Goal: Transaction & Acquisition: Book appointment/travel/reservation

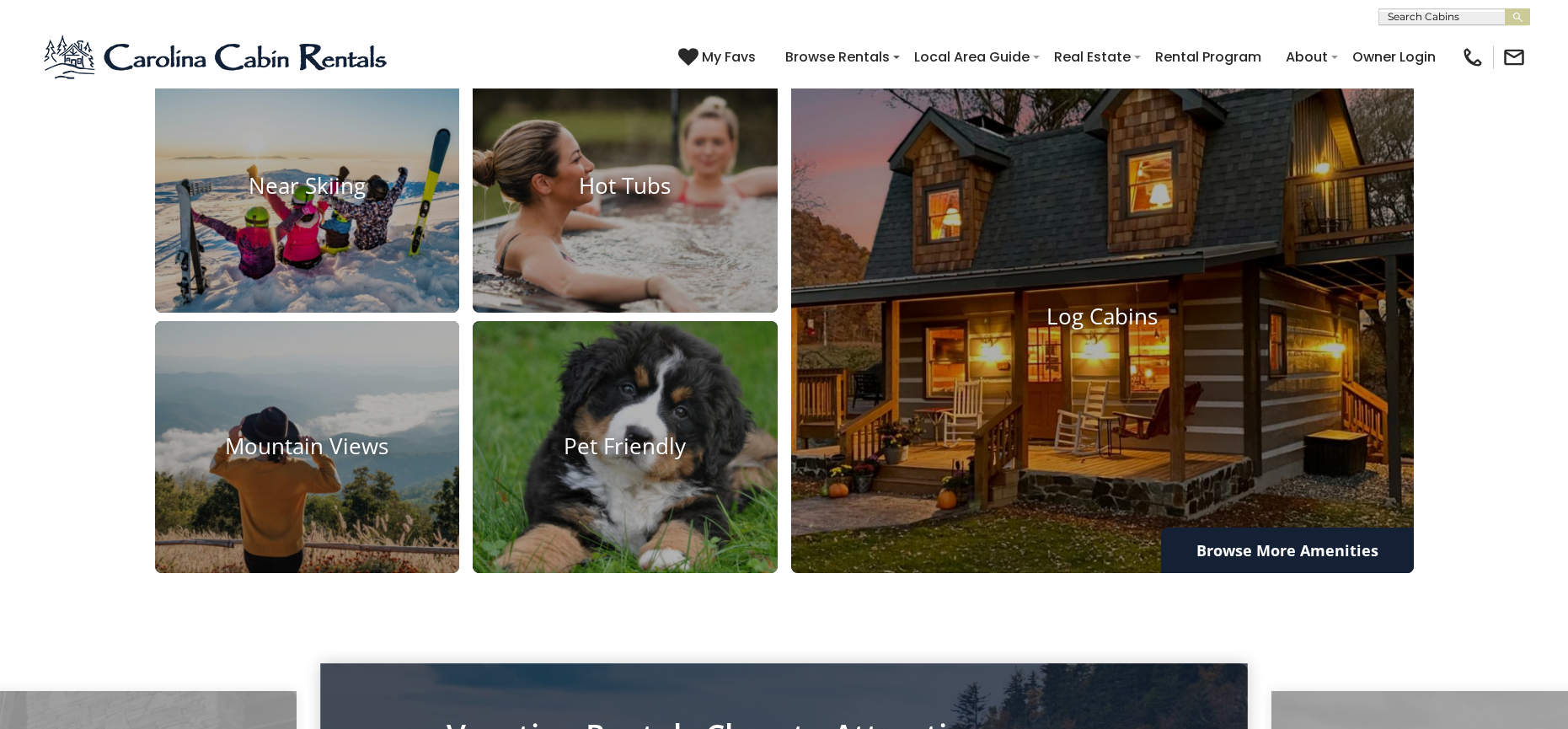
scroll to position [1517, 0]
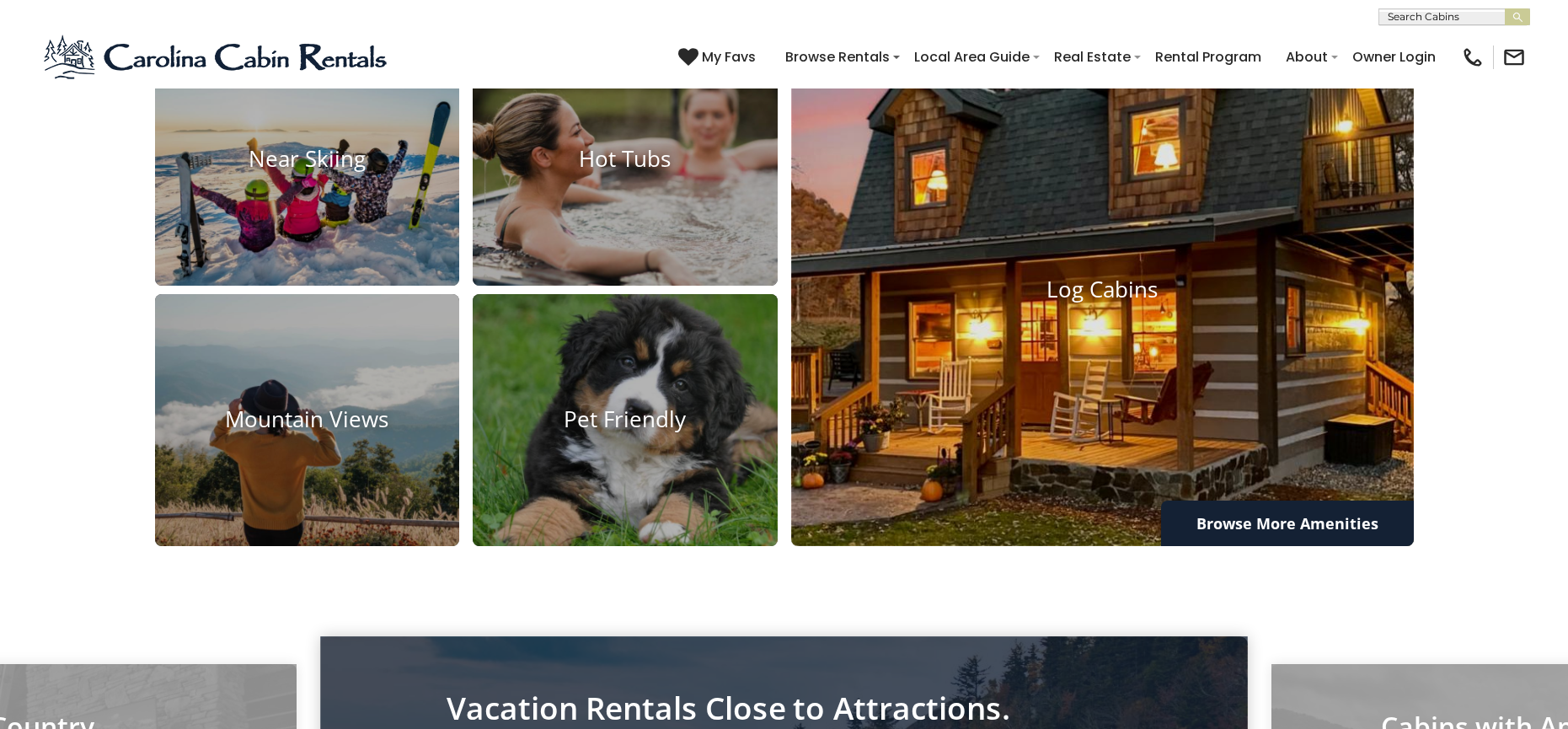
click at [1039, 459] on img at bounding box center [1103, 289] width 685 height 564
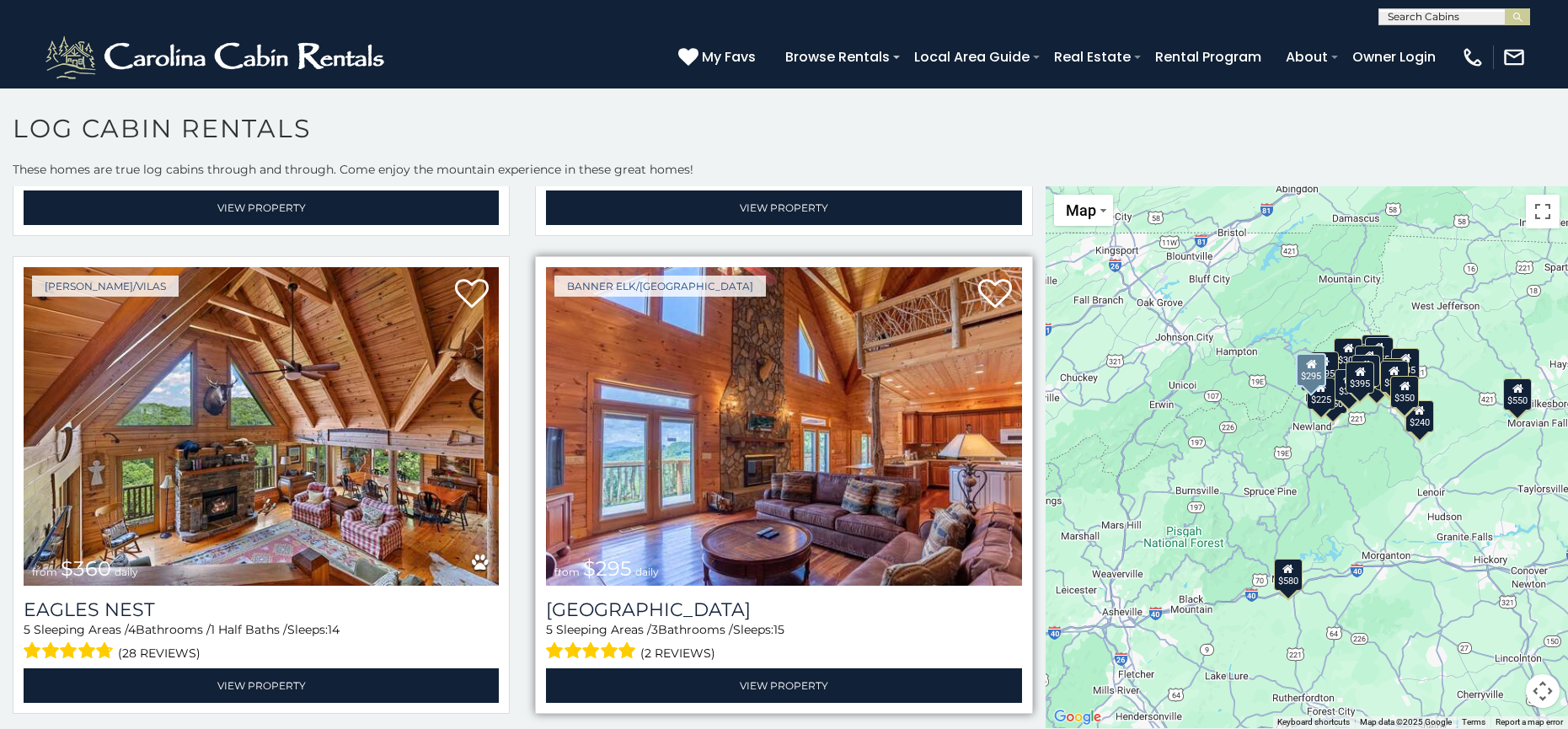
scroll to position [3876, 0]
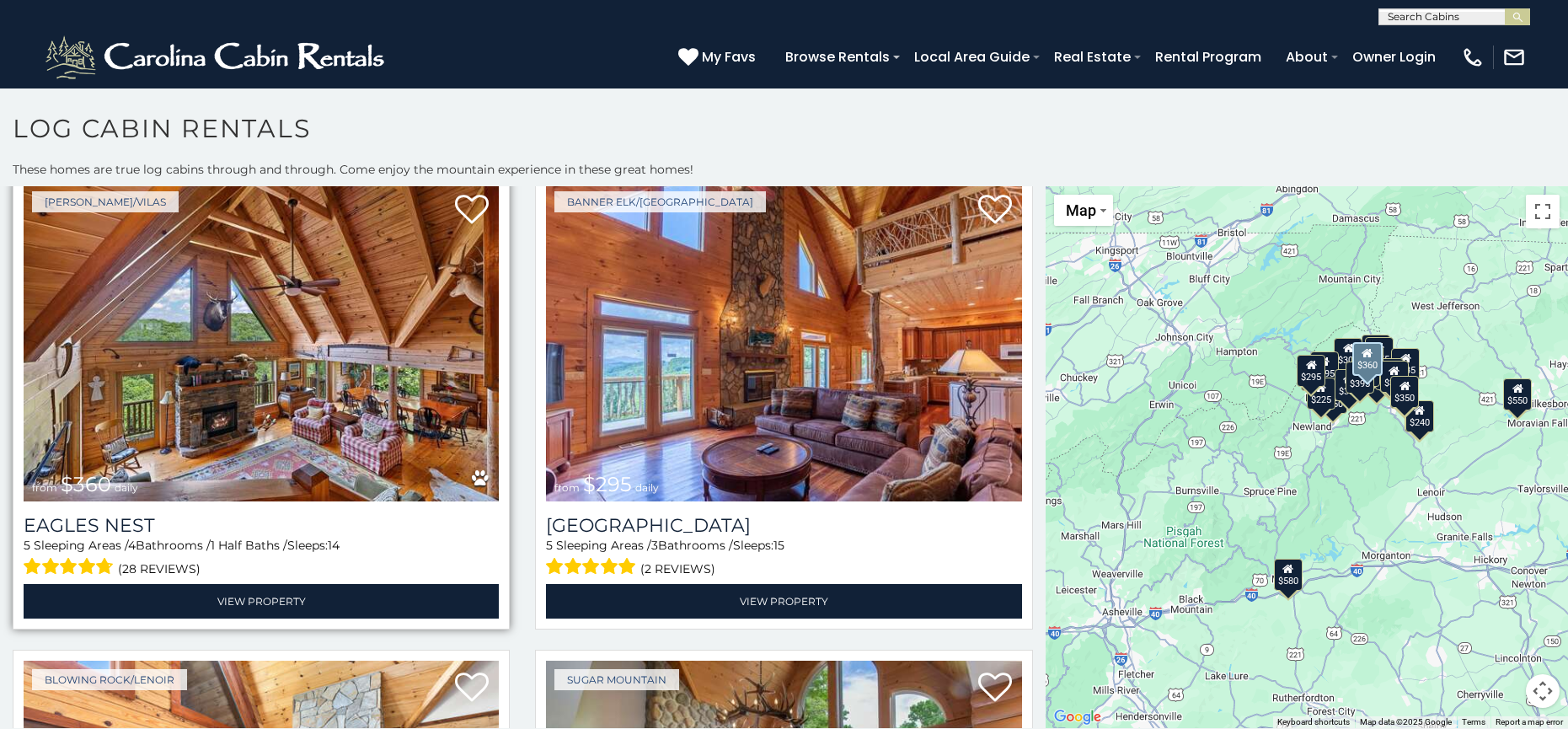
click at [321, 353] on img at bounding box center [261, 343] width 475 height 319
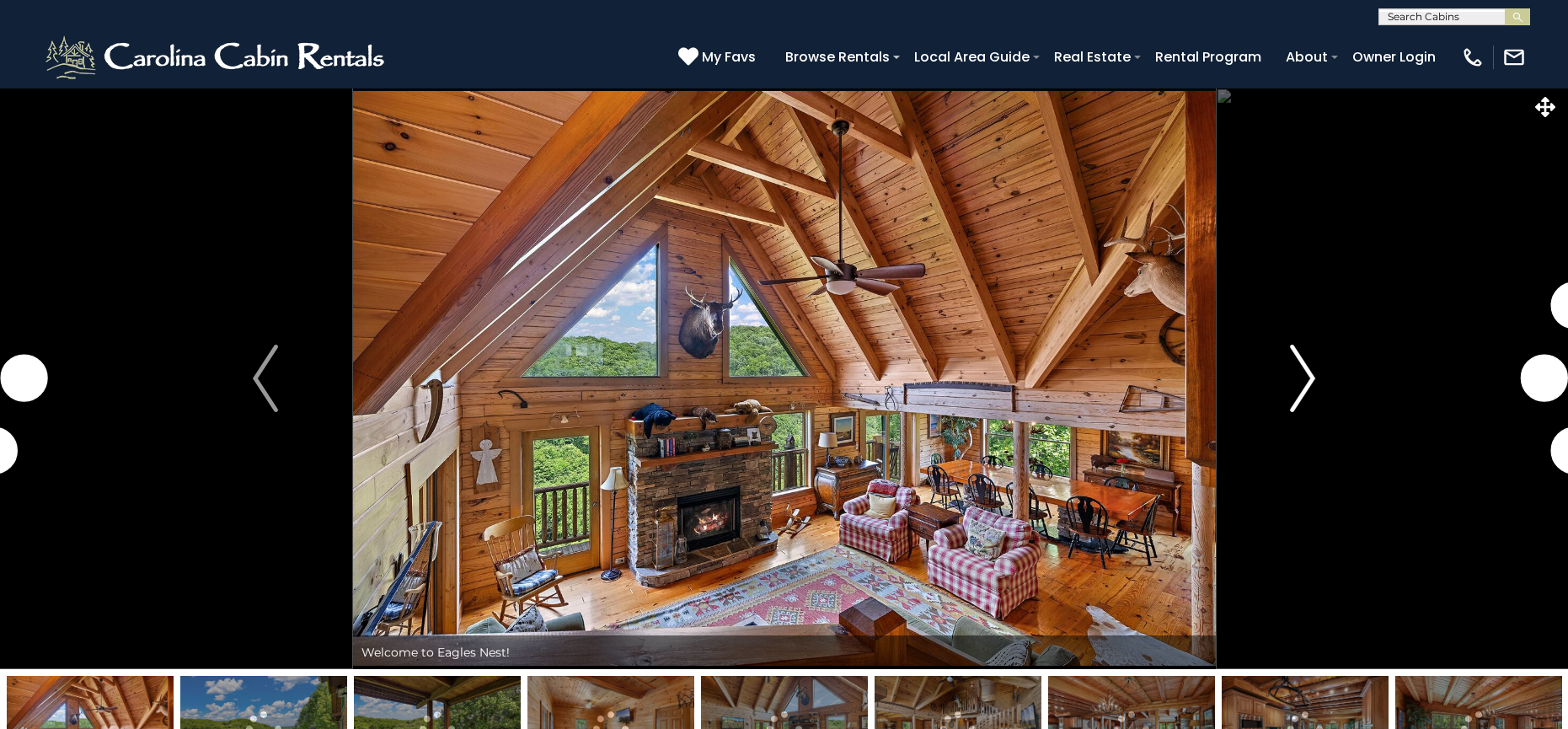
click at [1310, 370] on img "Next" at bounding box center [1303, 378] width 26 height 68
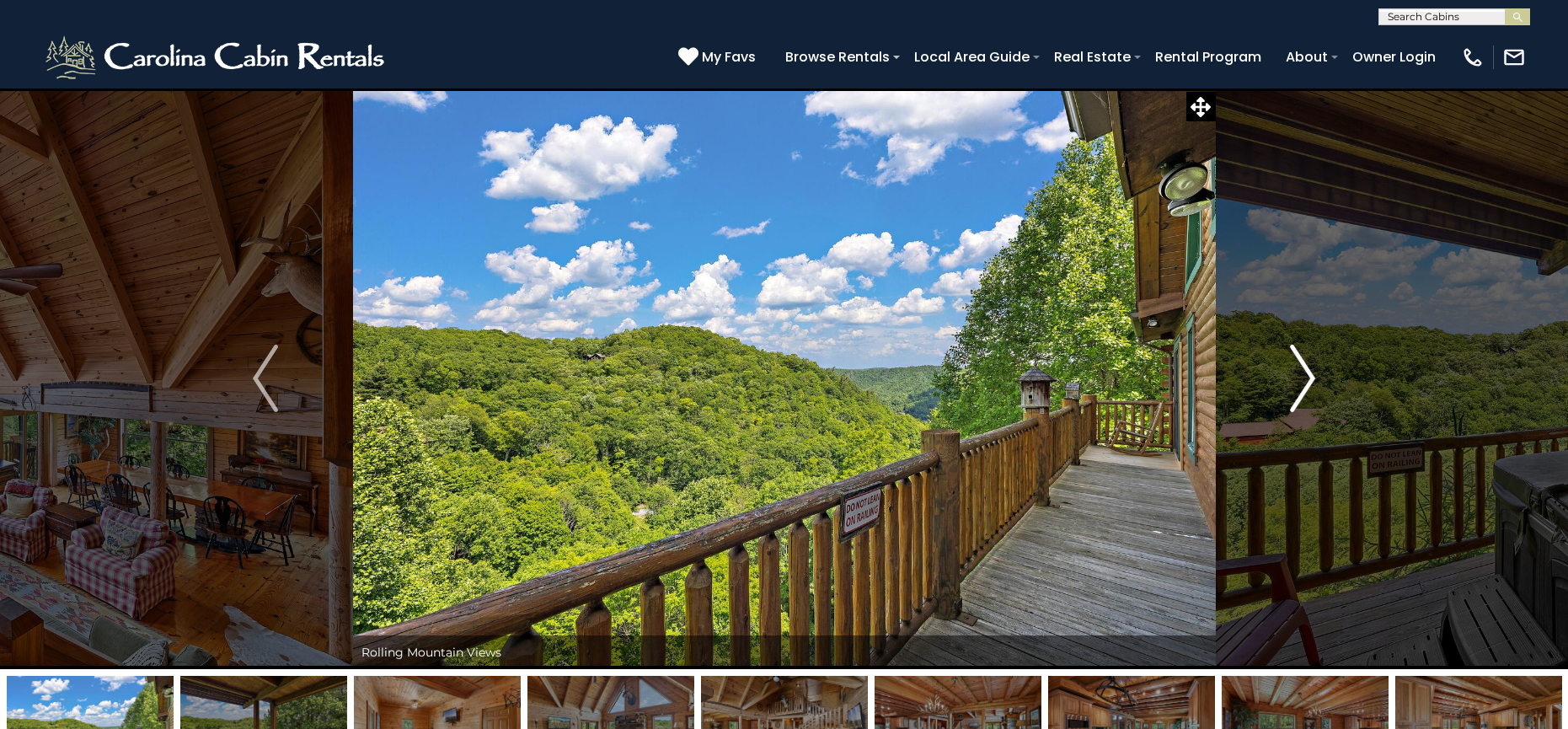
click at [1309, 370] on img "Next" at bounding box center [1303, 378] width 26 height 68
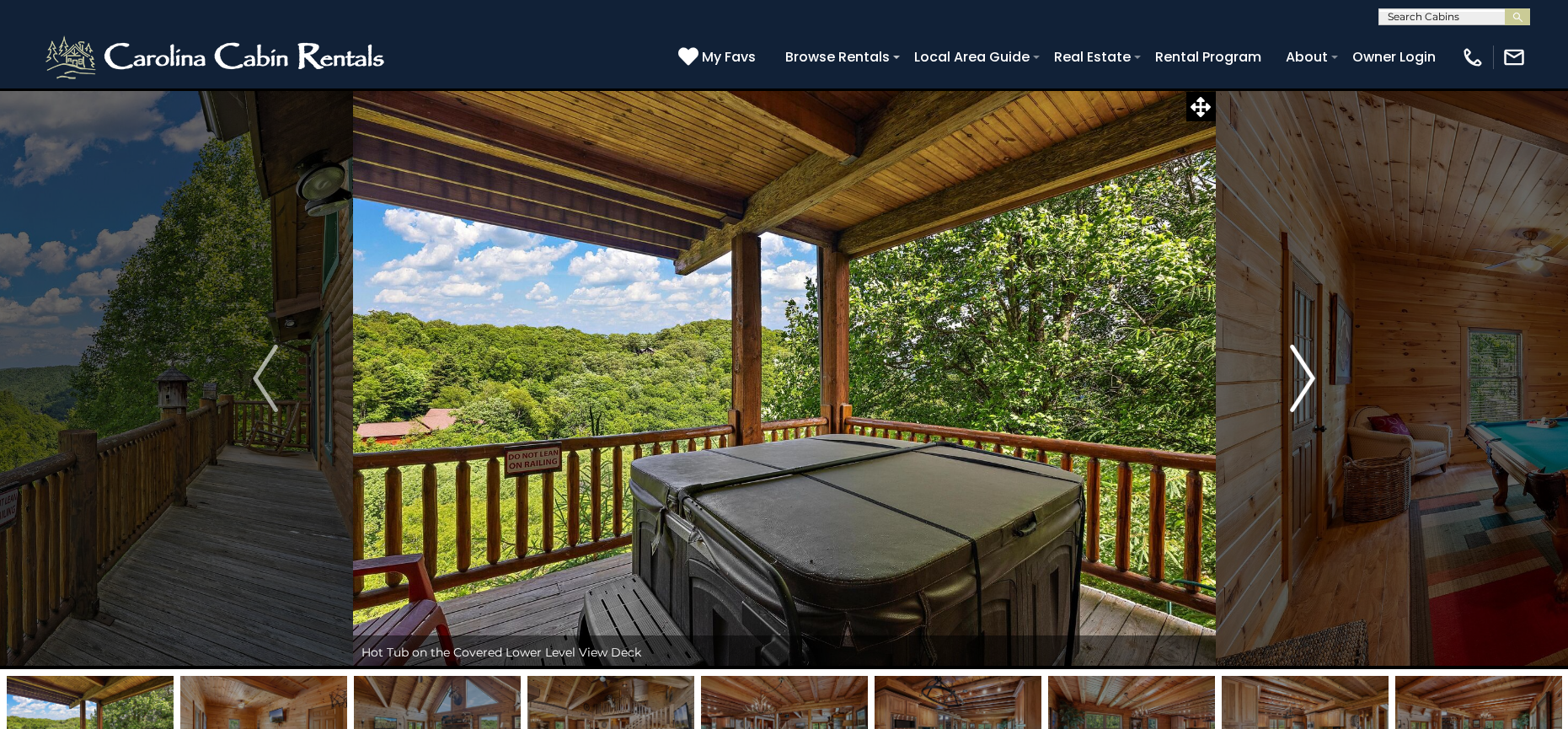
click at [1309, 371] on img "Next" at bounding box center [1303, 378] width 26 height 68
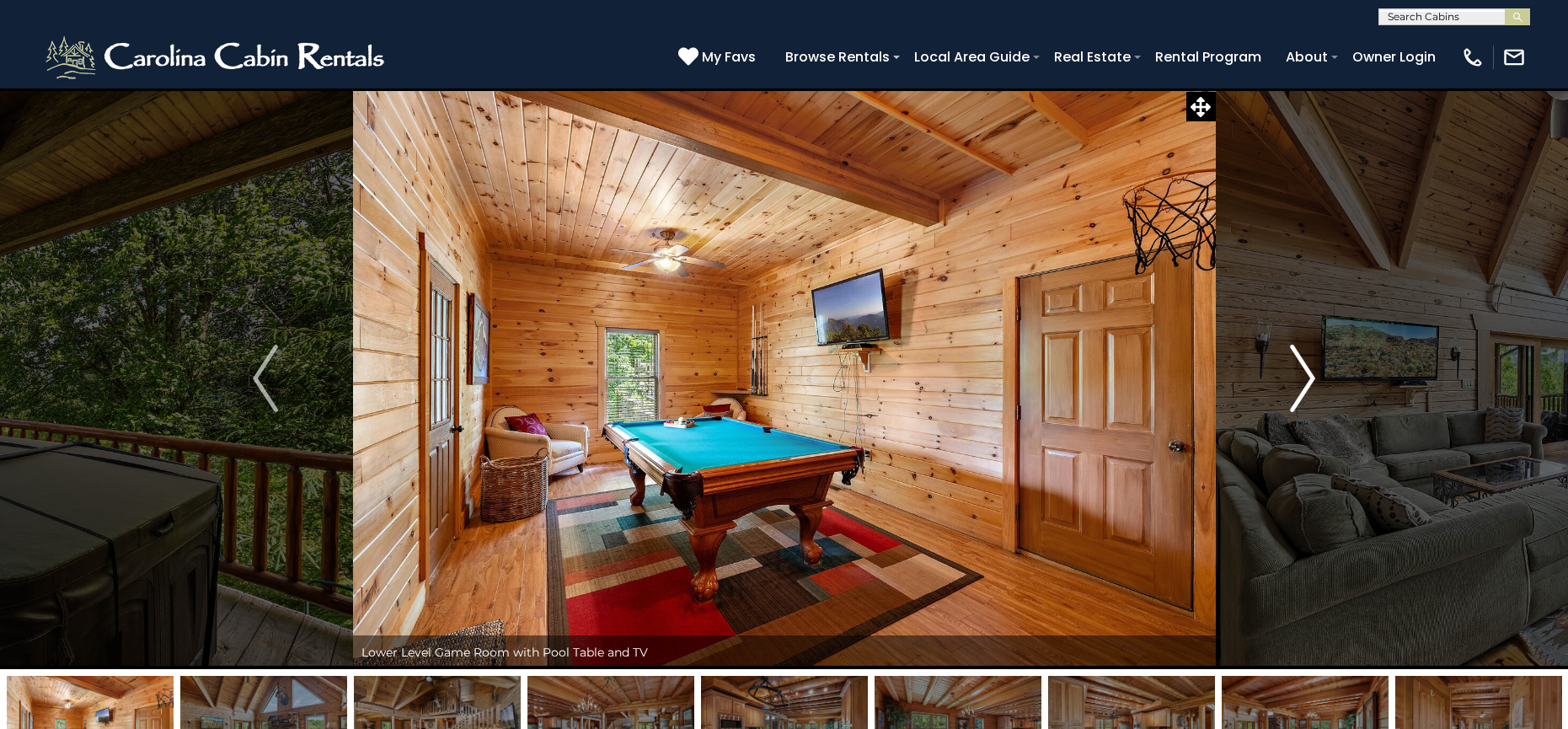
click at [1309, 371] on img "Next" at bounding box center [1303, 378] width 26 height 68
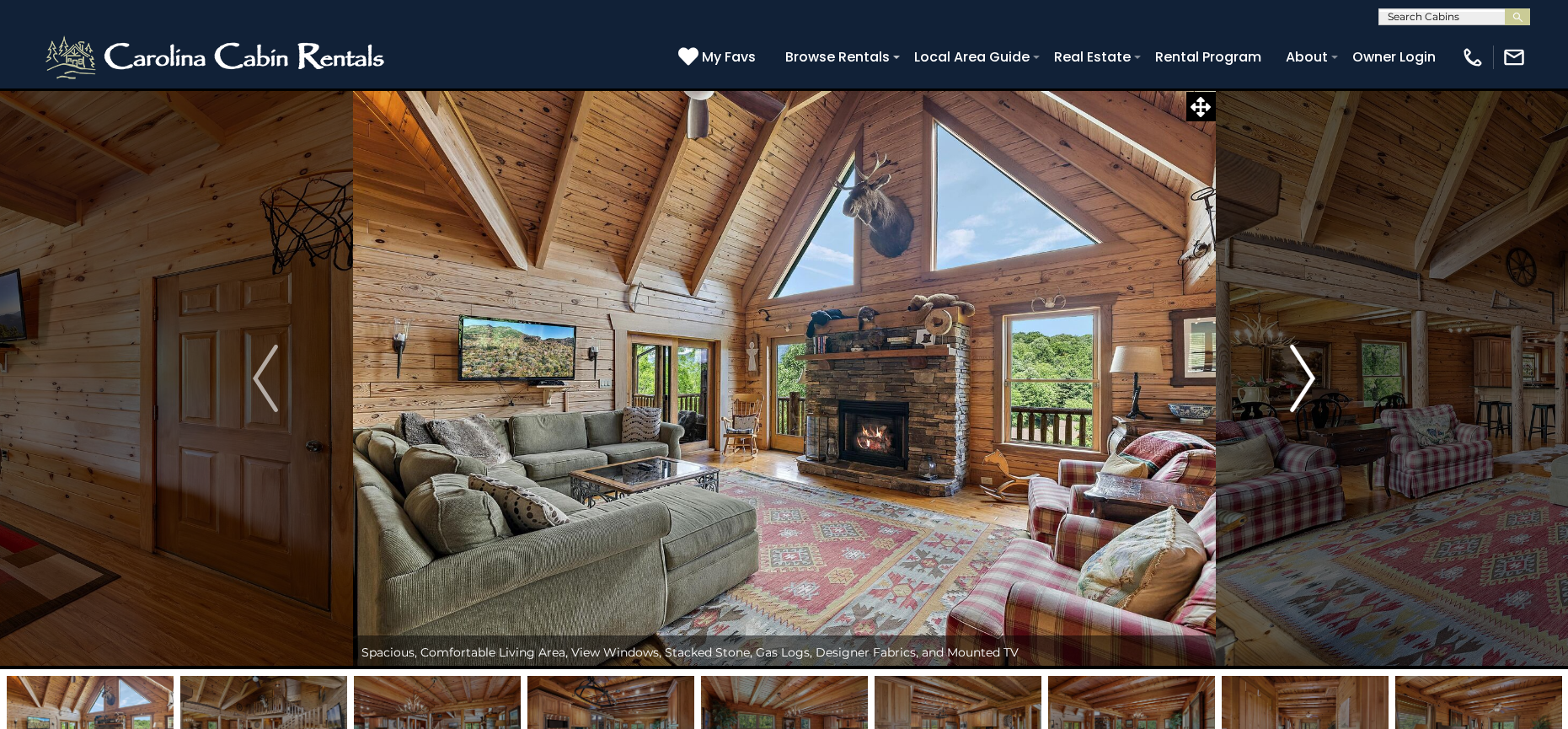
click at [1309, 371] on img "Next" at bounding box center [1303, 378] width 26 height 68
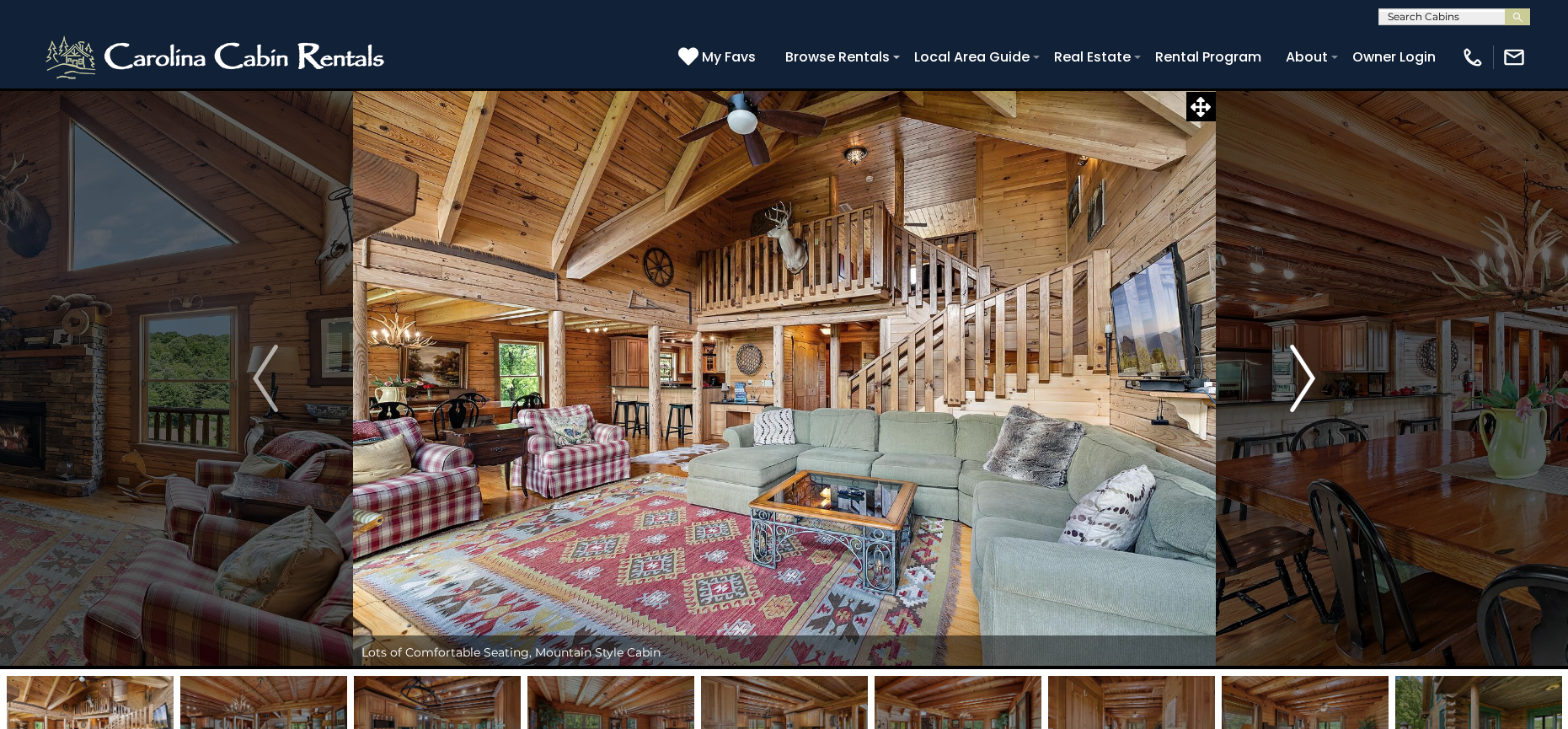
click at [1309, 371] on img "Next" at bounding box center [1303, 378] width 26 height 68
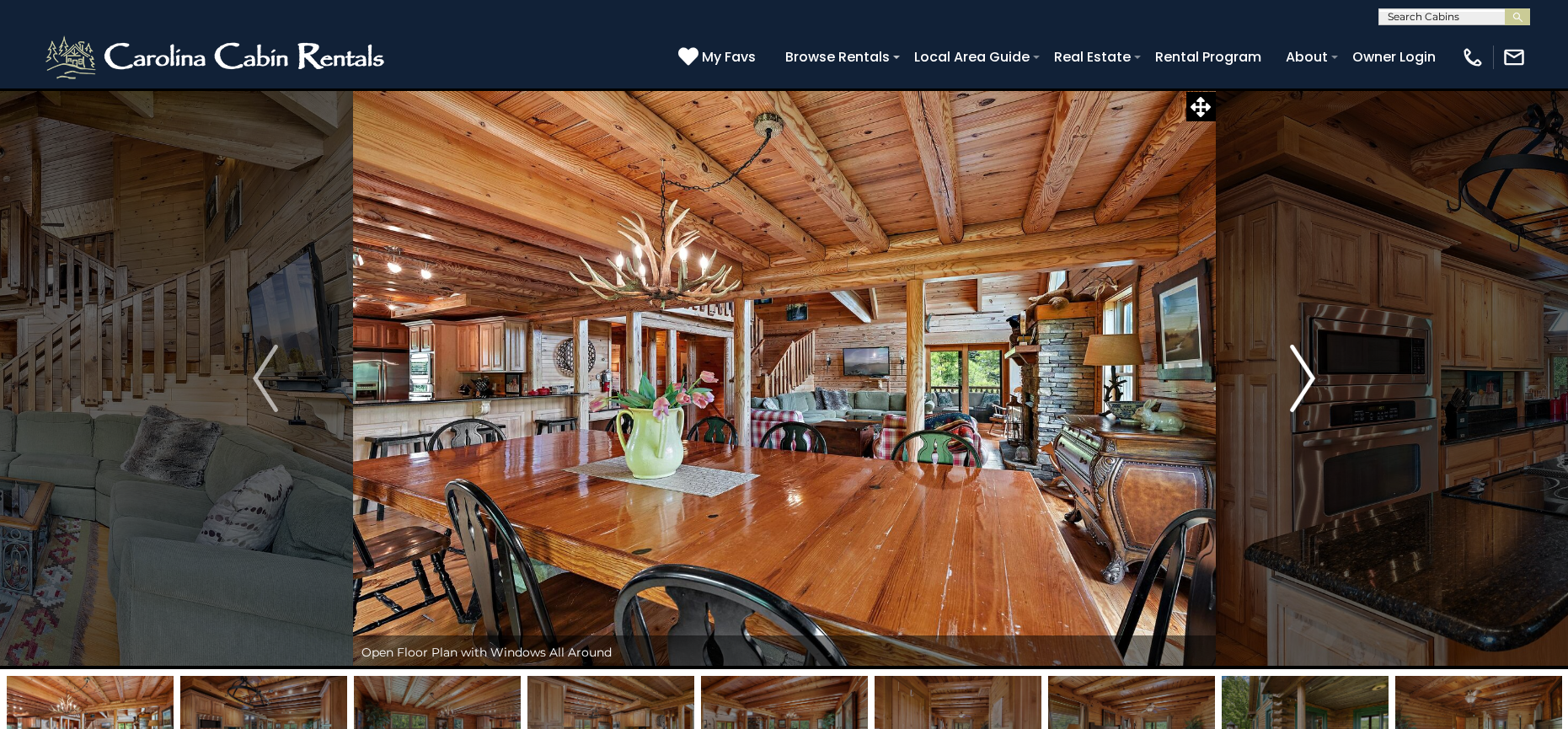
click at [1309, 371] on img "Next" at bounding box center [1303, 378] width 26 height 68
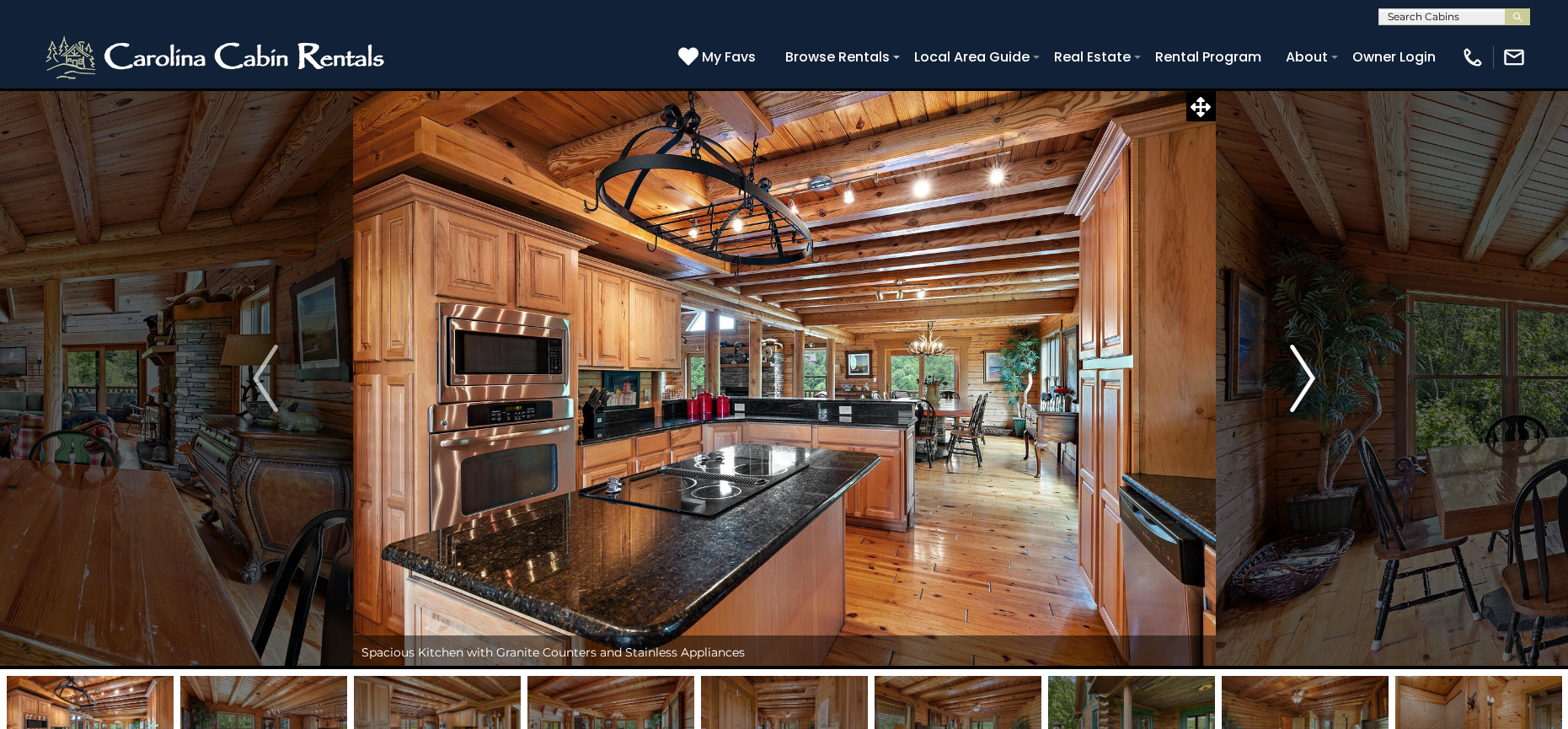
click at [1309, 371] on img "Next" at bounding box center [1303, 378] width 26 height 68
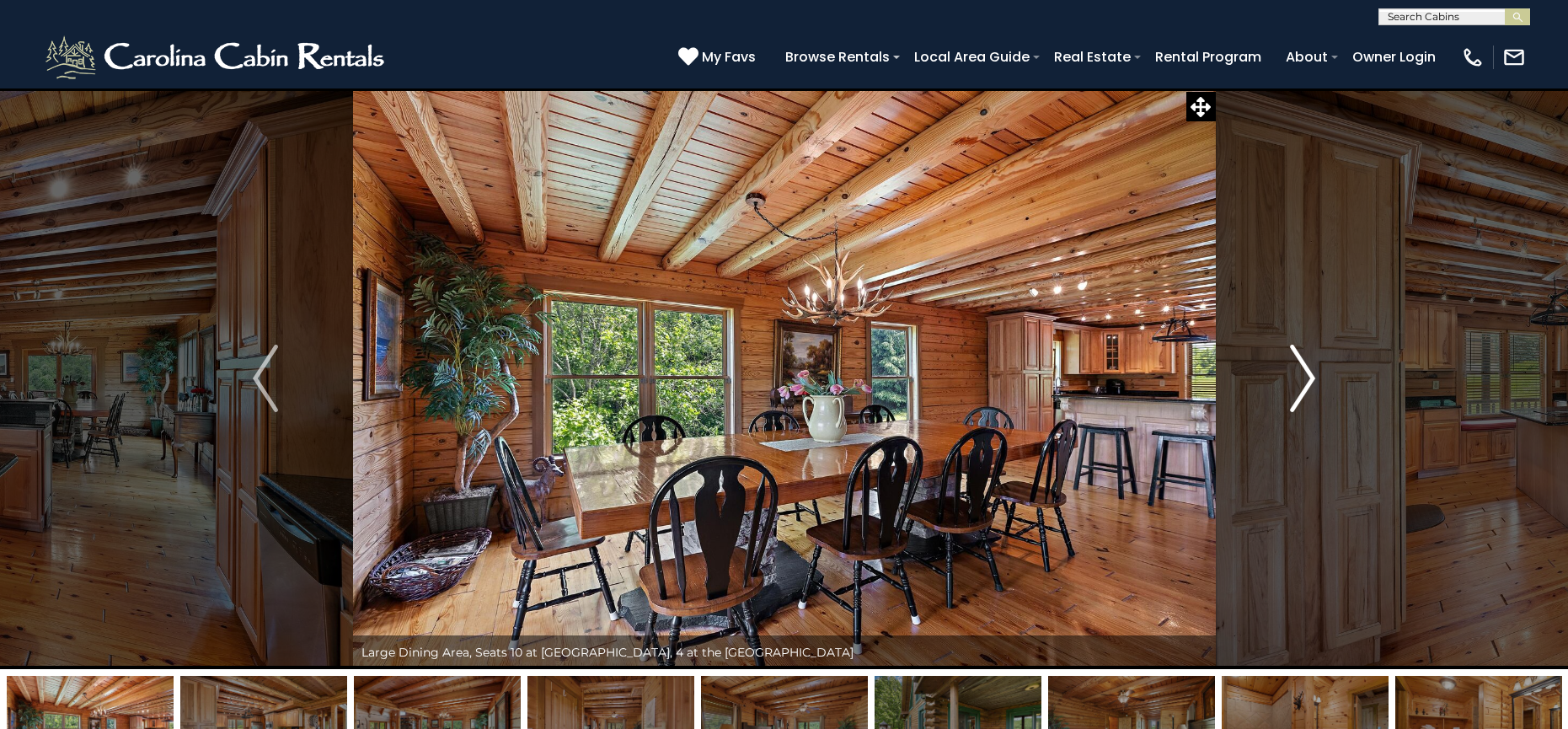
click at [1309, 371] on img "Next" at bounding box center [1303, 378] width 26 height 68
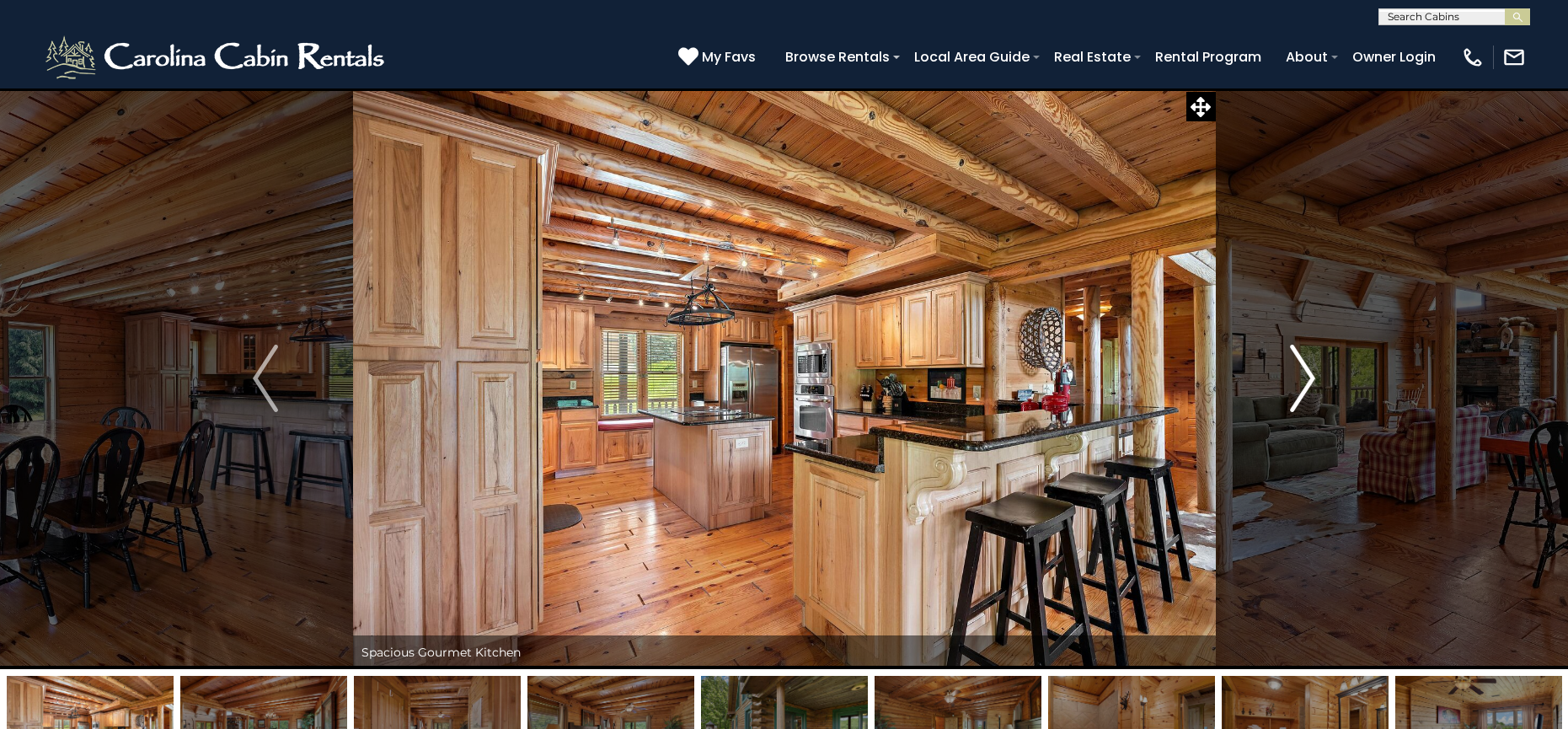
click at [1309, 371] on img "Next" at bounding box center [1303, 378] width 26 height 68
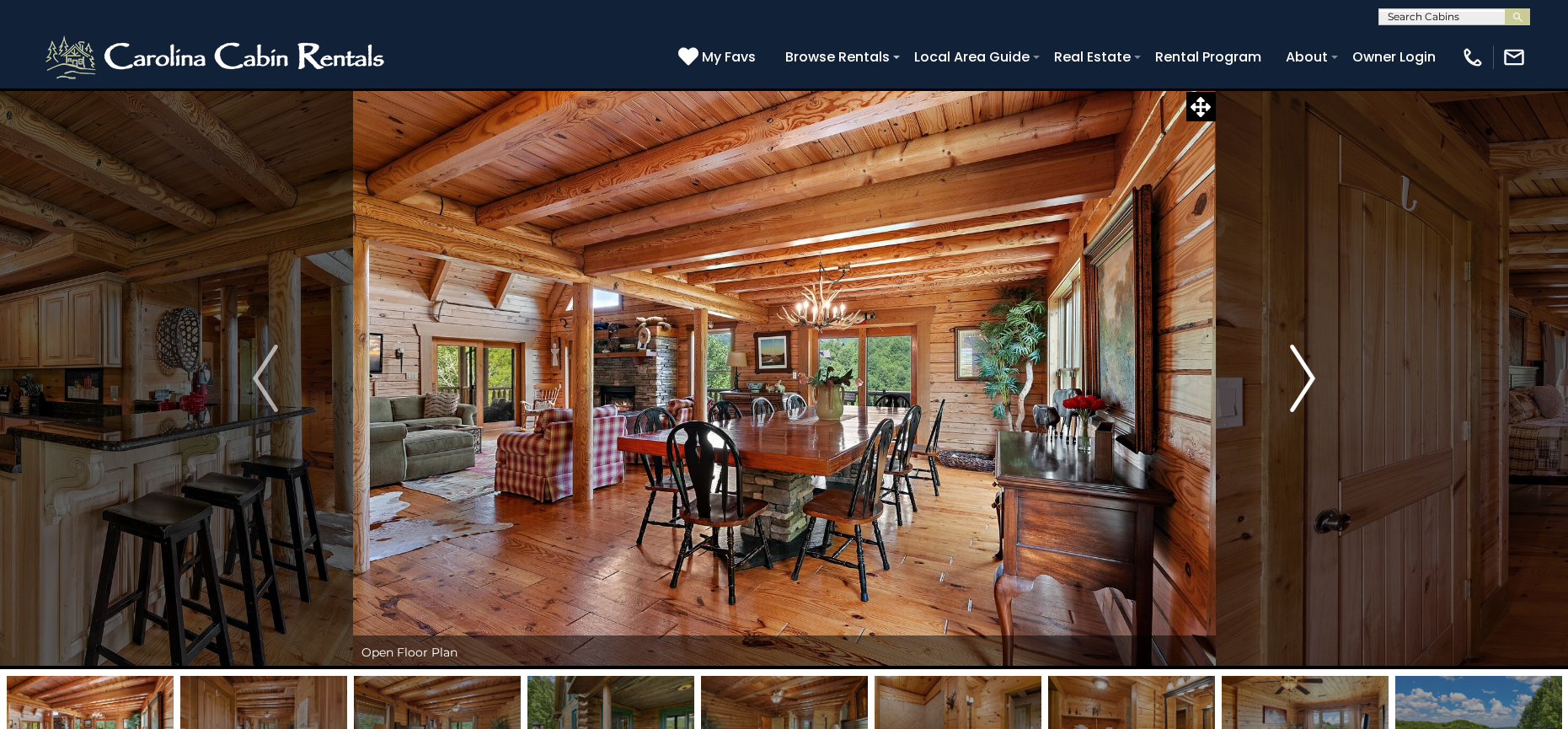
click at [1309, 371] on img "Next" at bounding box center [1303, 378] width 26 height 68
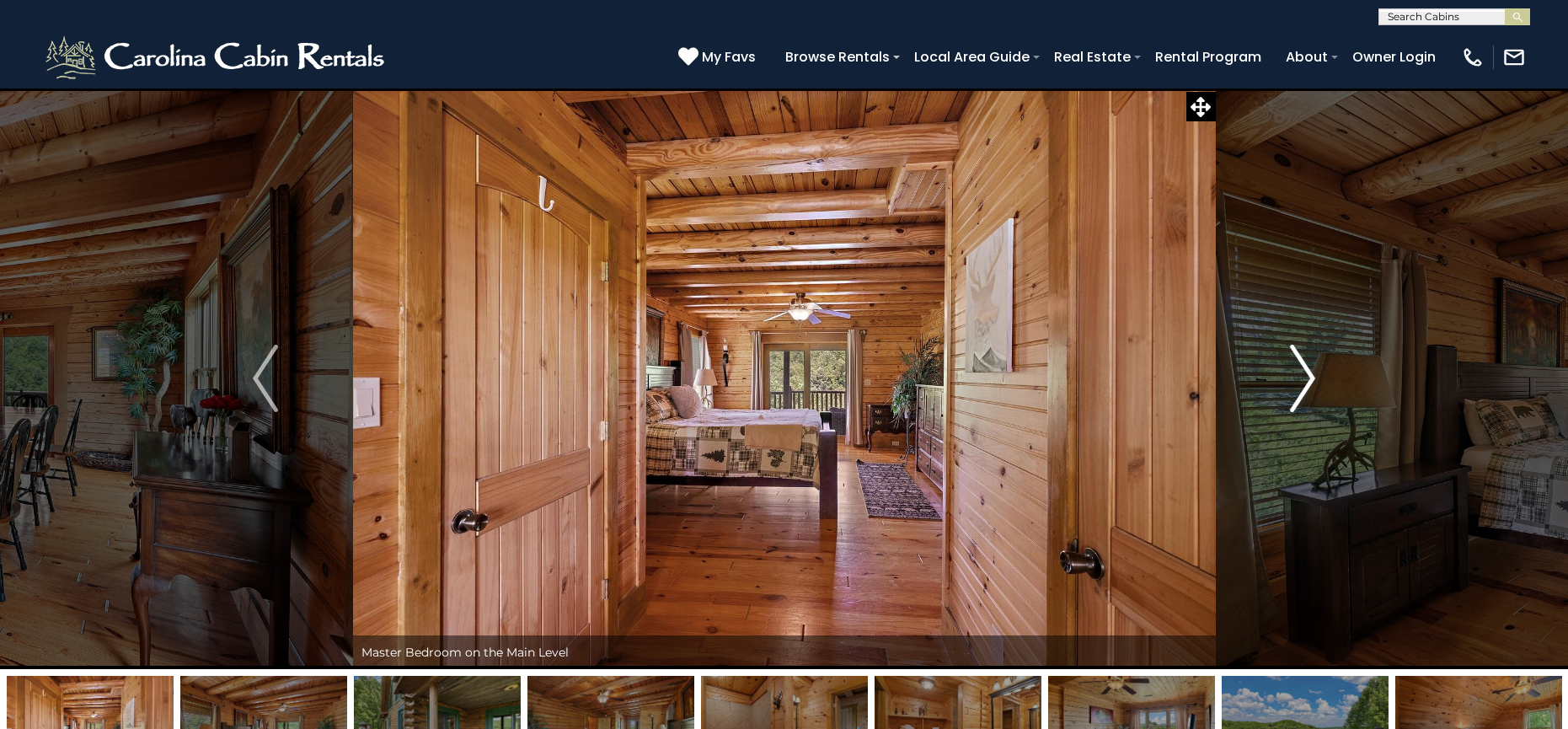
click at [1309, 371] on img "Next" at bounding box center [1303, 378] width 26 height 68
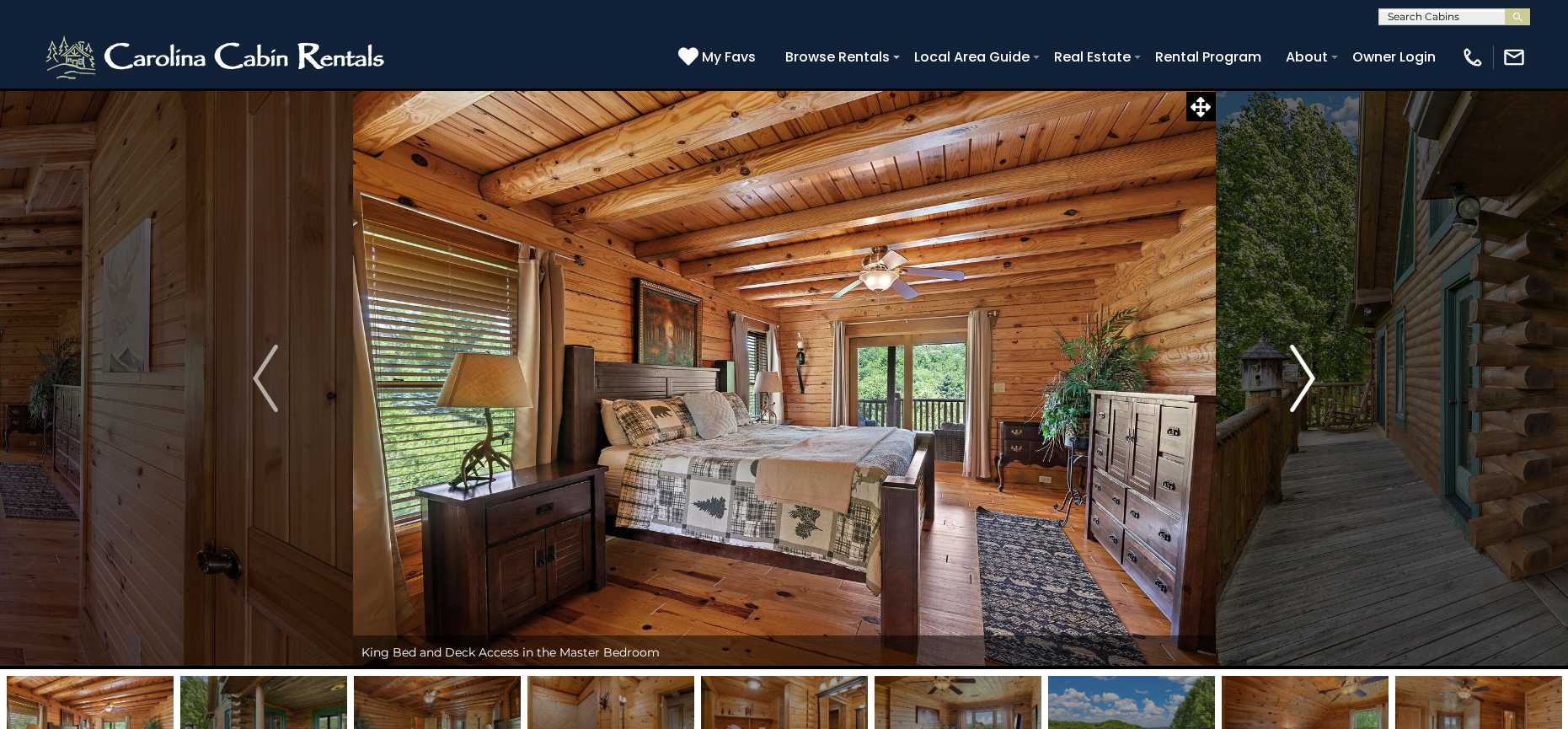
click at [1309, 371] on img "Next" at bounding box center [1303, 378] width 26 height 68
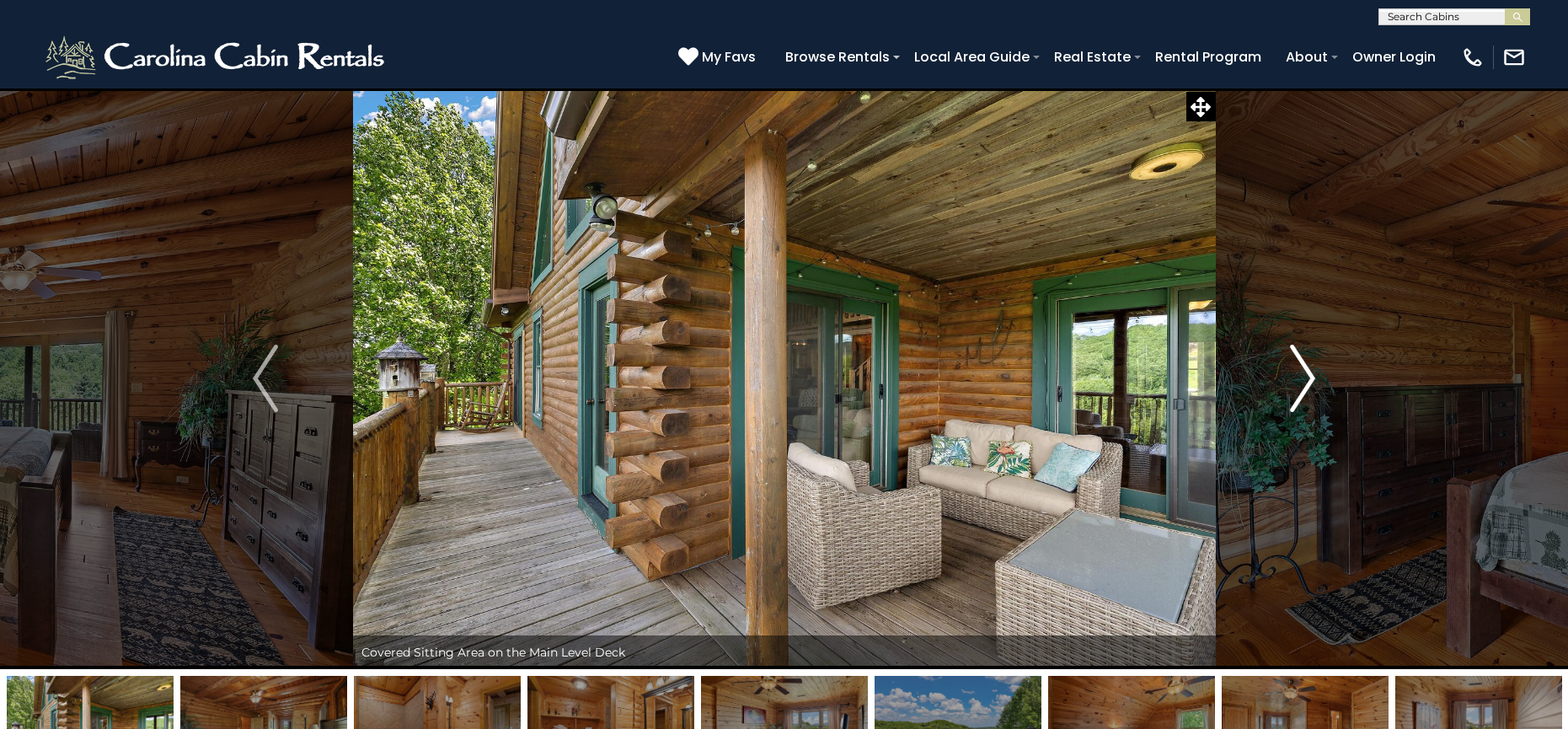
click at [1309, 371] on img "Next" at bounding box center [1303, 378] width 26 height 68
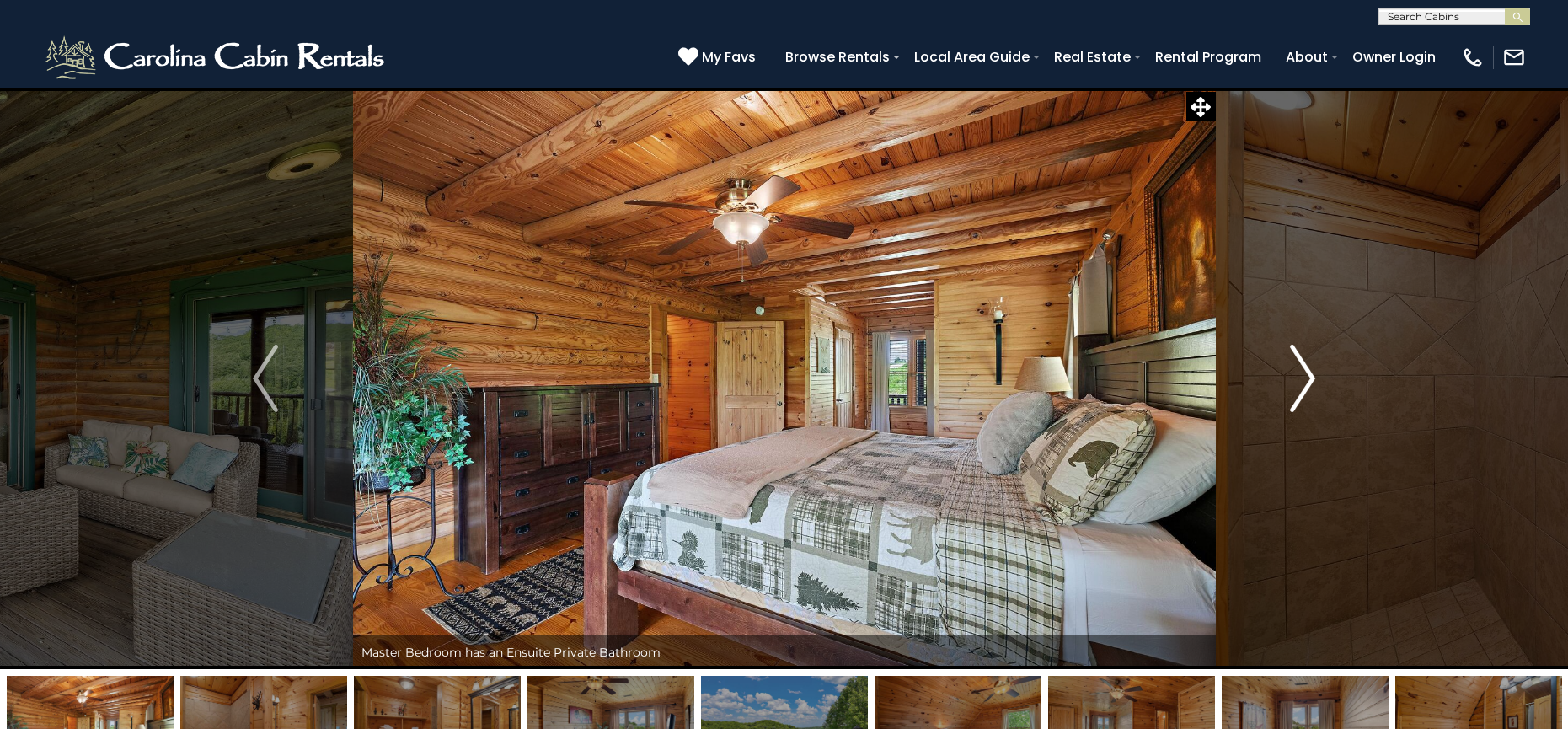
click at [1305, 372] on img "Next" at bounding box center [1303, 378] width 26 height 68
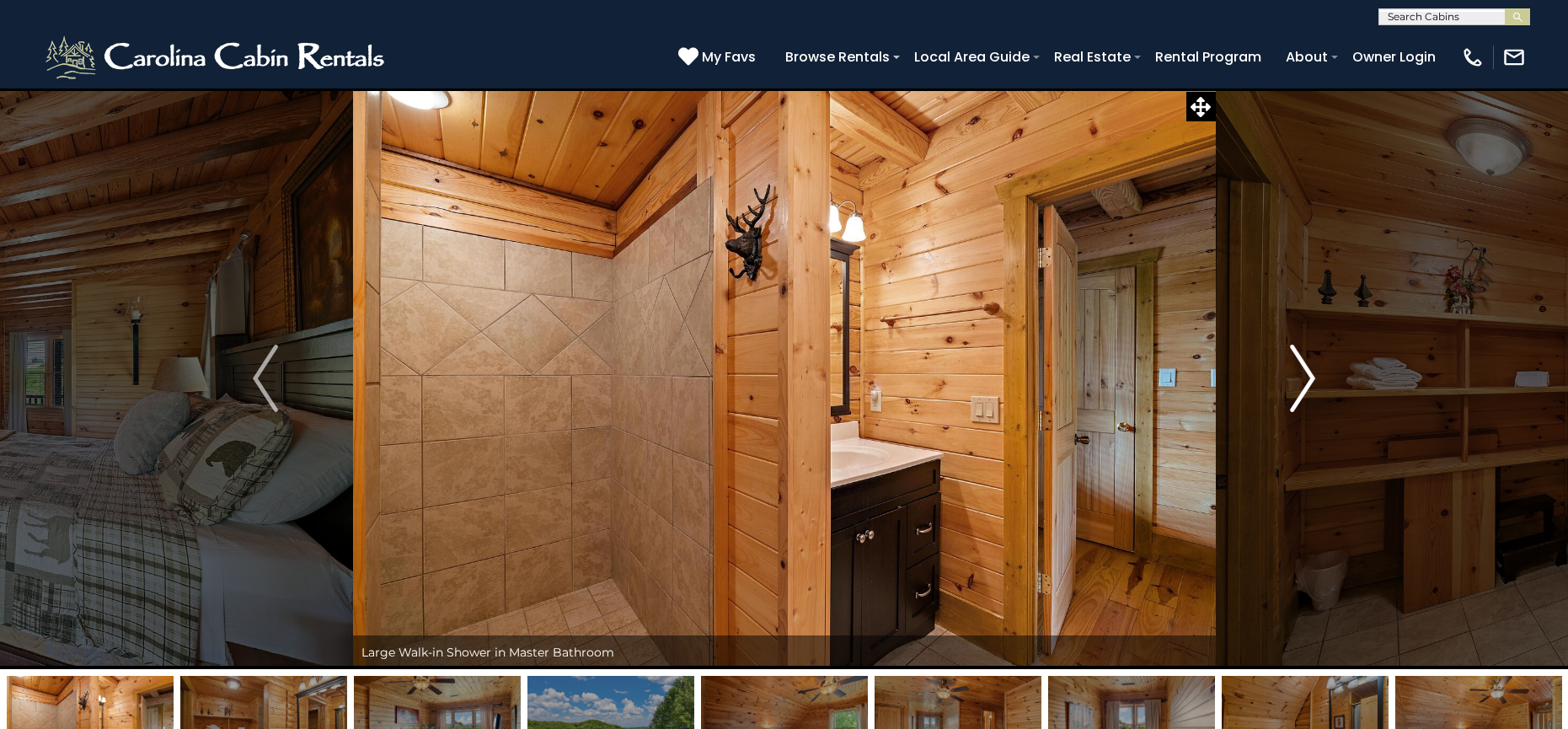
click at [1305, 372] on img "Next" at bounding box center [1303, 378] width 26 height 68
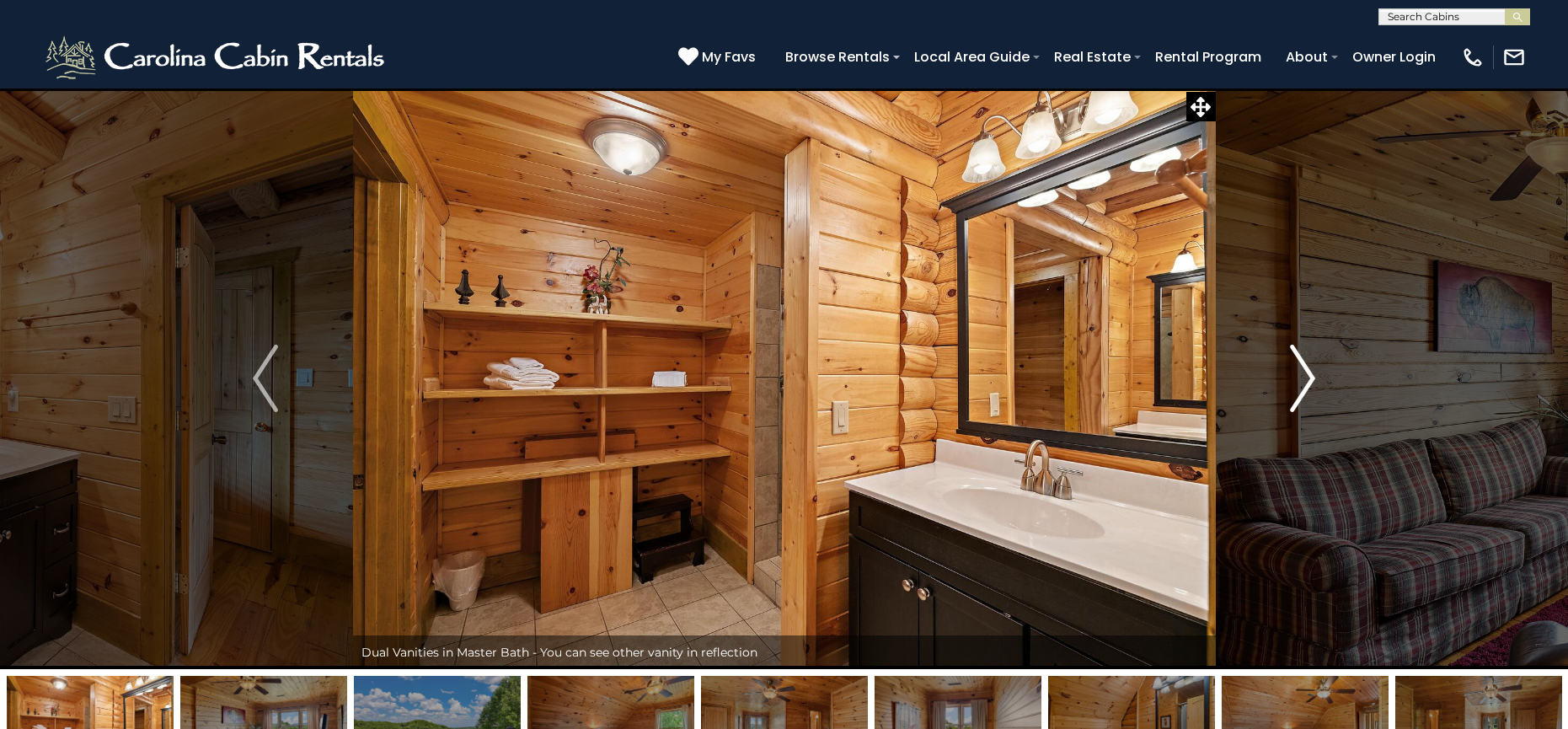
click at [1305, 372] on img "Next" at bounding box center [1303, 378] width 26 height 68
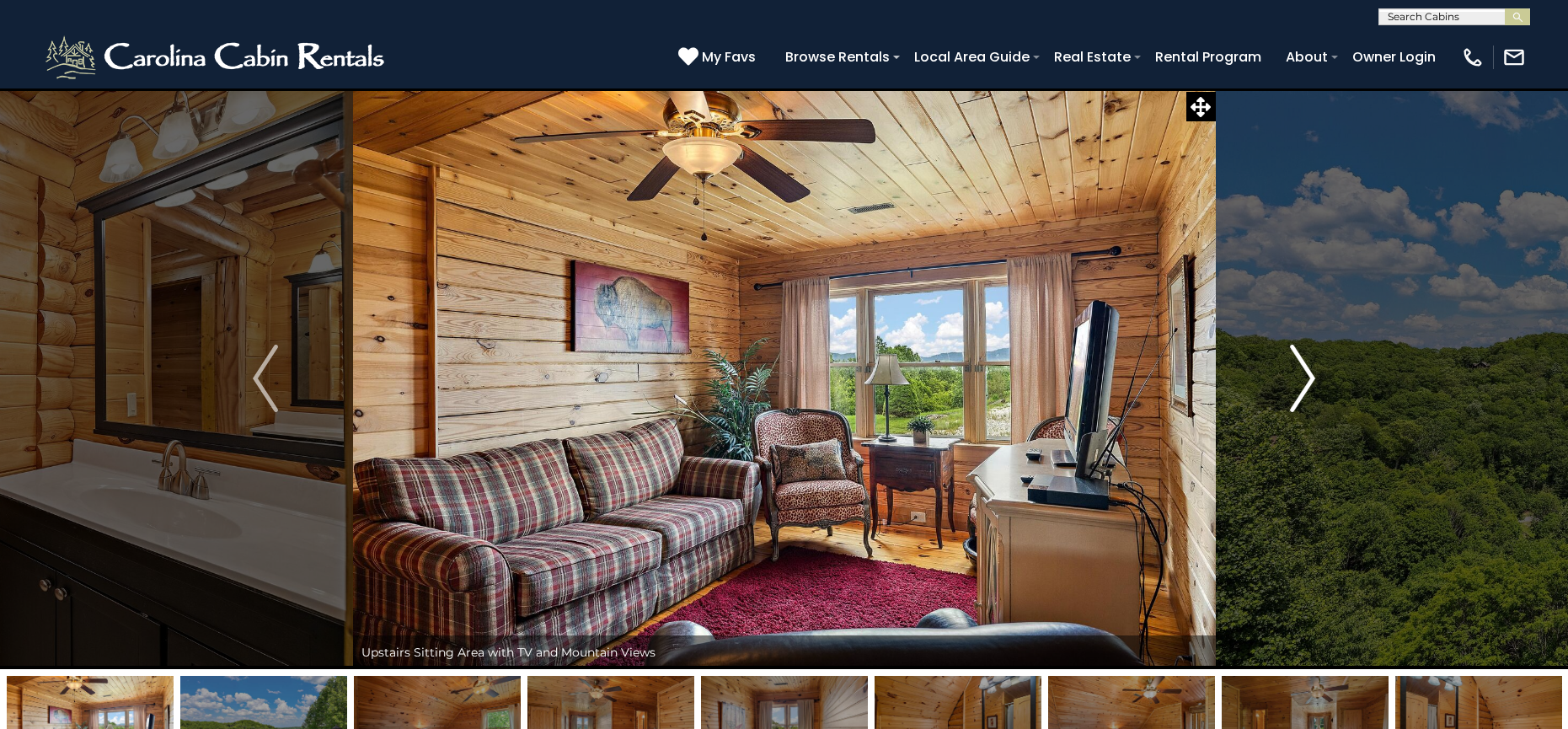
click at [1305, 372] on img "Next" at bounding box center [1303, 378] width 26 height 68
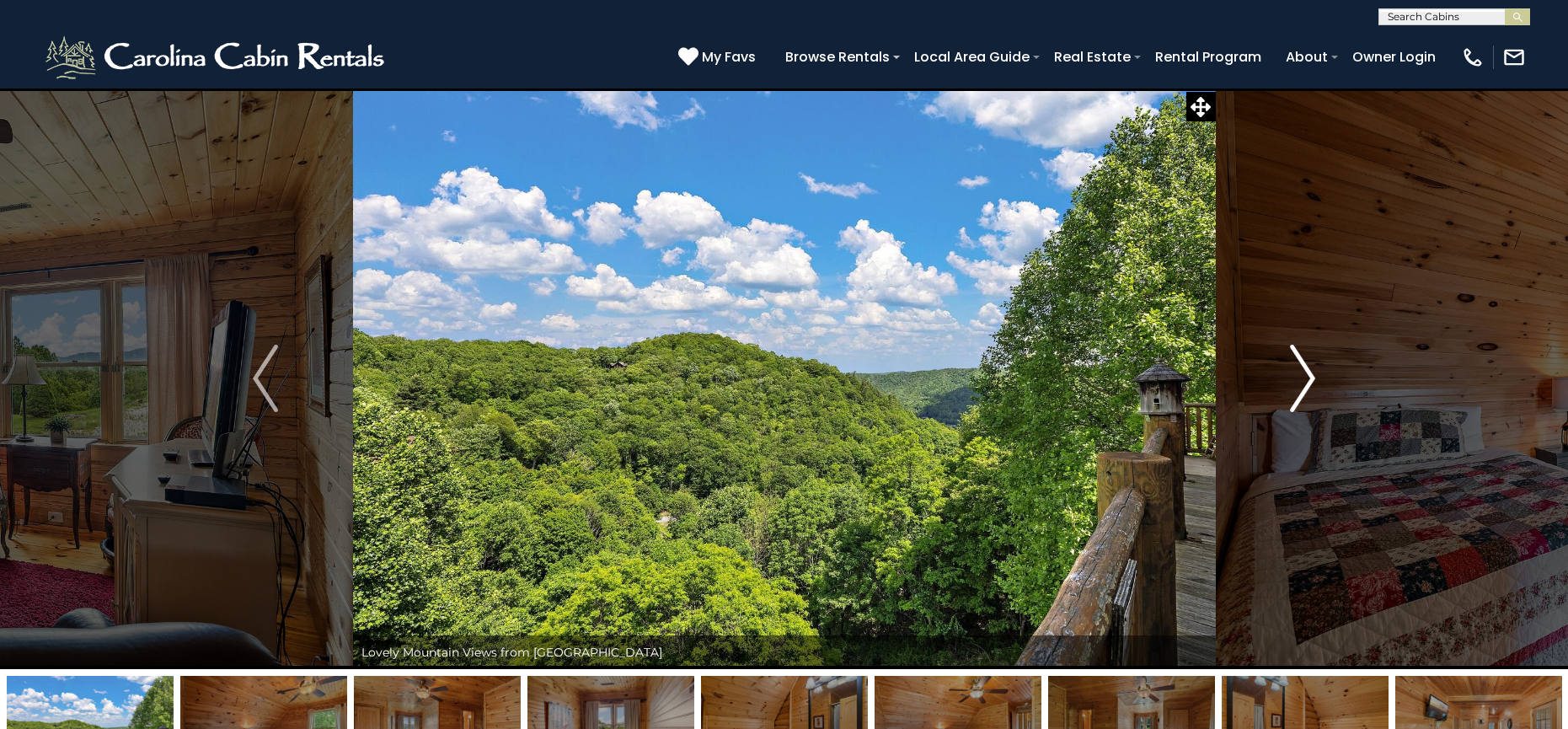
click at [1305, 374] on img "Next" at bounding box center [1303, 378] width 26 height 68
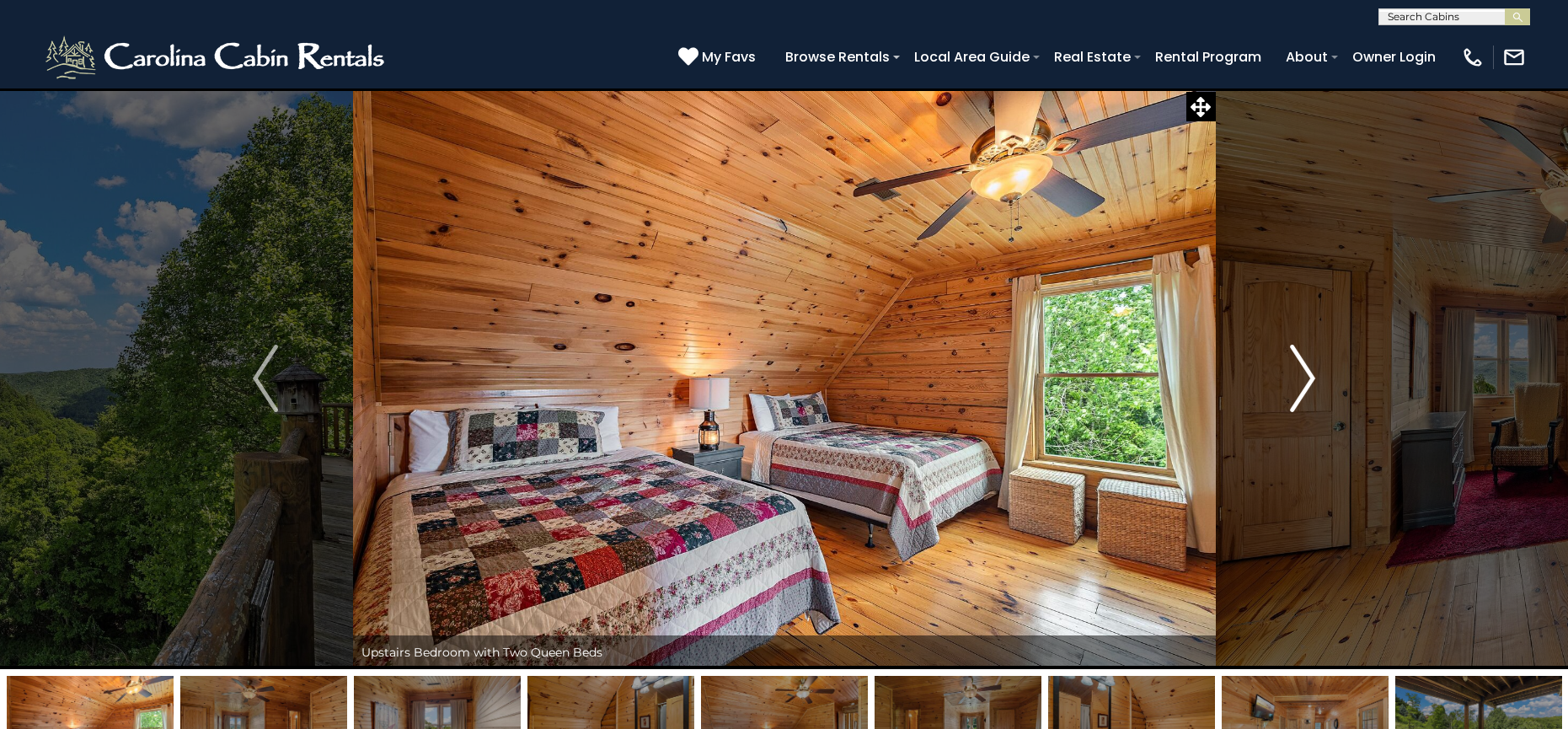
click at [1305, 375] on img "Next" at bounding box center [1303, 378] width 26 height 68
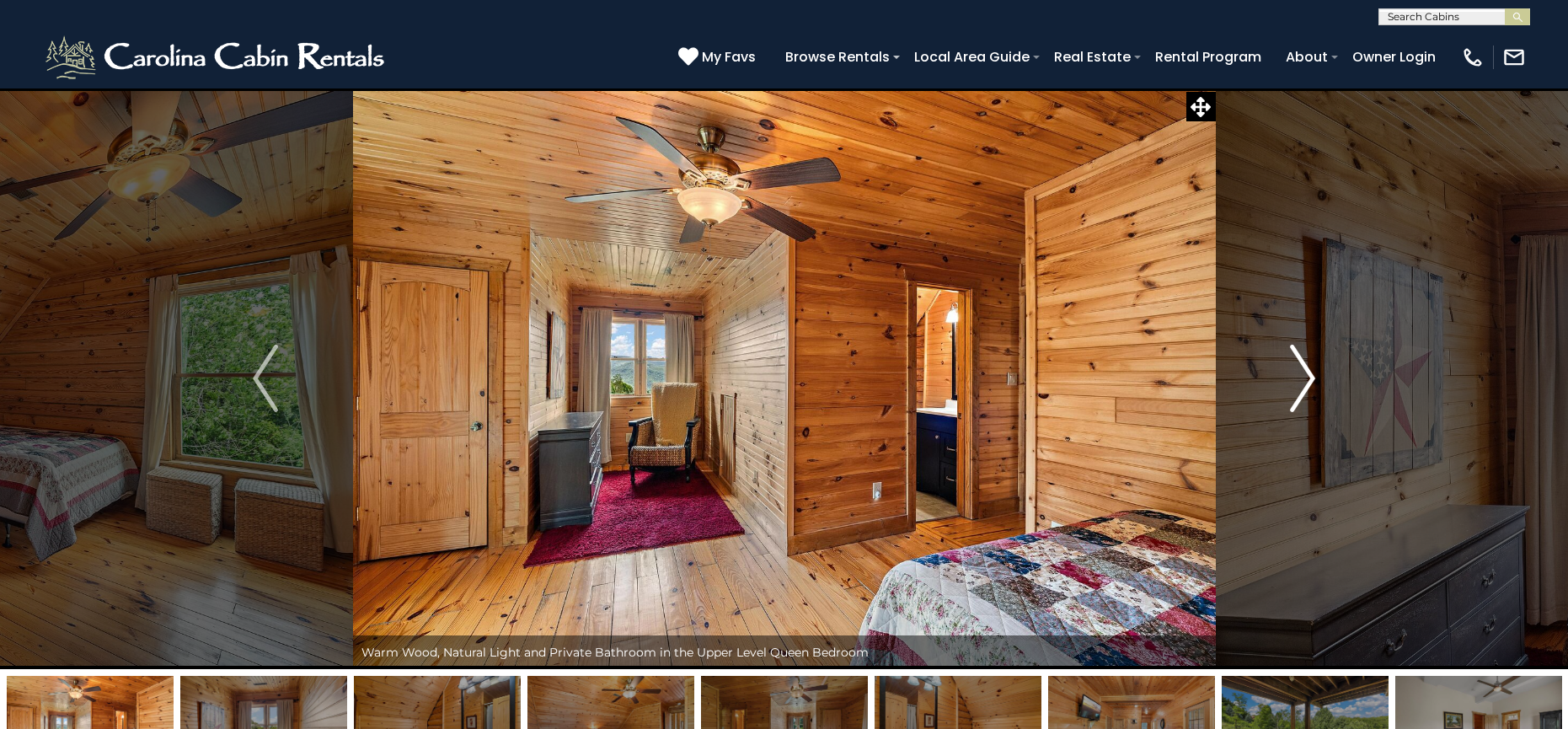
click at [1305, 375] on img "Next" at bounding box center [1303, 378] width 26 height 68
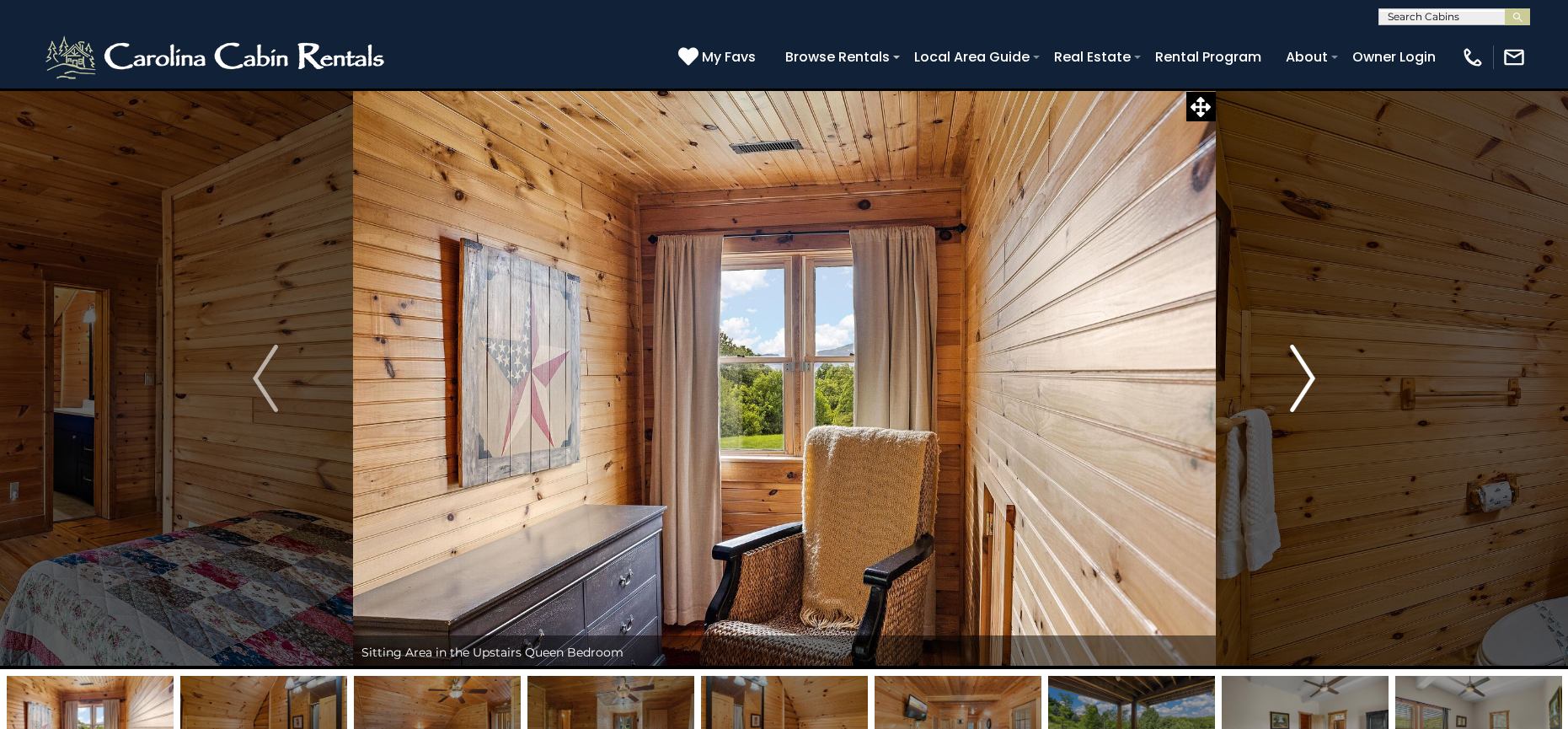
click at [1305, 375] on img "Next" at bounding box center [1303, 378] width 26 height 68
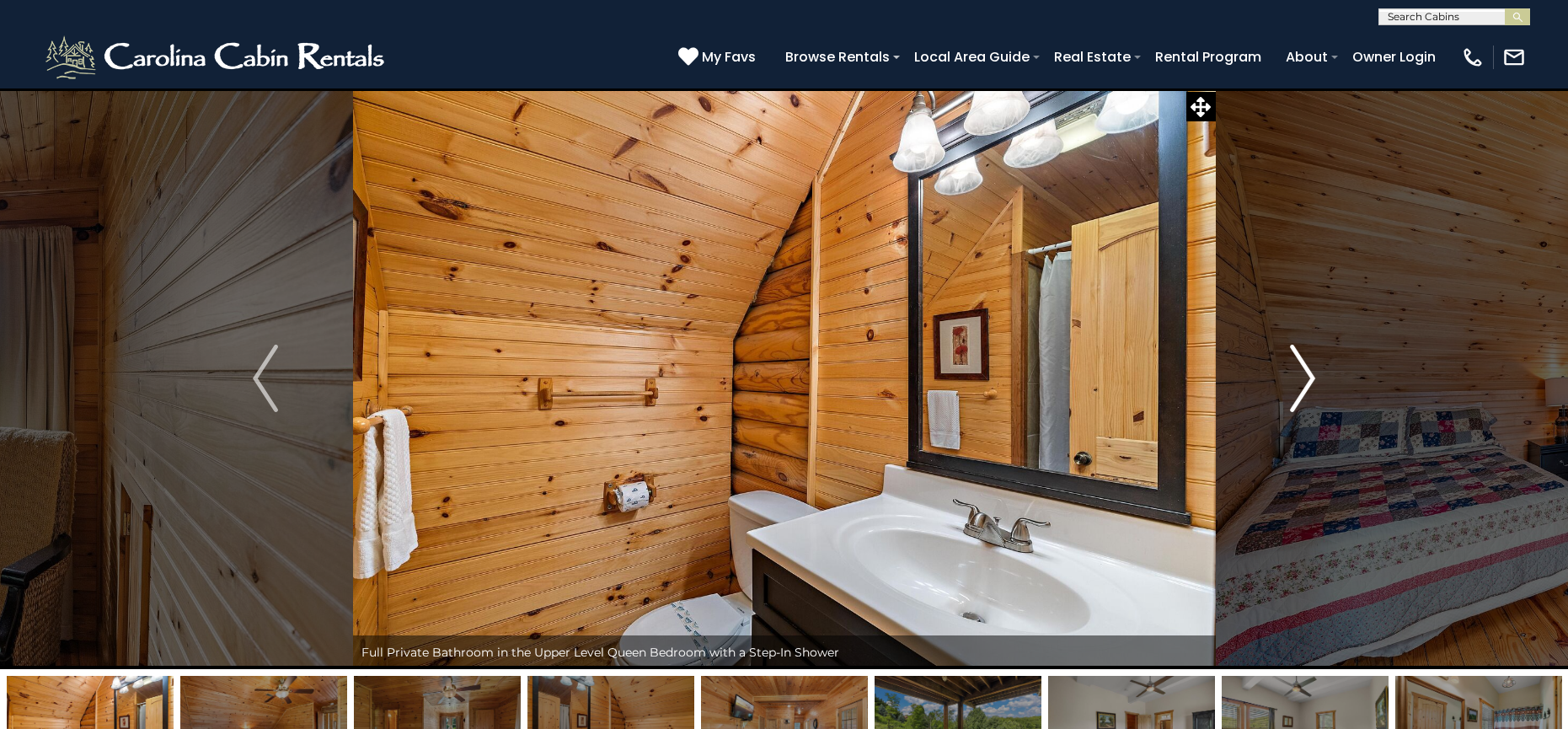
click at [1305, 375] on img "Next" at bounding box center [1303, 378] width 26 height 68
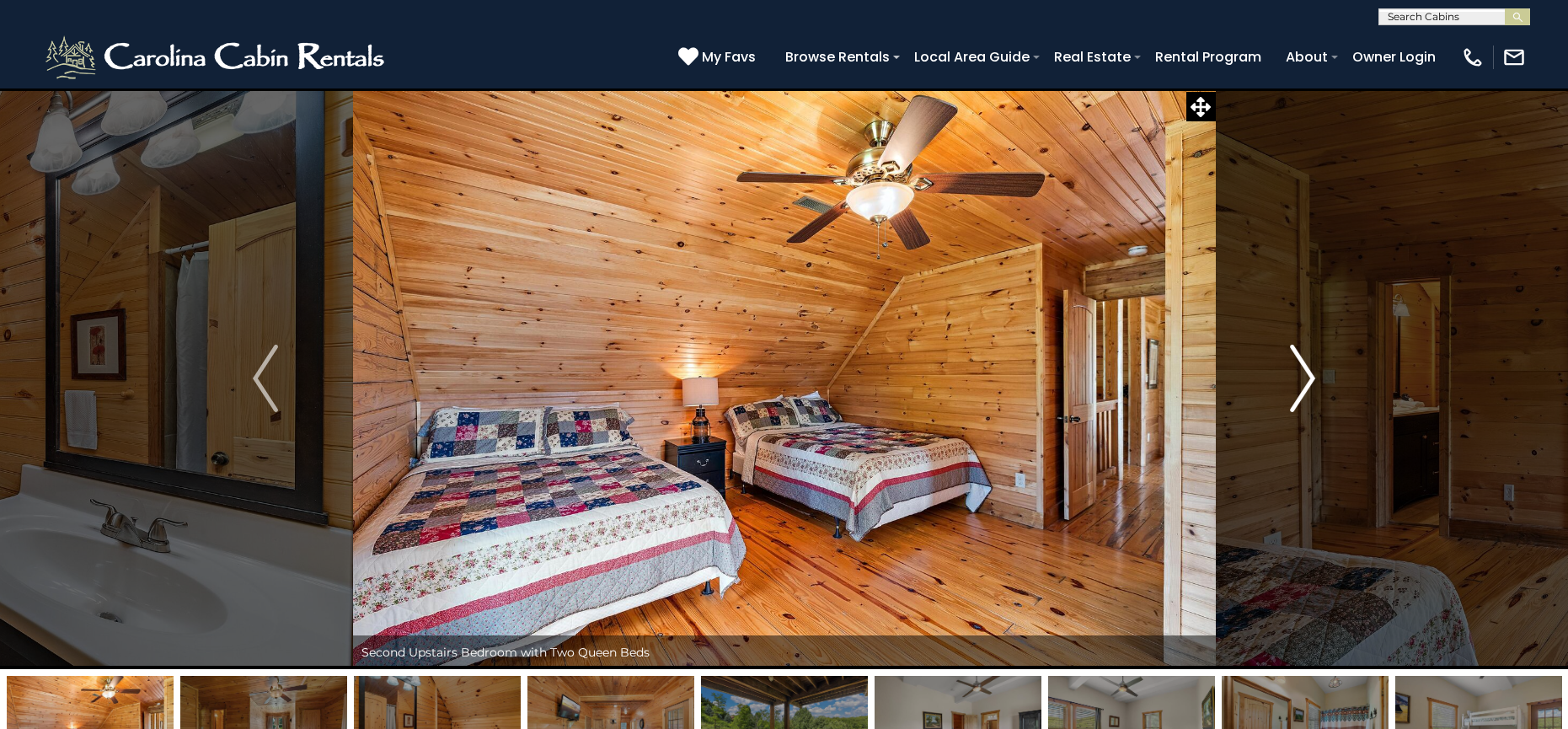
click at [1305, 375] on img "Next" at bounding box center [1303, 378] width 26 height 68
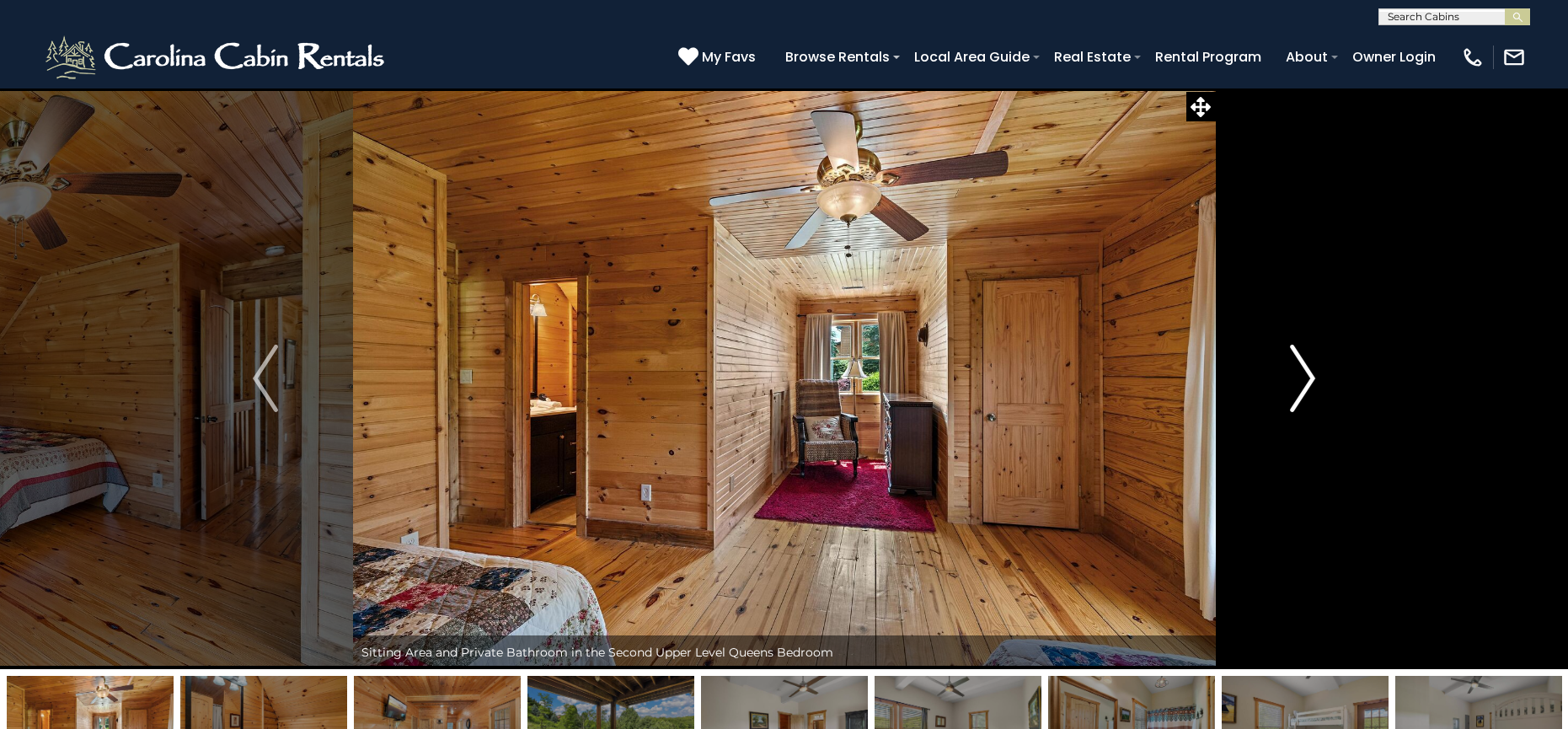
click at [1305, 375] on img "Next" at bounding box center [1303, 378] width 26 height 68
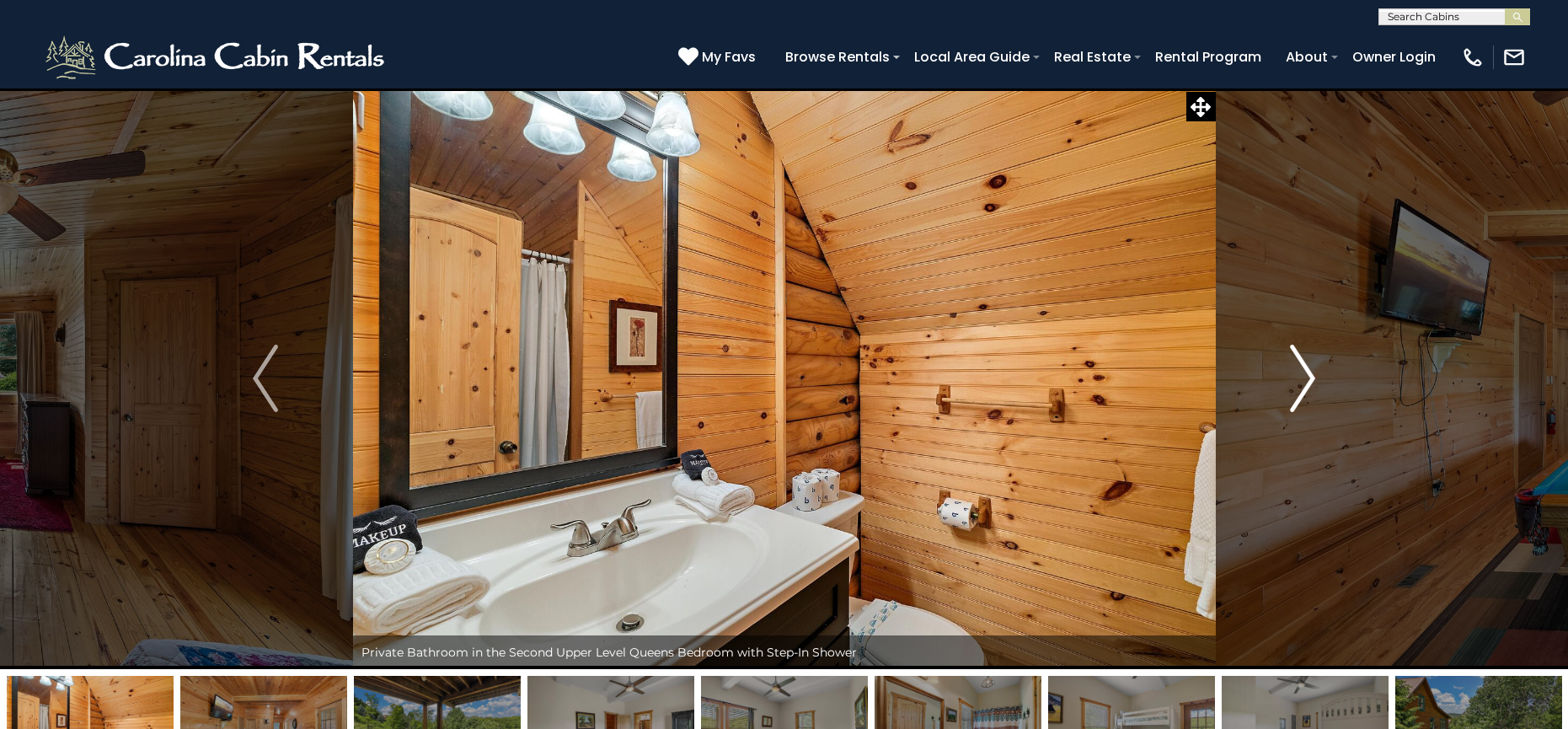
click at [1305, 375] on img "Next" at bounding box center [1303, 378] width 26 height 68
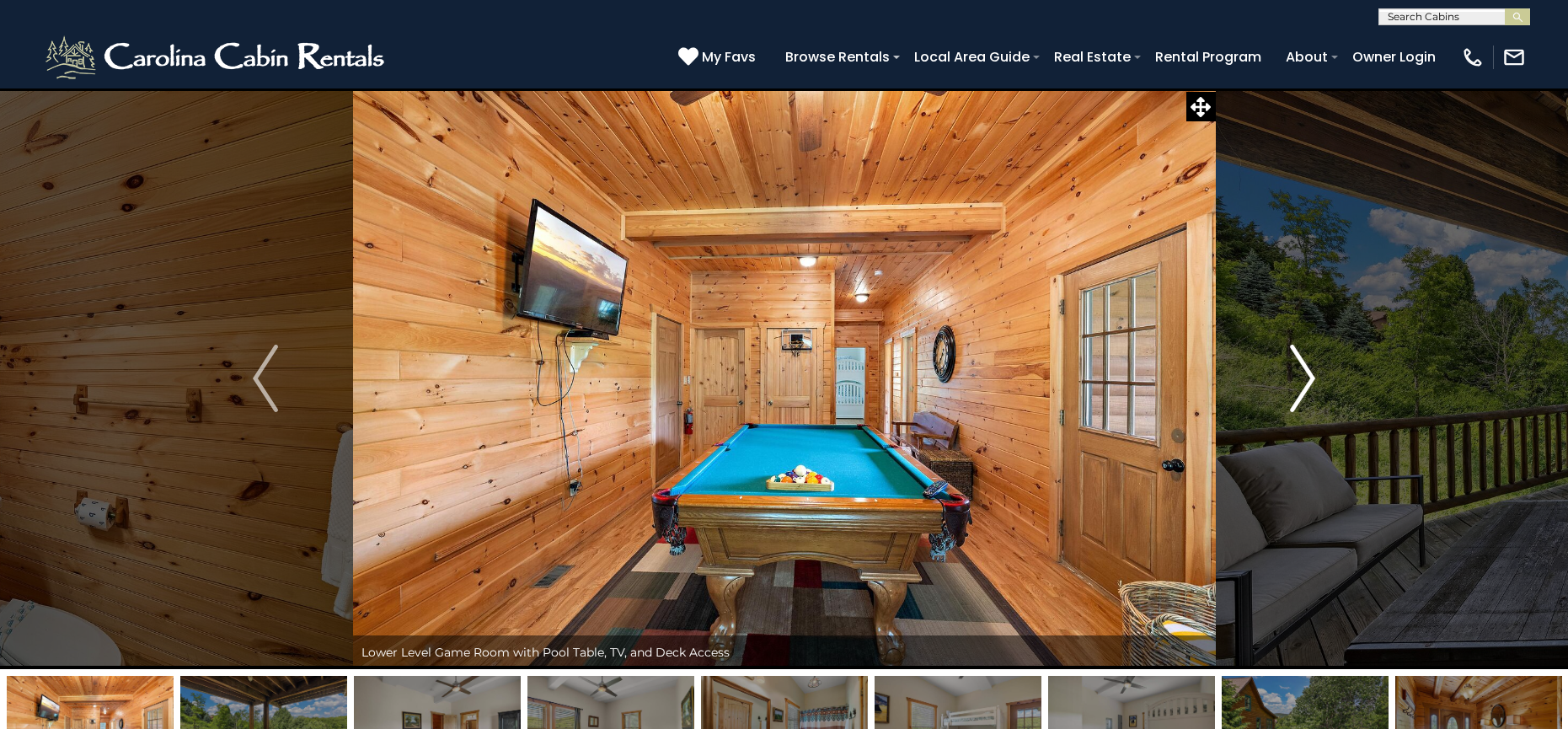
click at [1305, 375] on img "Next" at bounding box center [1303, 378] width 26 height 68
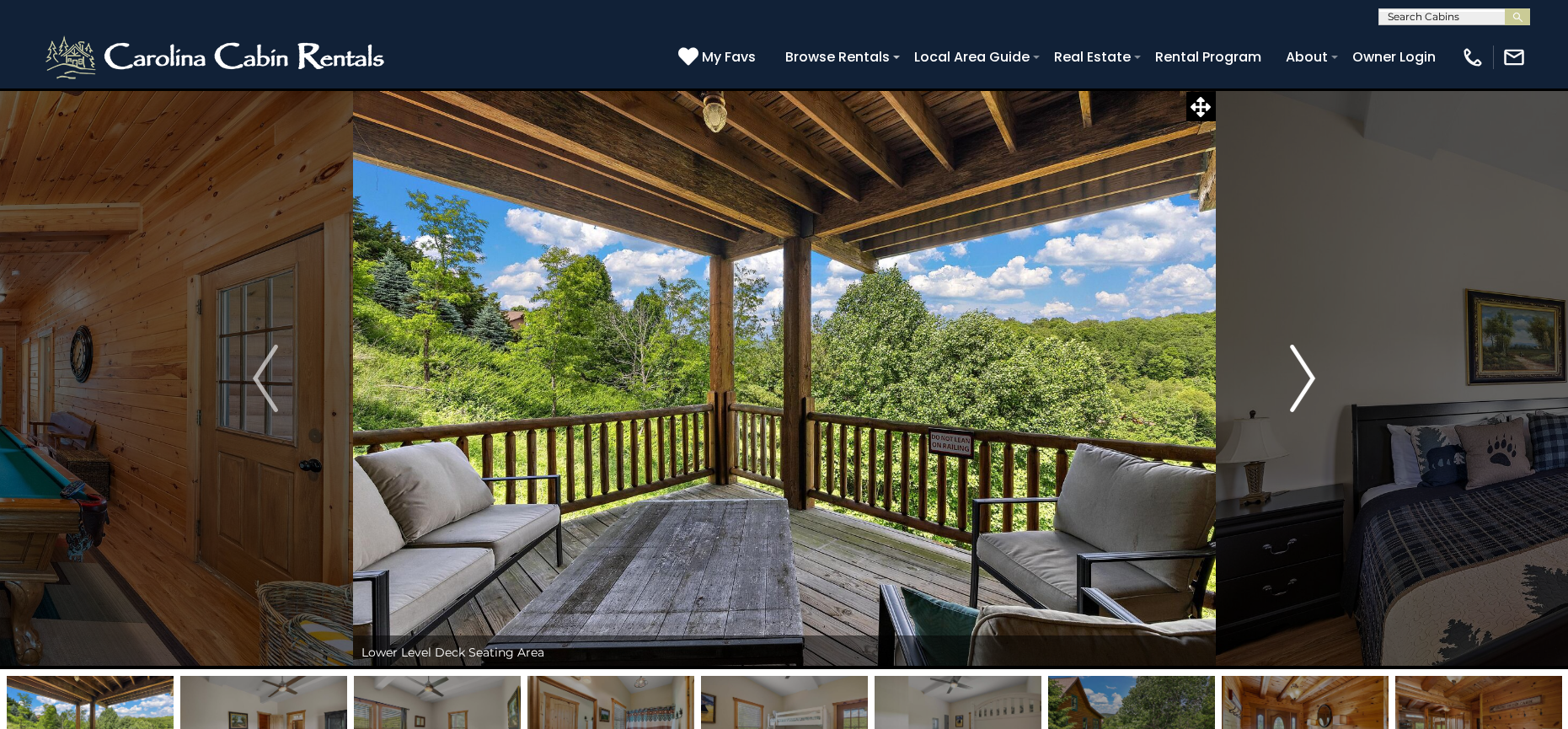
click at [1305, 375] on img "Next" at bounding box center [1303, 378] width 26 height 68
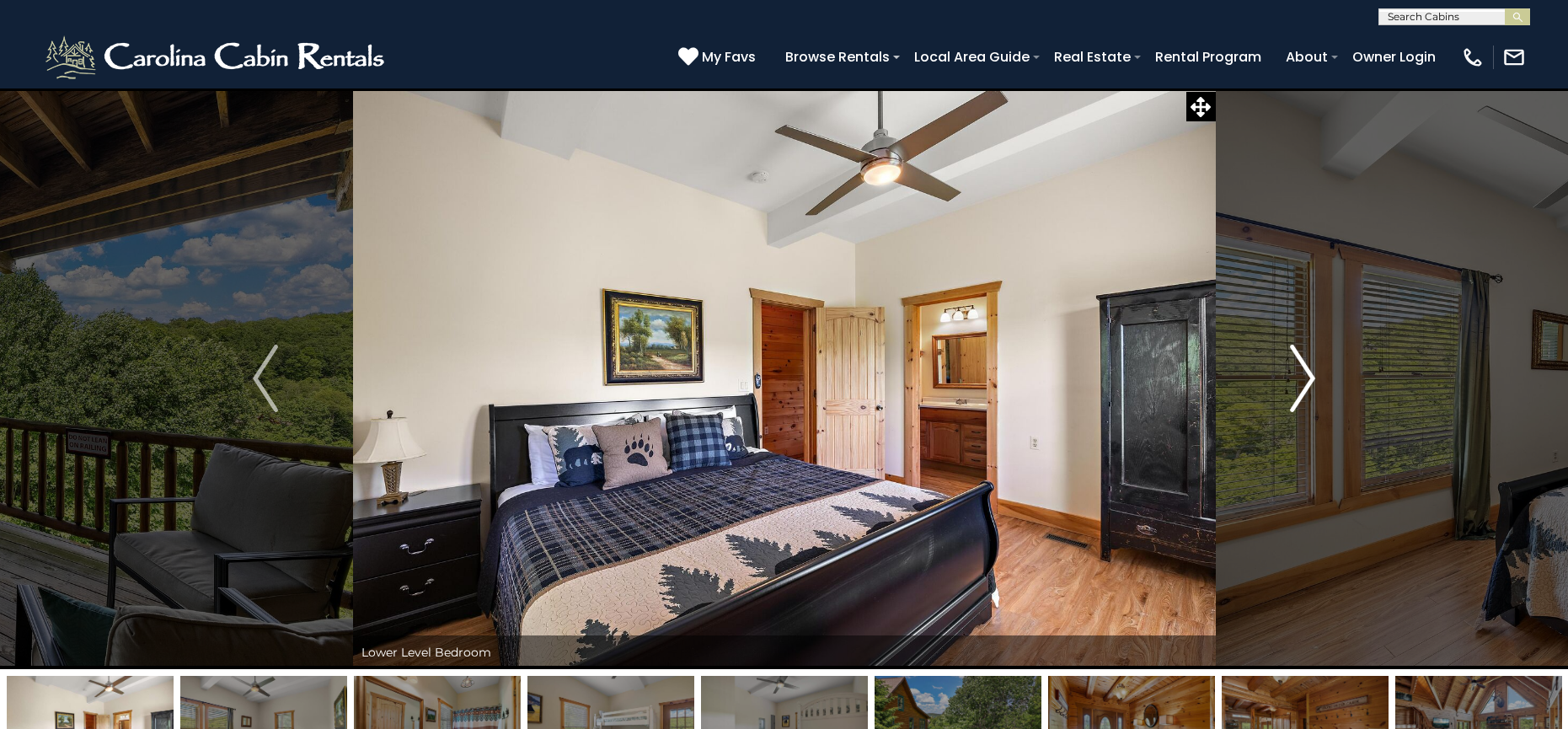
click at [1305, 375] on img "Next" at bounding box center [1303, 378] width 26 height 68
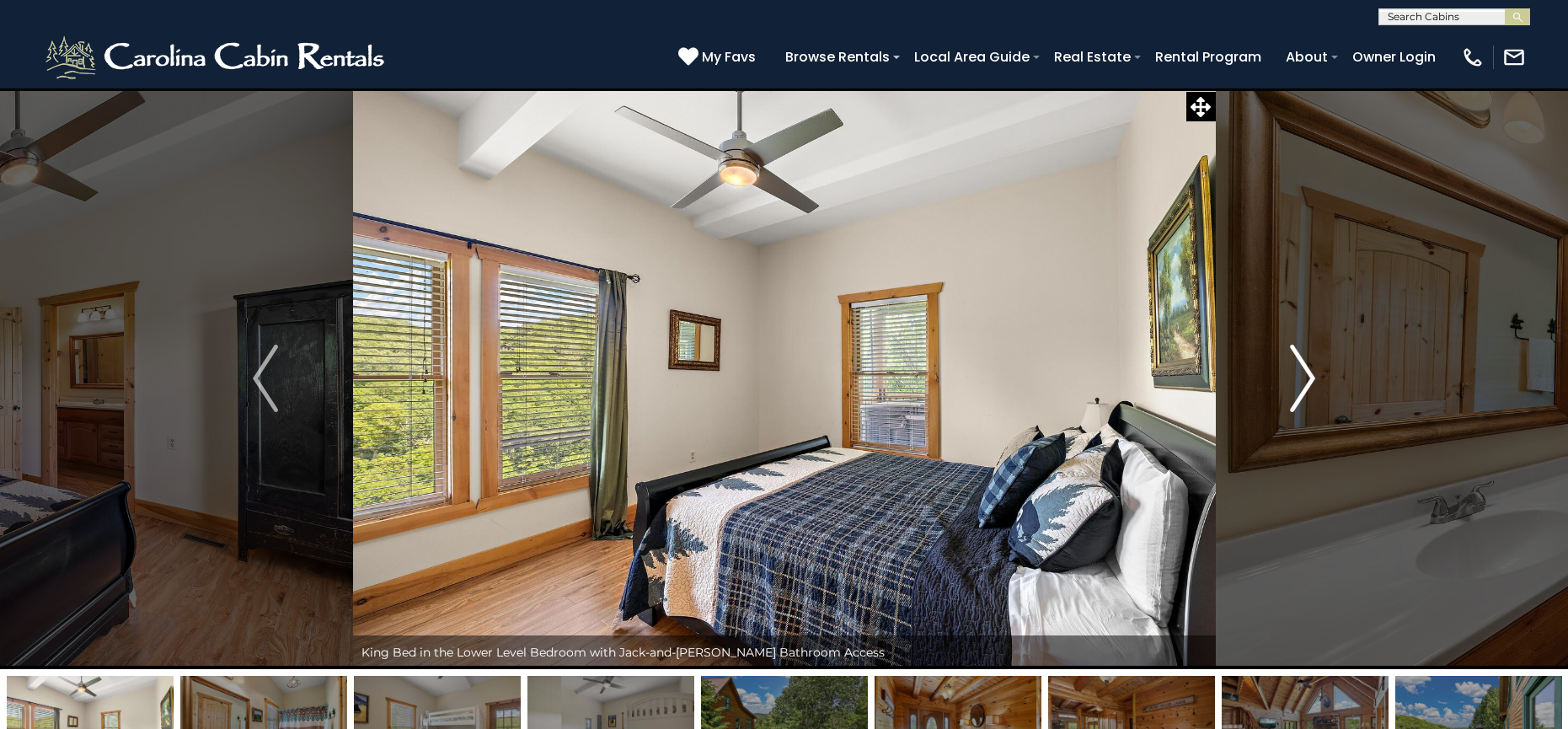
click at [1305, 375] on img "Next" at bounding box center [1303, 378] width 26 height 68
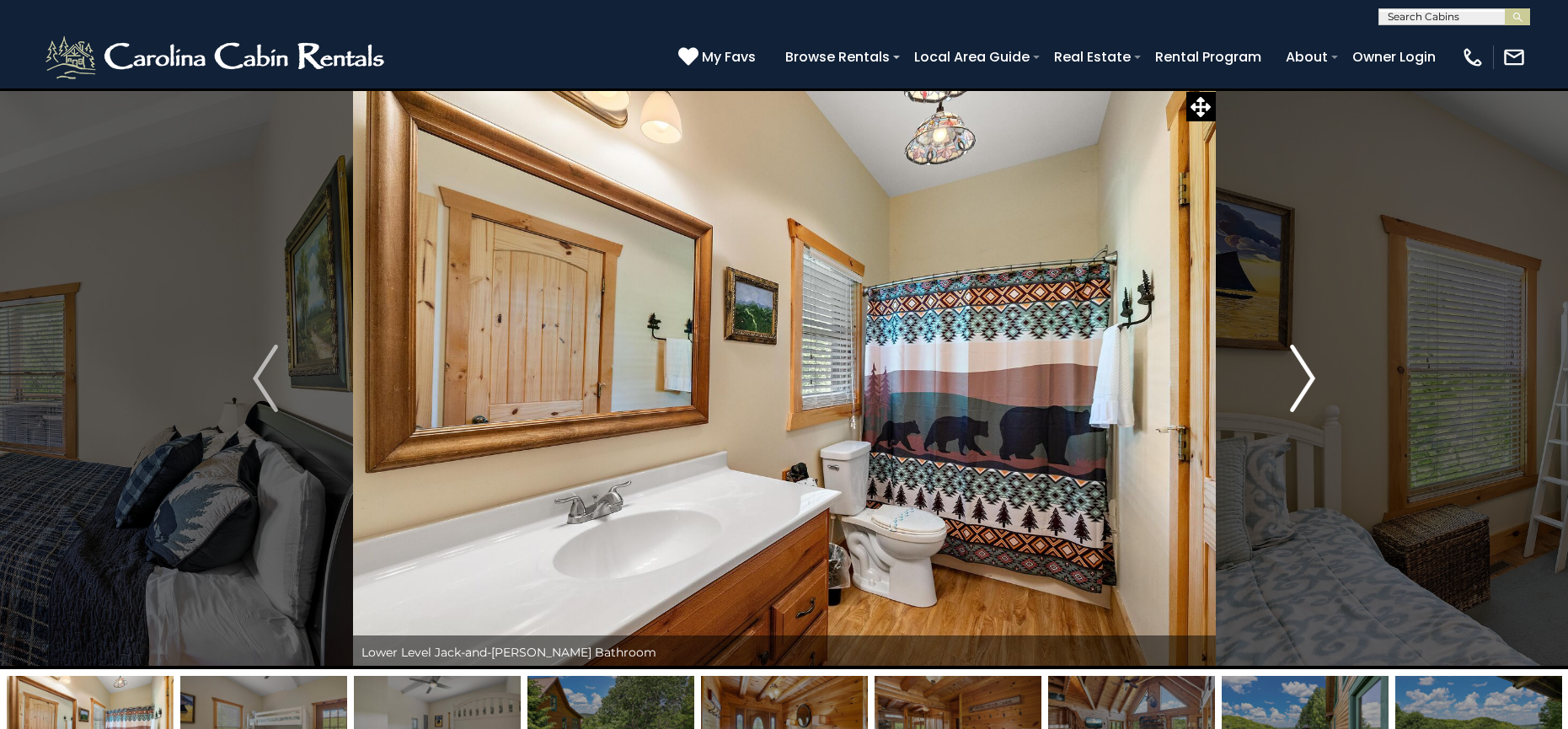
click at [1305, 375] on img "Next" at bounding box center [1303, 378] width 26 height 68
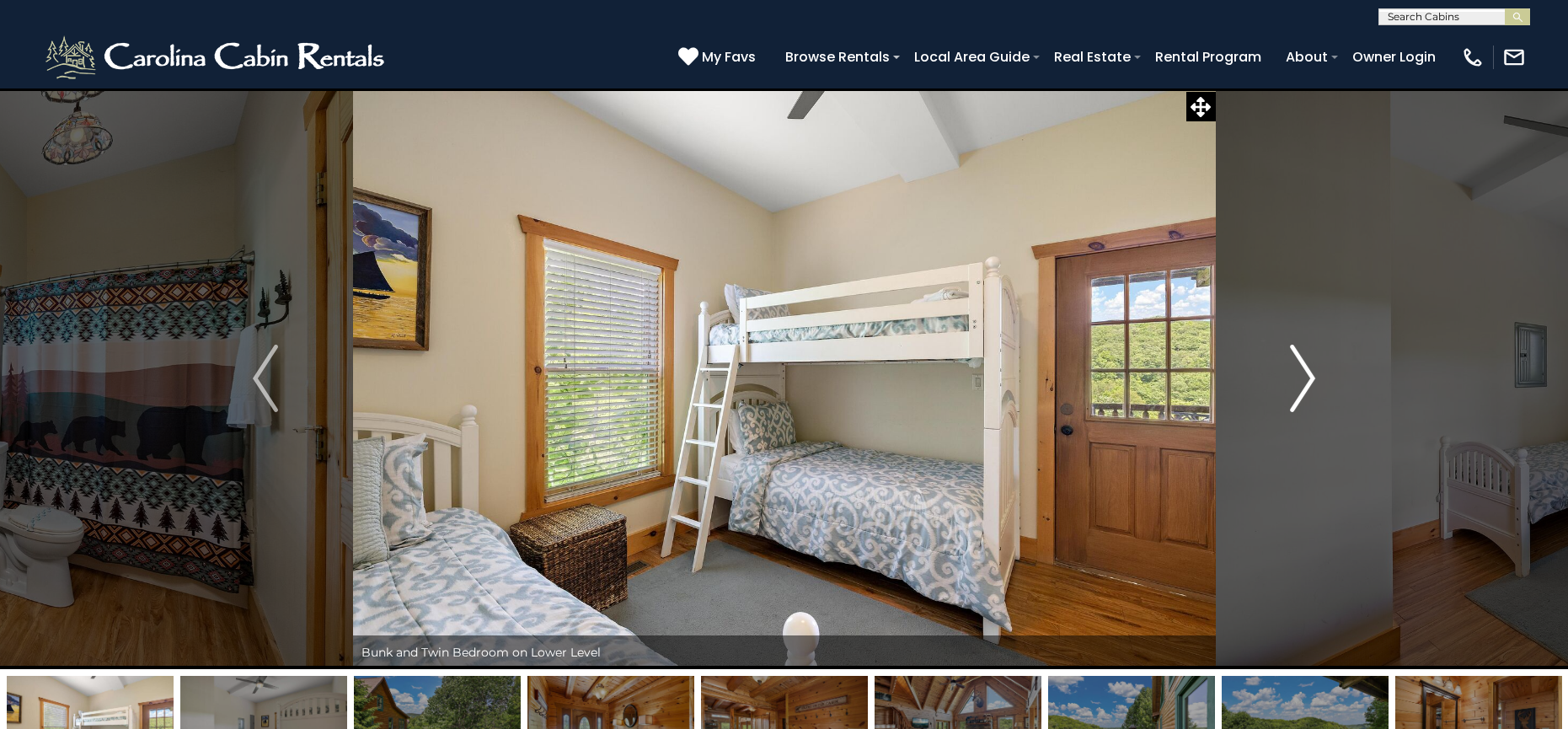
click at [1305, 375] on img "Next" at bounding box center [1303, 378] width 26 height 68
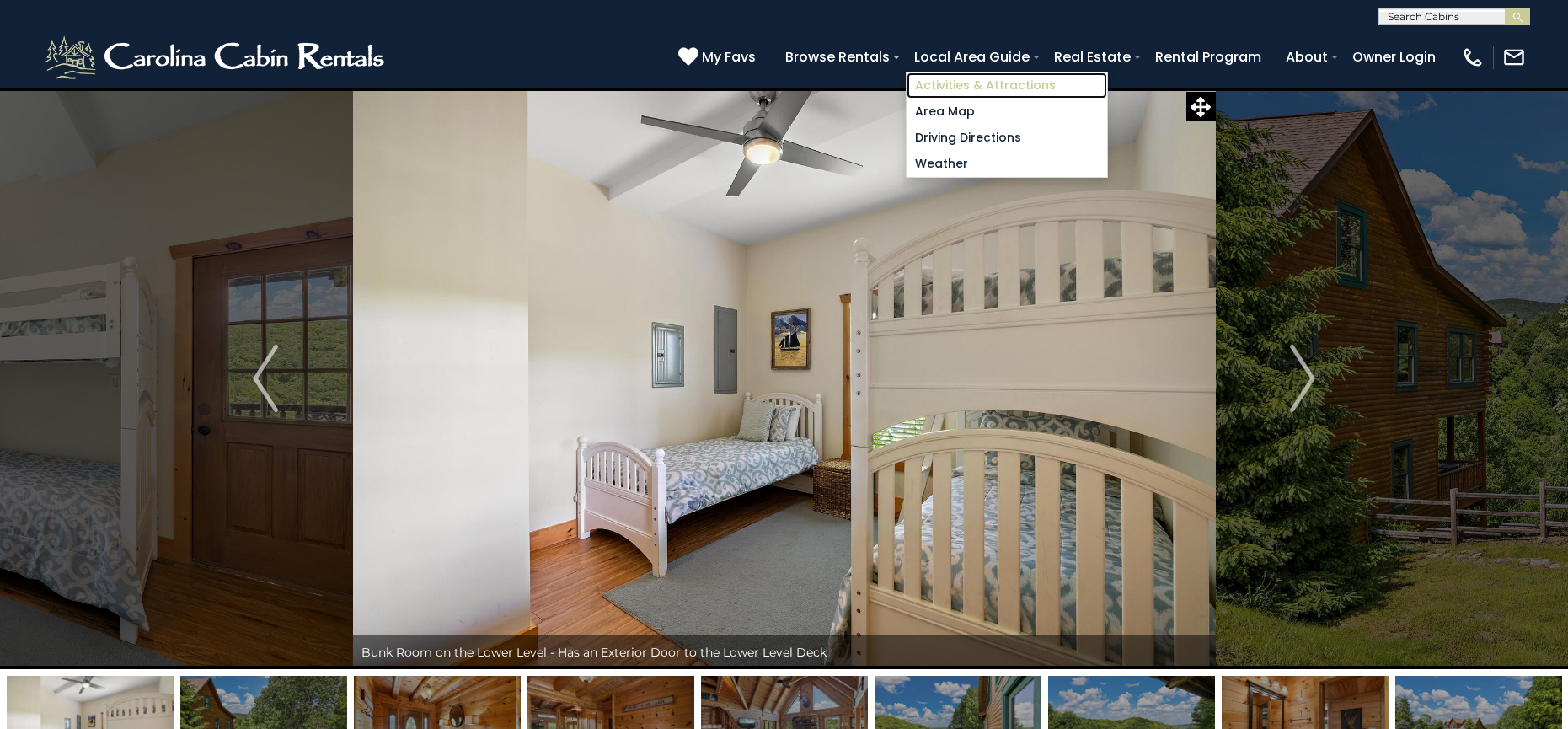
click at [992, 79] on link "Activities & Attractions" at bounding box center [1007, 85] width 201 height 27
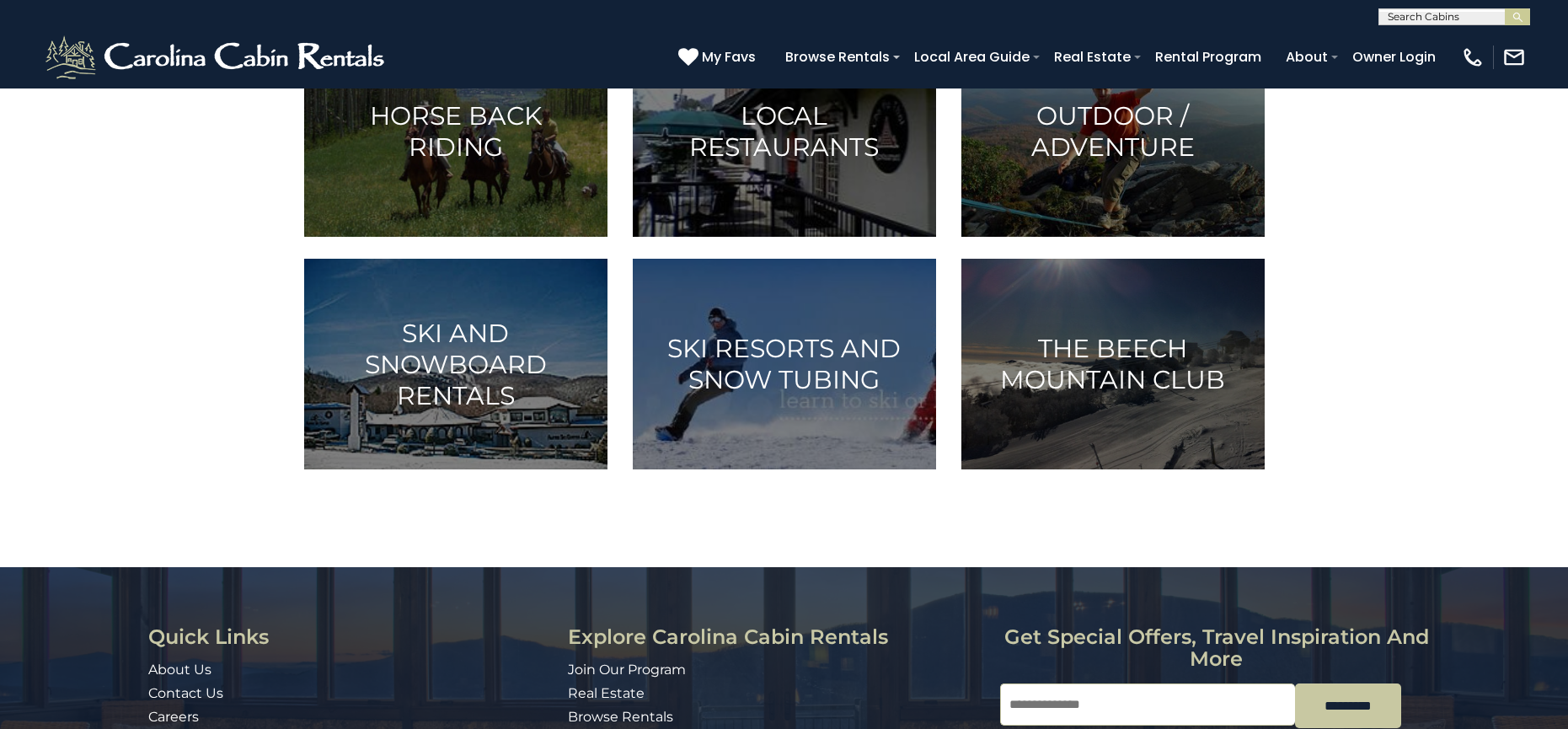
scroll to position [1011, 0]
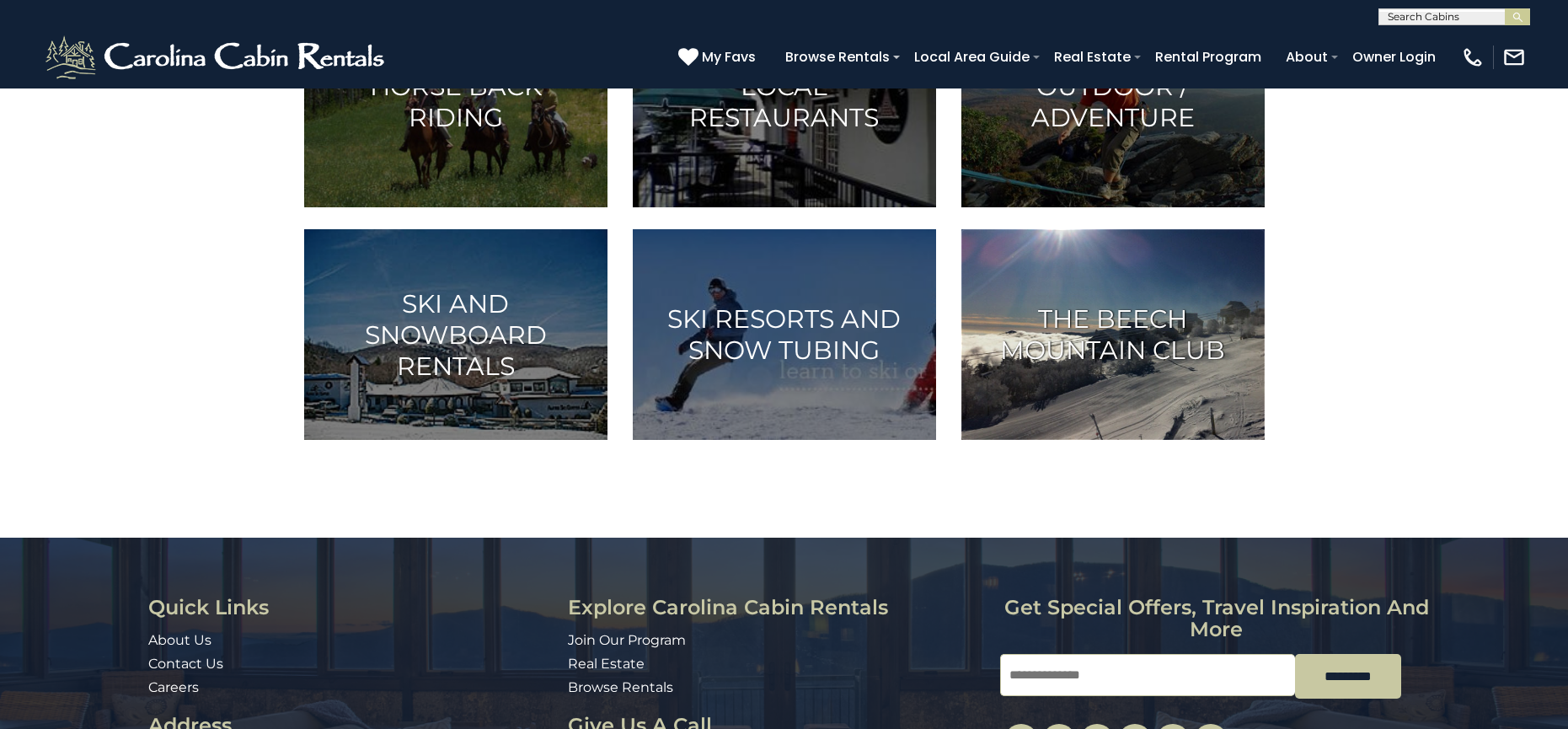
click at [1122, 310] on h3 "The Beech Mountain Club" at bounding box center [1113, 334] width 261 height 62
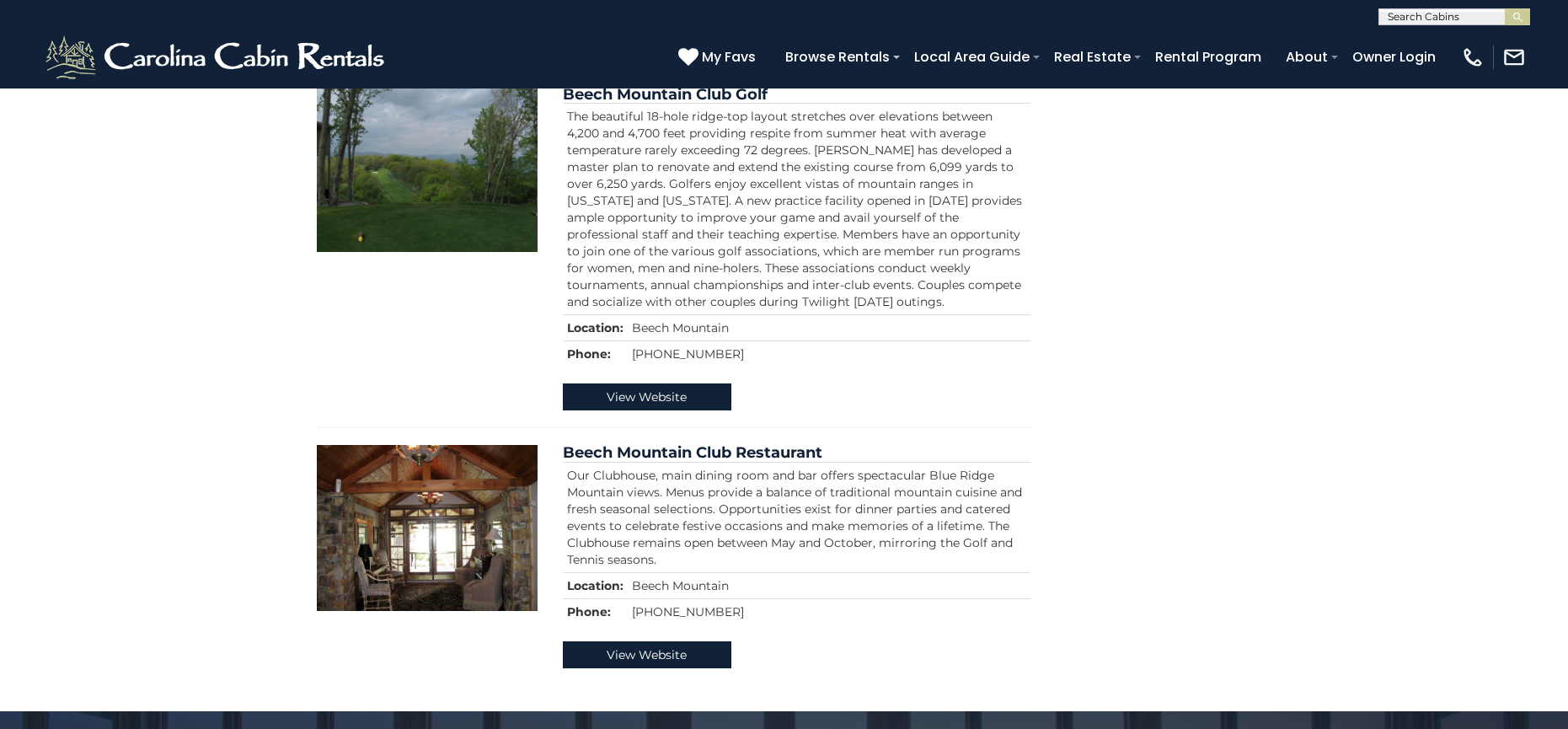
scroll to position [491, 0]
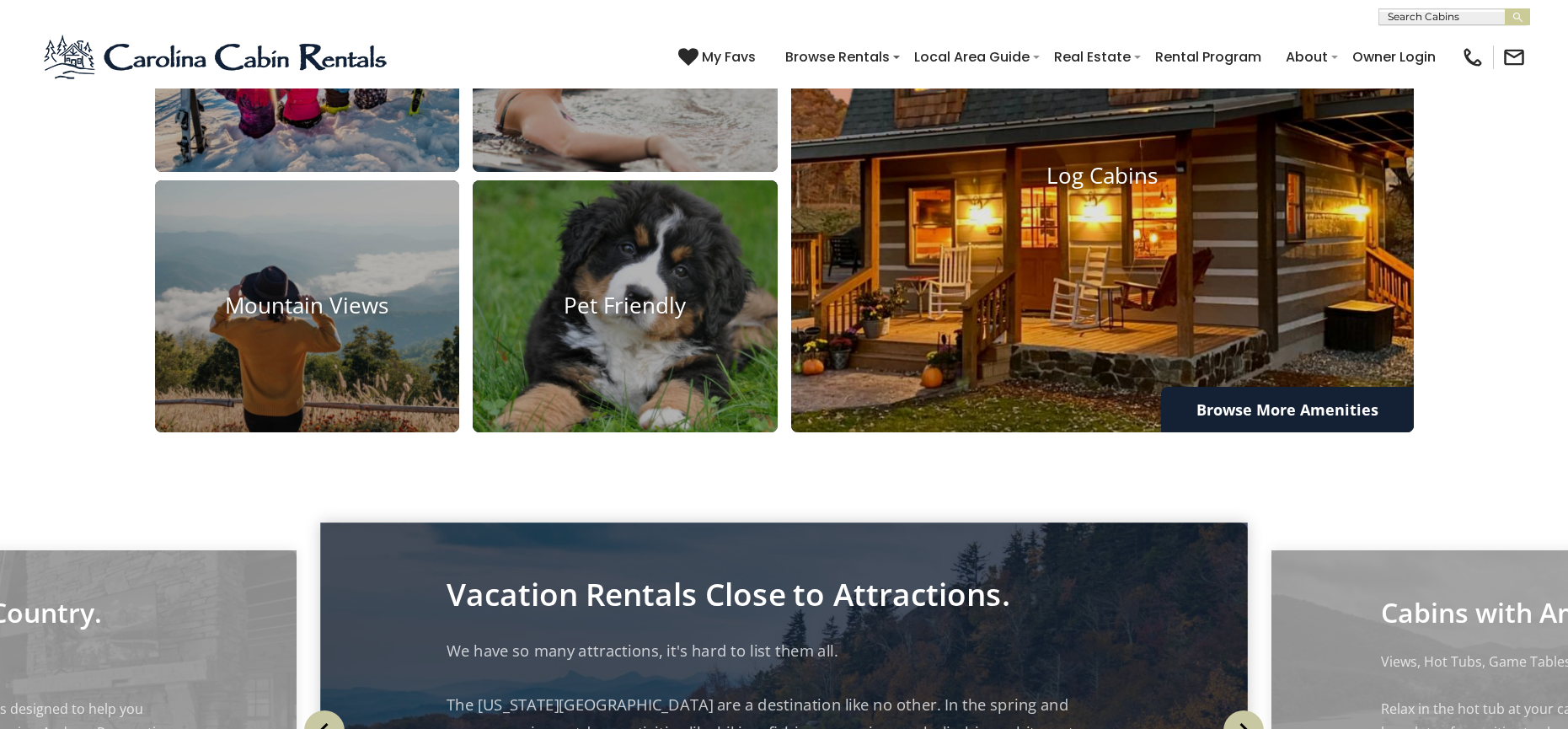
scroll to position [1601, 0]
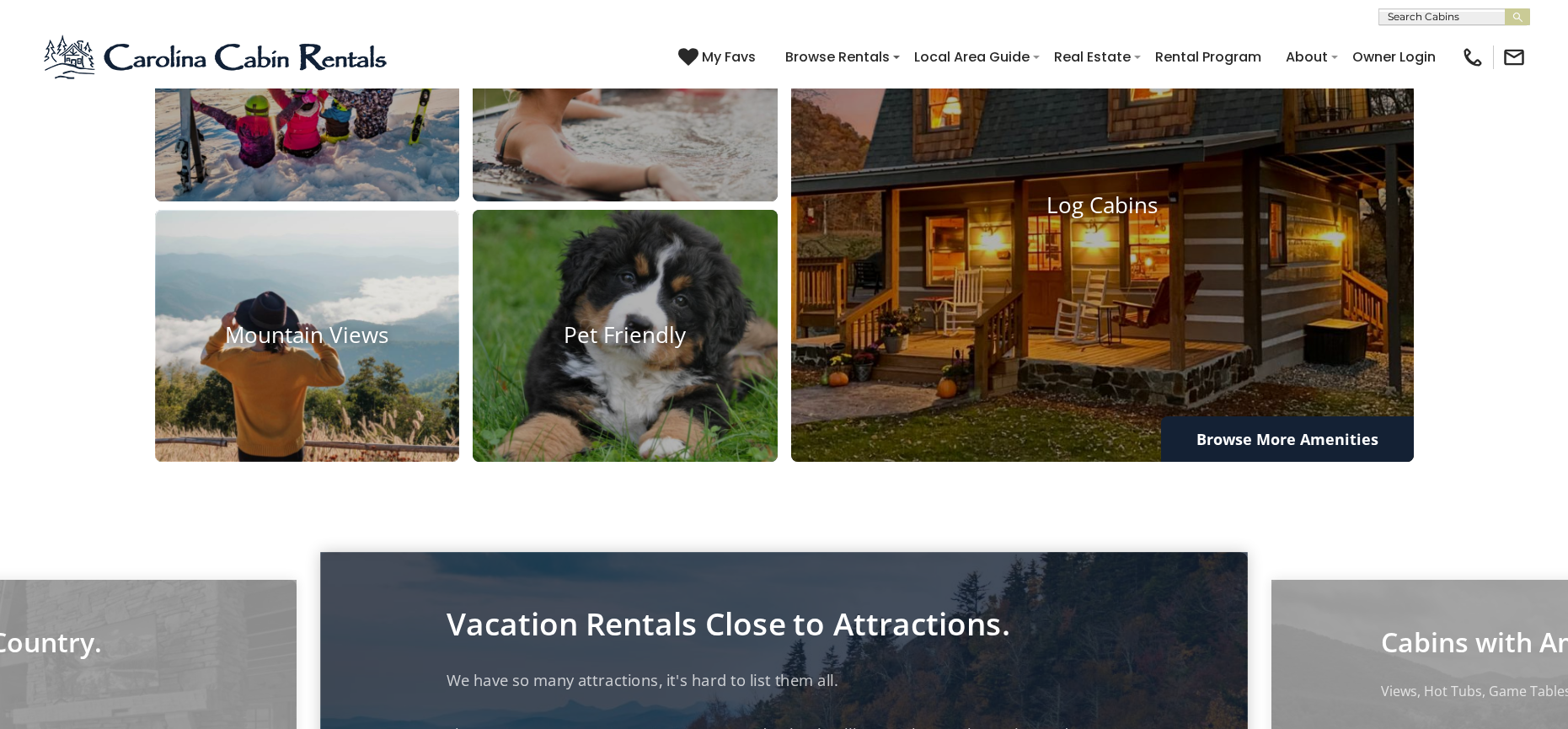
click at [328, 349] on h4 "Mountain Views" at bounding box center [307, 335] width 305 height 27
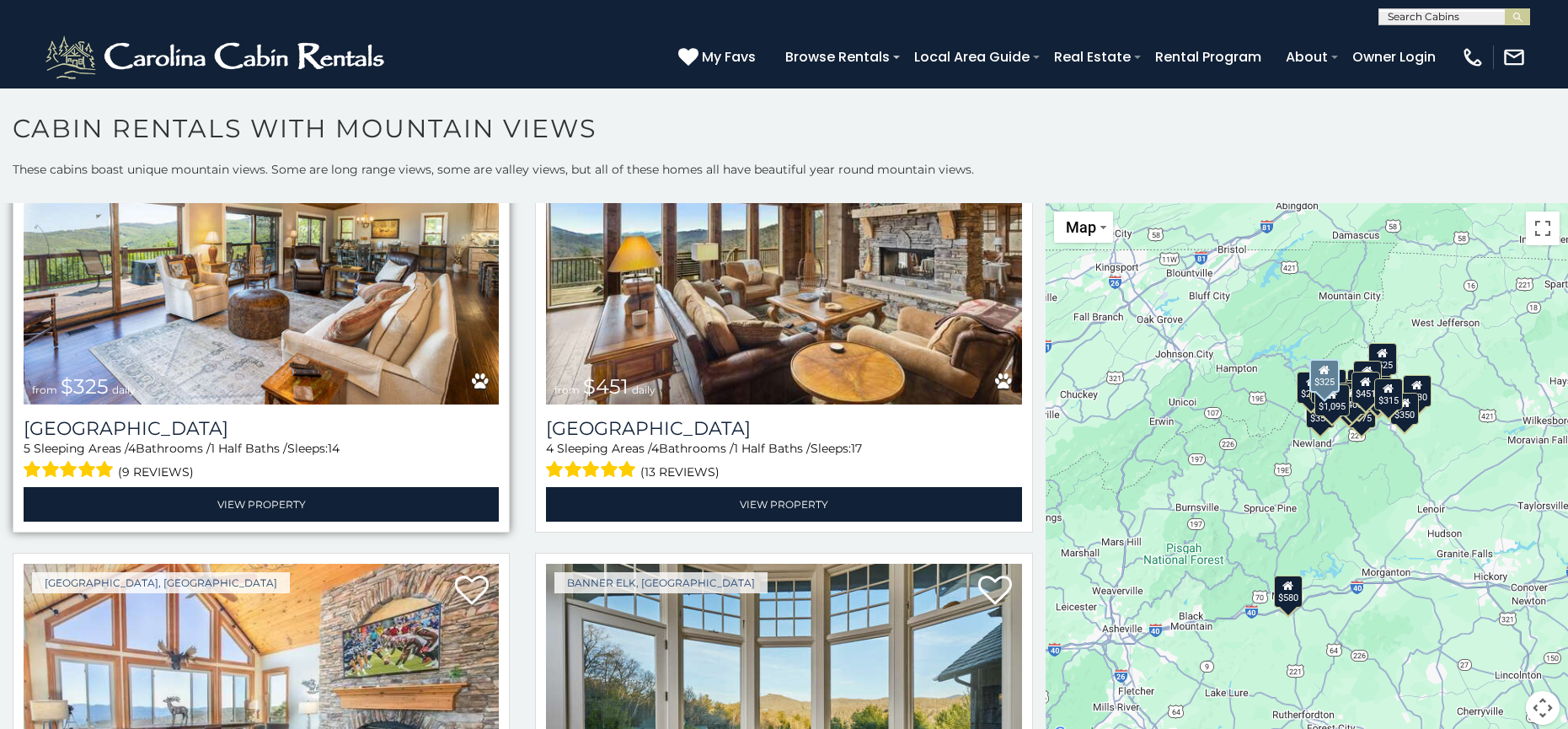
scroll to position [1517, 0]
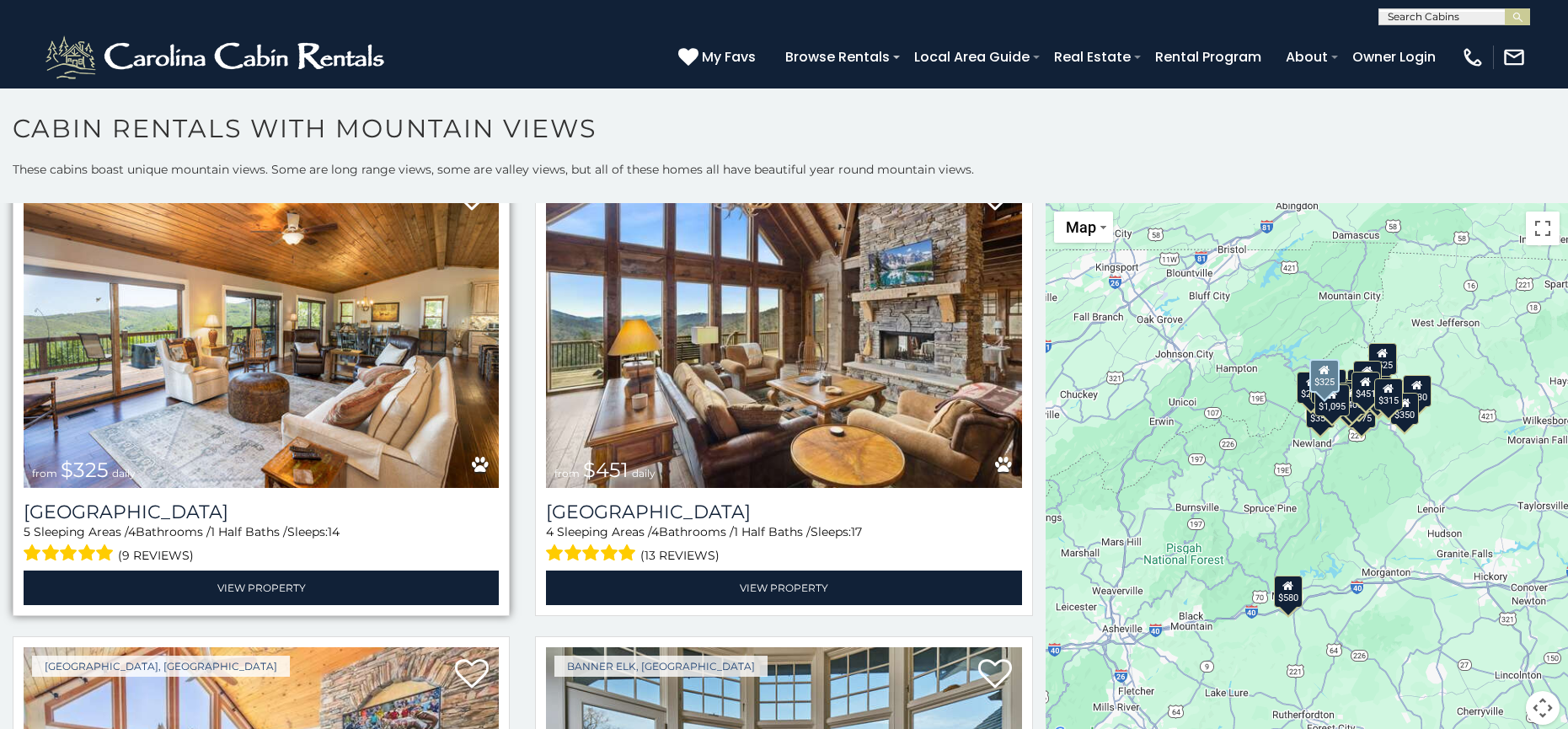
click at [357, 354] on img at bounding box center [261, 329] width 475 height 319
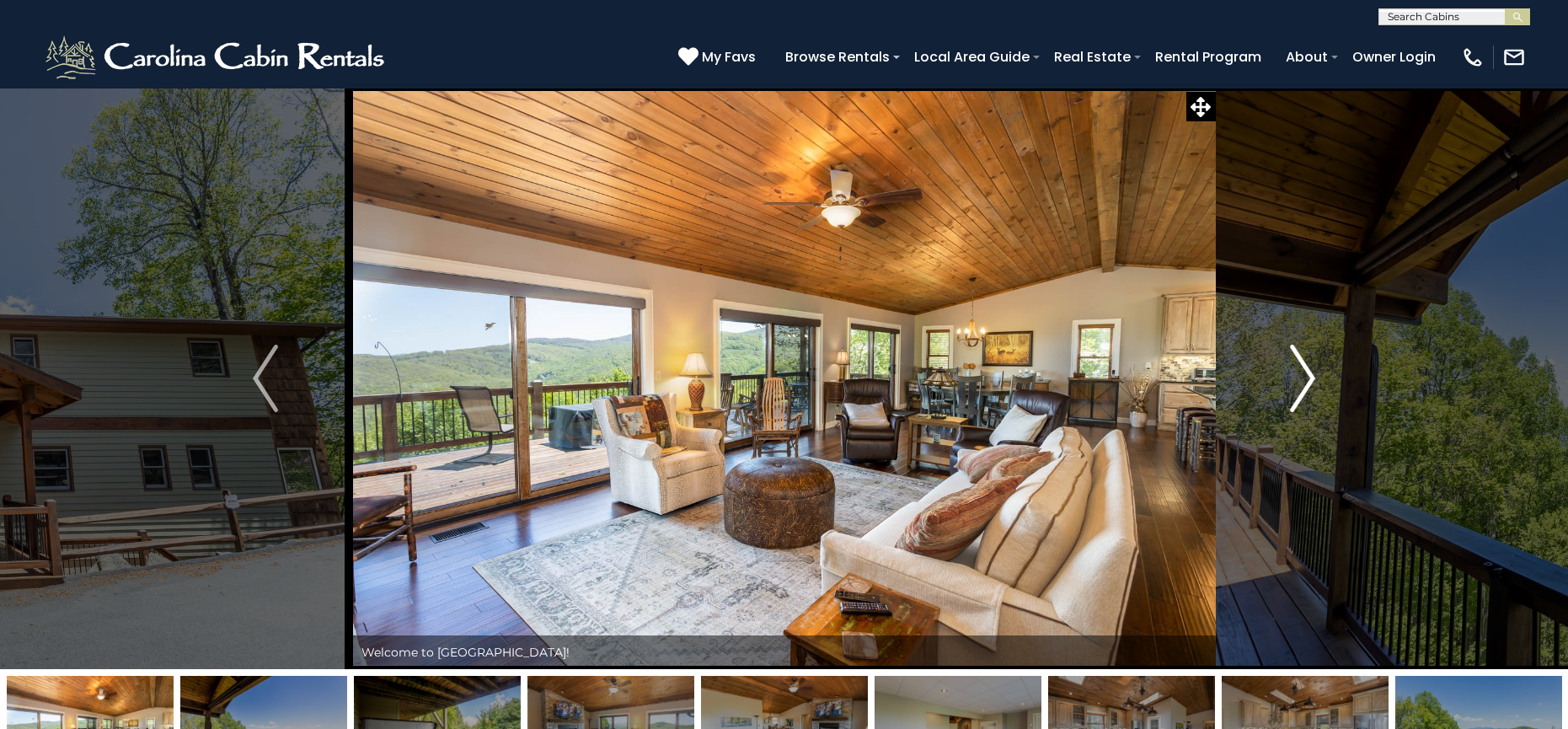
click at [1305, 374] on img "Next" at bounding box center [1303, 378] width 26 height 68
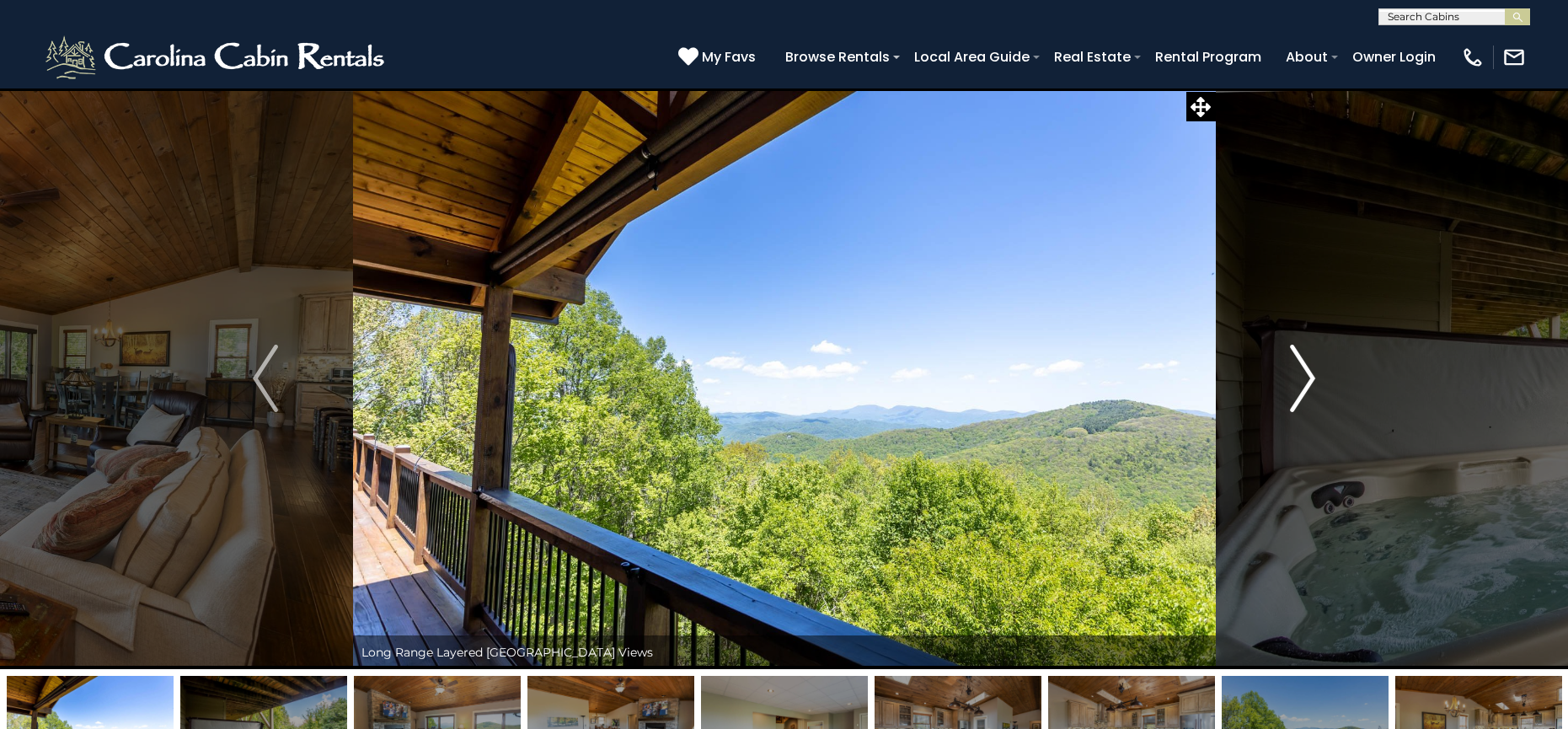
click at [1304, 374] on img "Next" at bounding box center [1303, 378] width 26 height 68
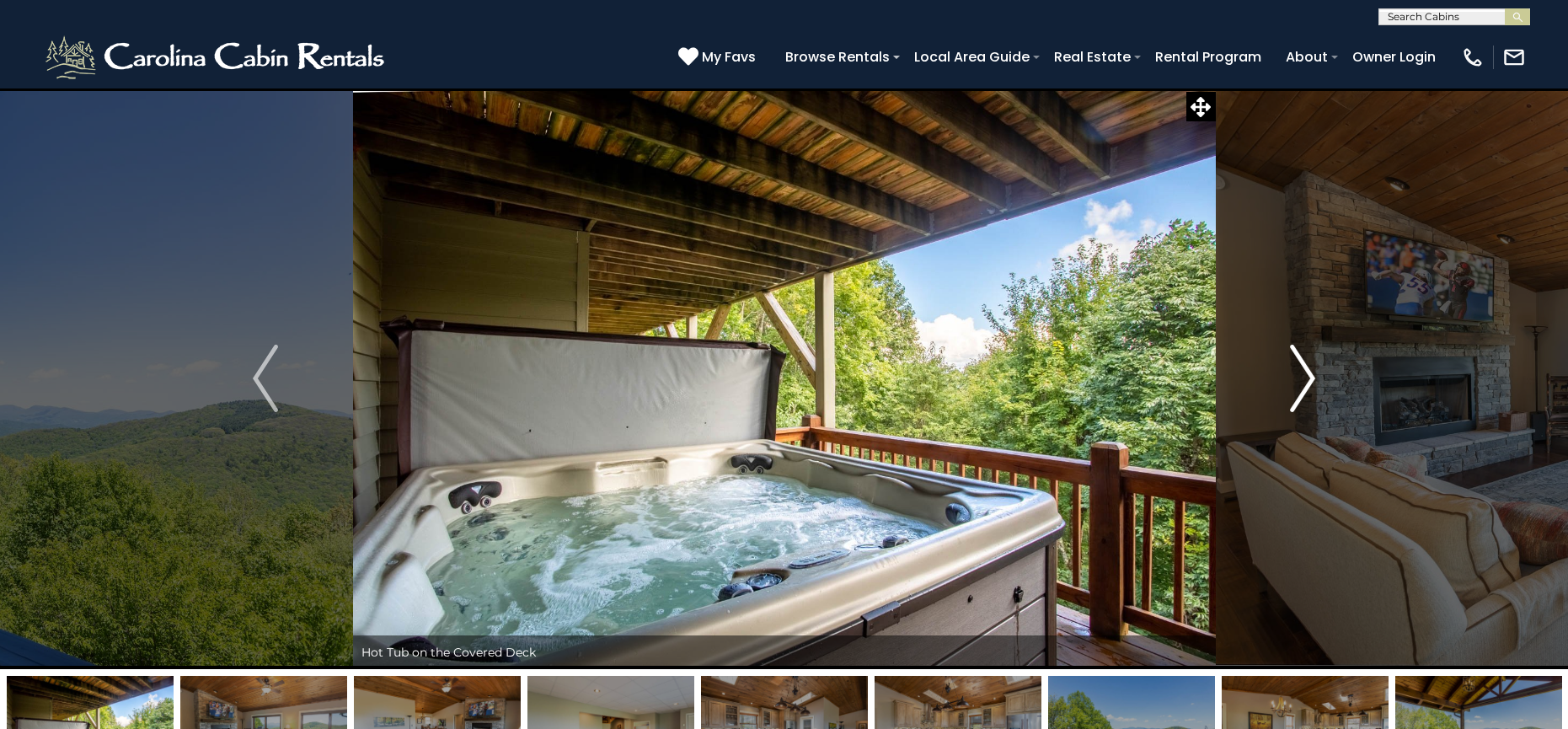
click at [1304, 374] on img "Next" at bounding box center [1303, 378] width 26 height 68
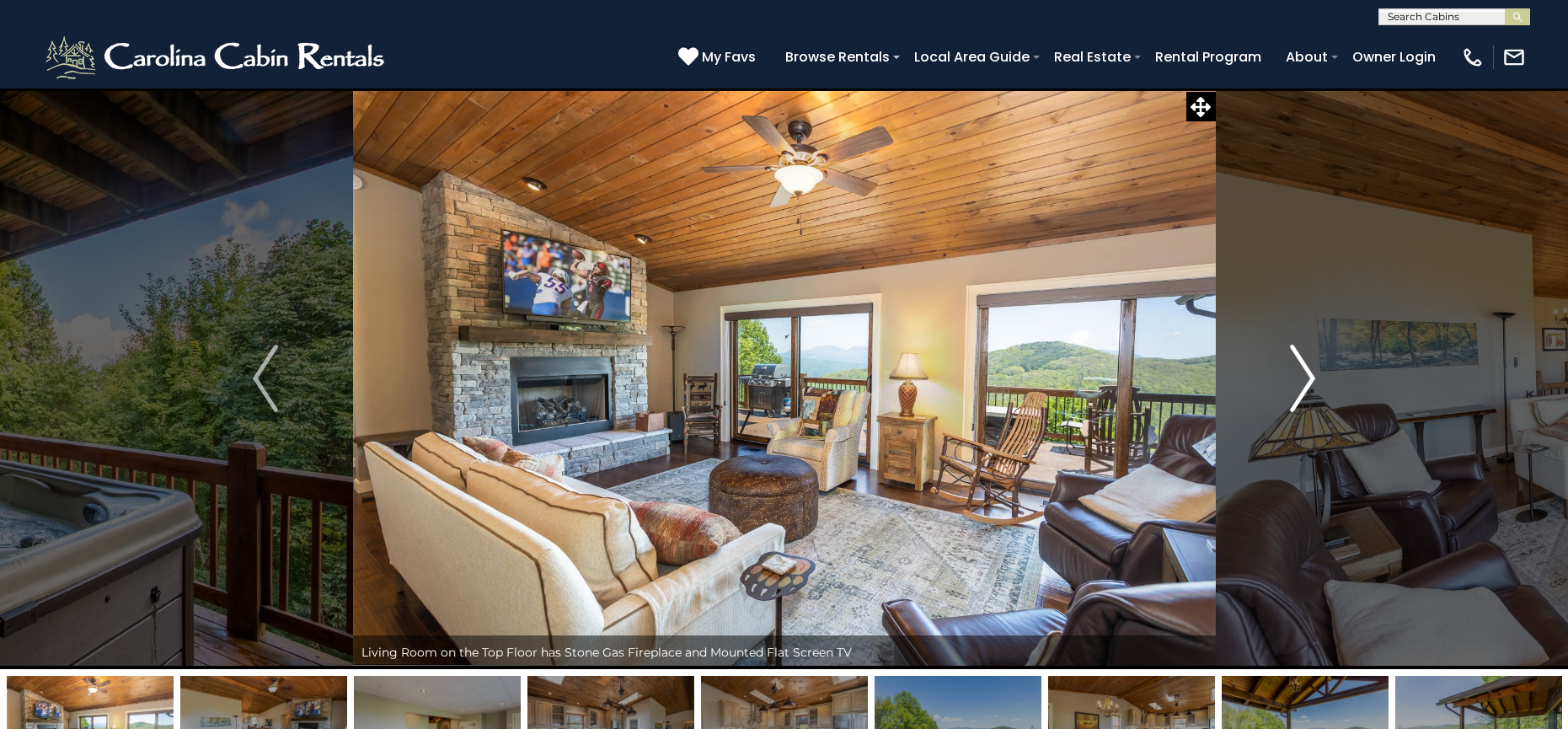
click at [1304, 374] on img "Next" at bounding box center [1303, 378] width 26 height 68
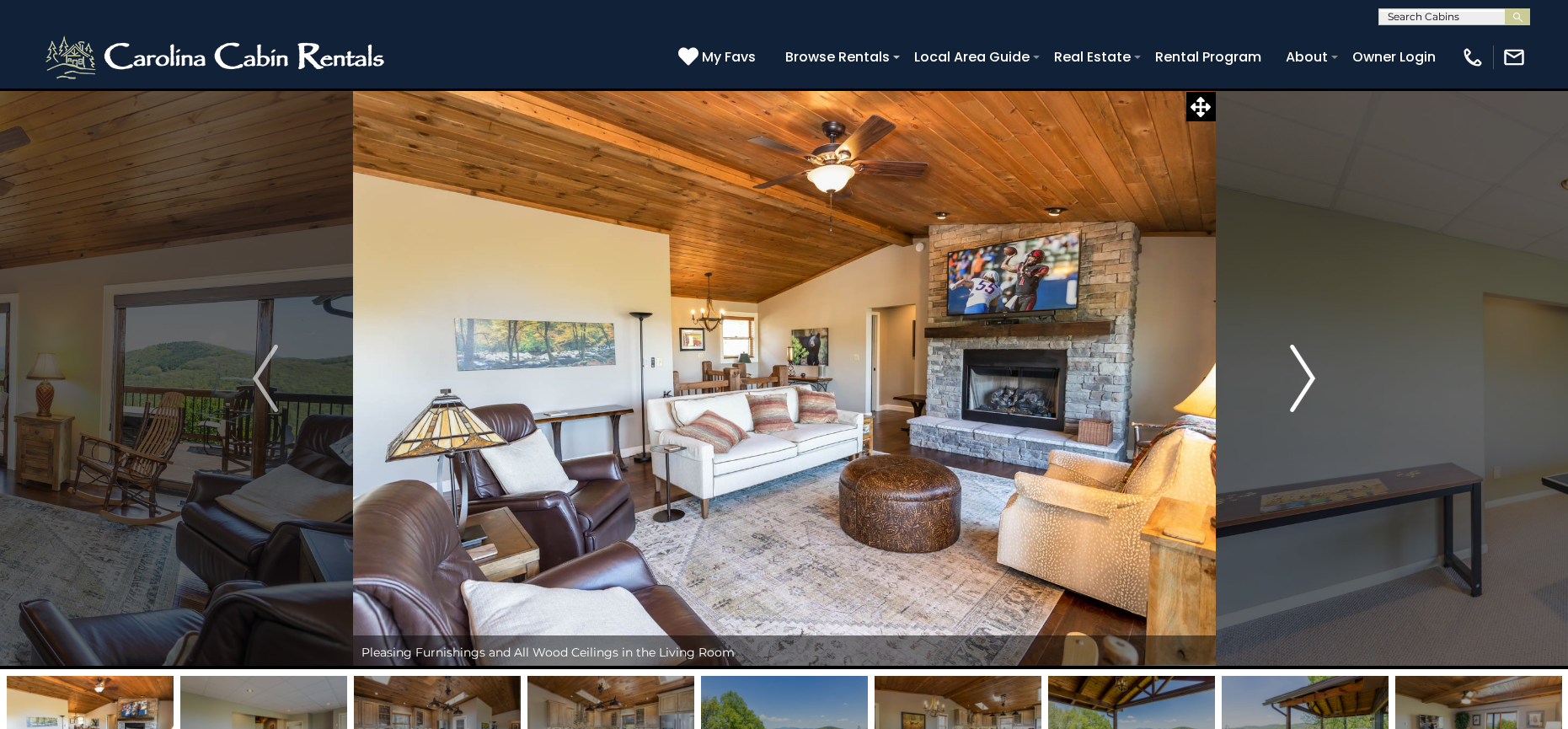
click at [1304, 374] on img "Next" at bounding box center [1303, 378] width 26 height 68
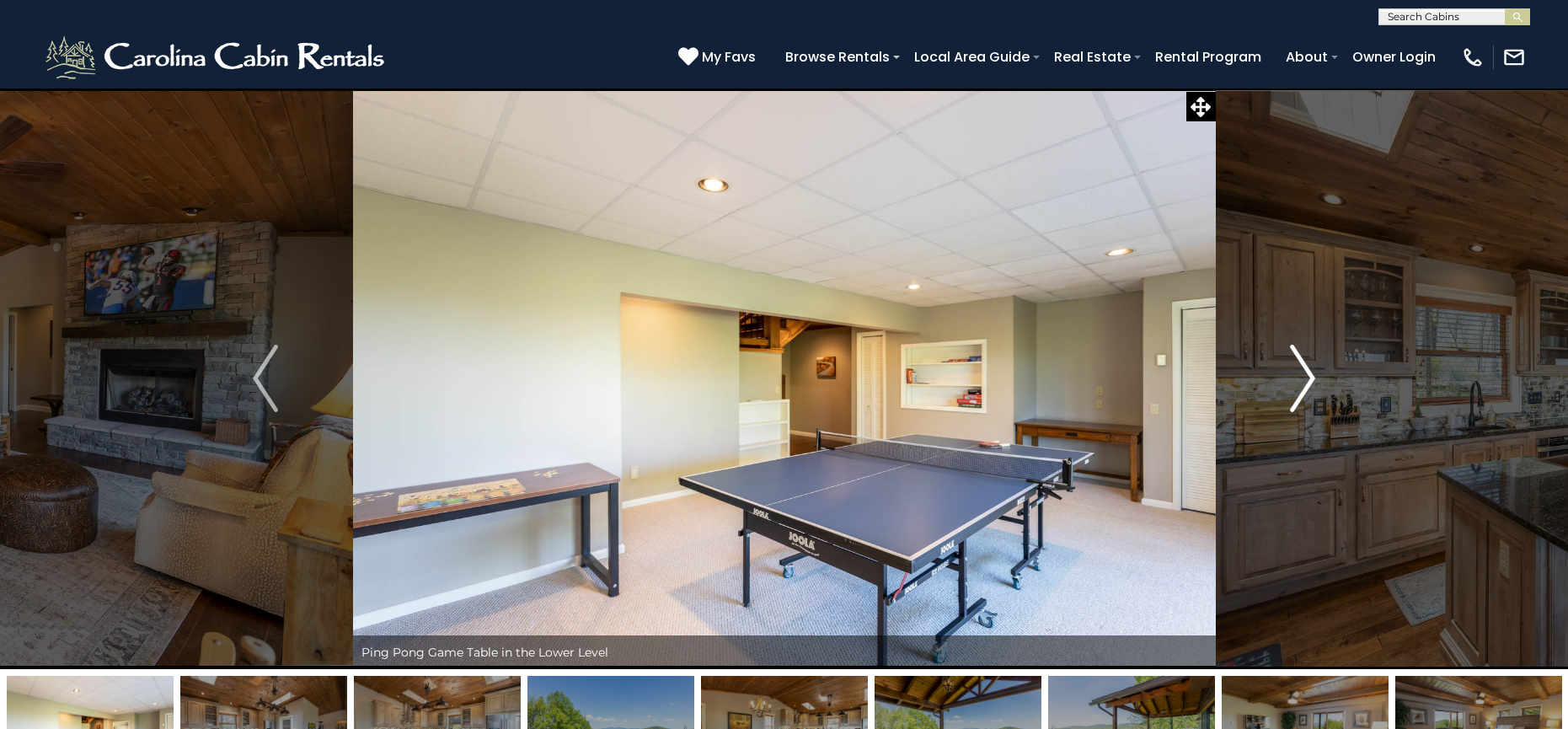
click at [1304, 375] on img "Next" at bounding box center [1303, 378] width 26 height 68
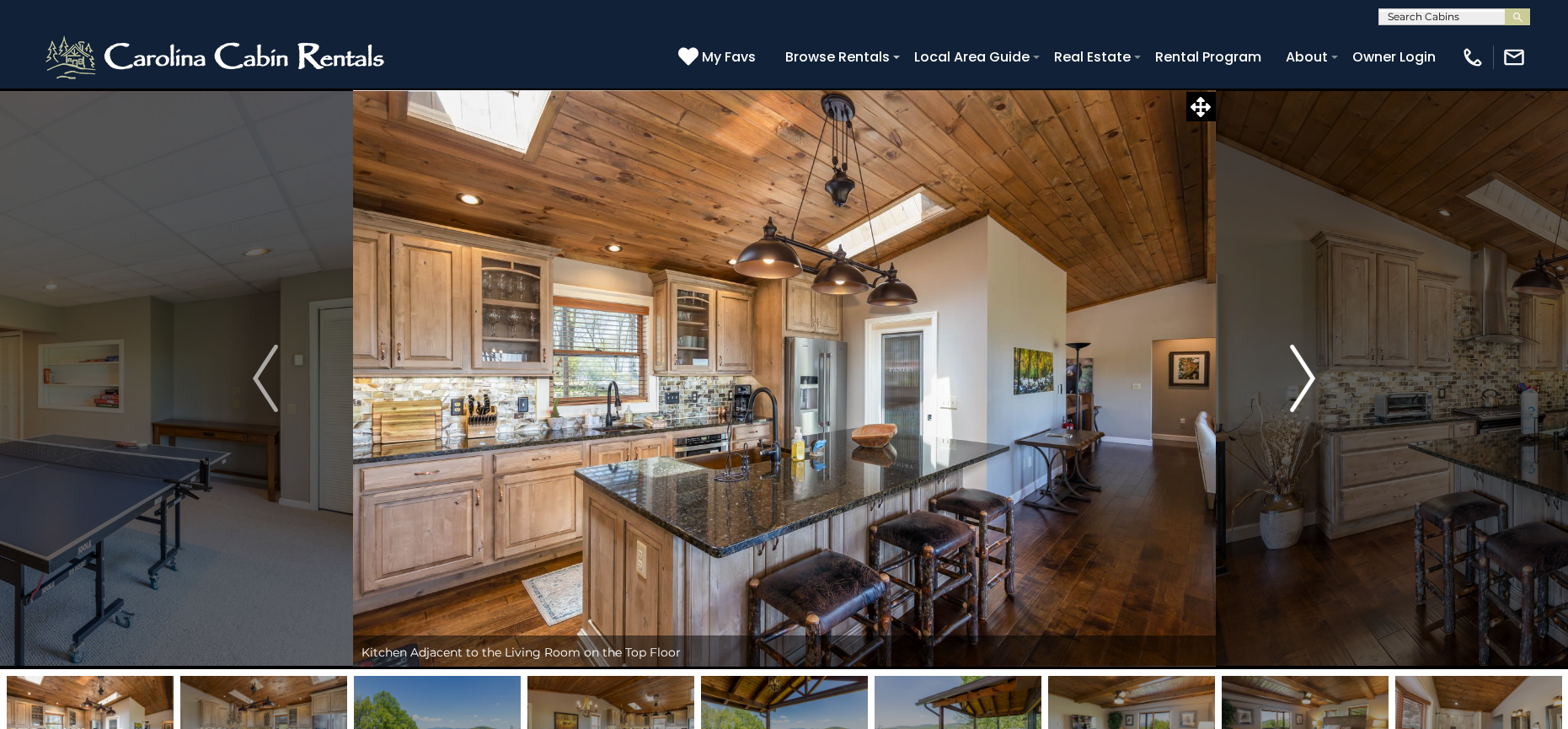
click at [1304, 375] on img "Next" at bounding box center [1303, 378] width 26 height 68
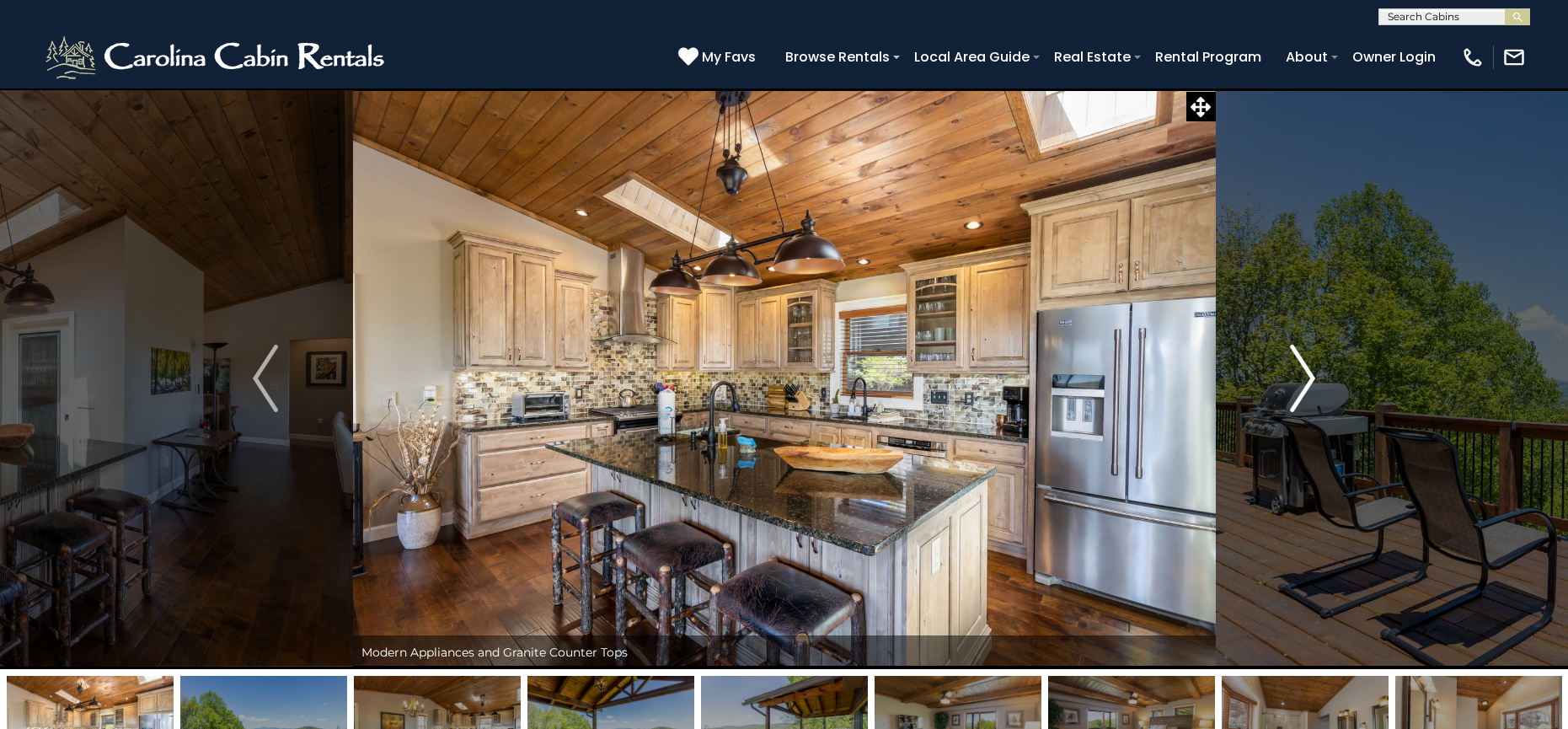
click at [1304, 375] on img "Next" at bounding box center [1303, 378] width 26 height 68
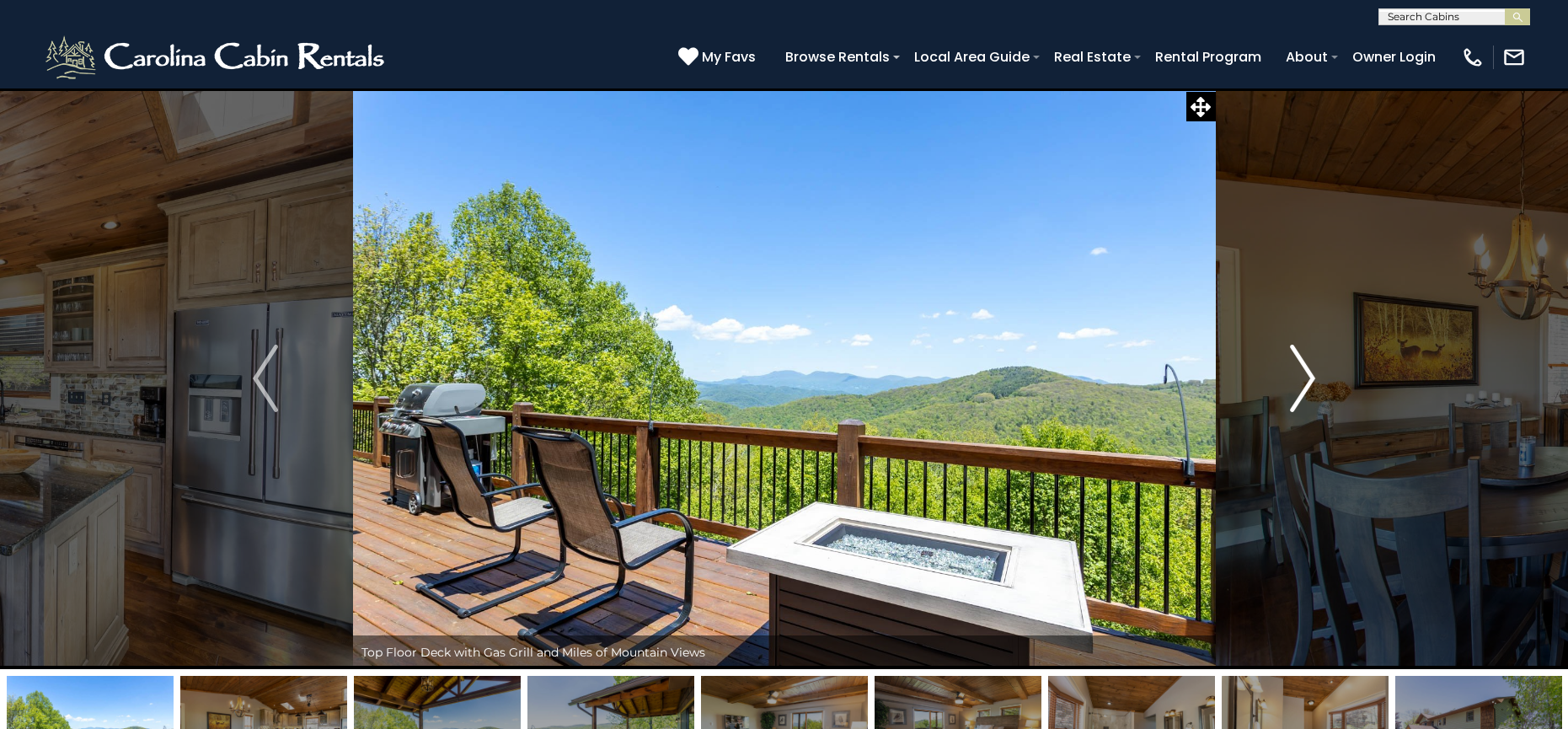
click at [1304, 375] on img "Next" at bounding box center [1303, 378] width 26 height 68
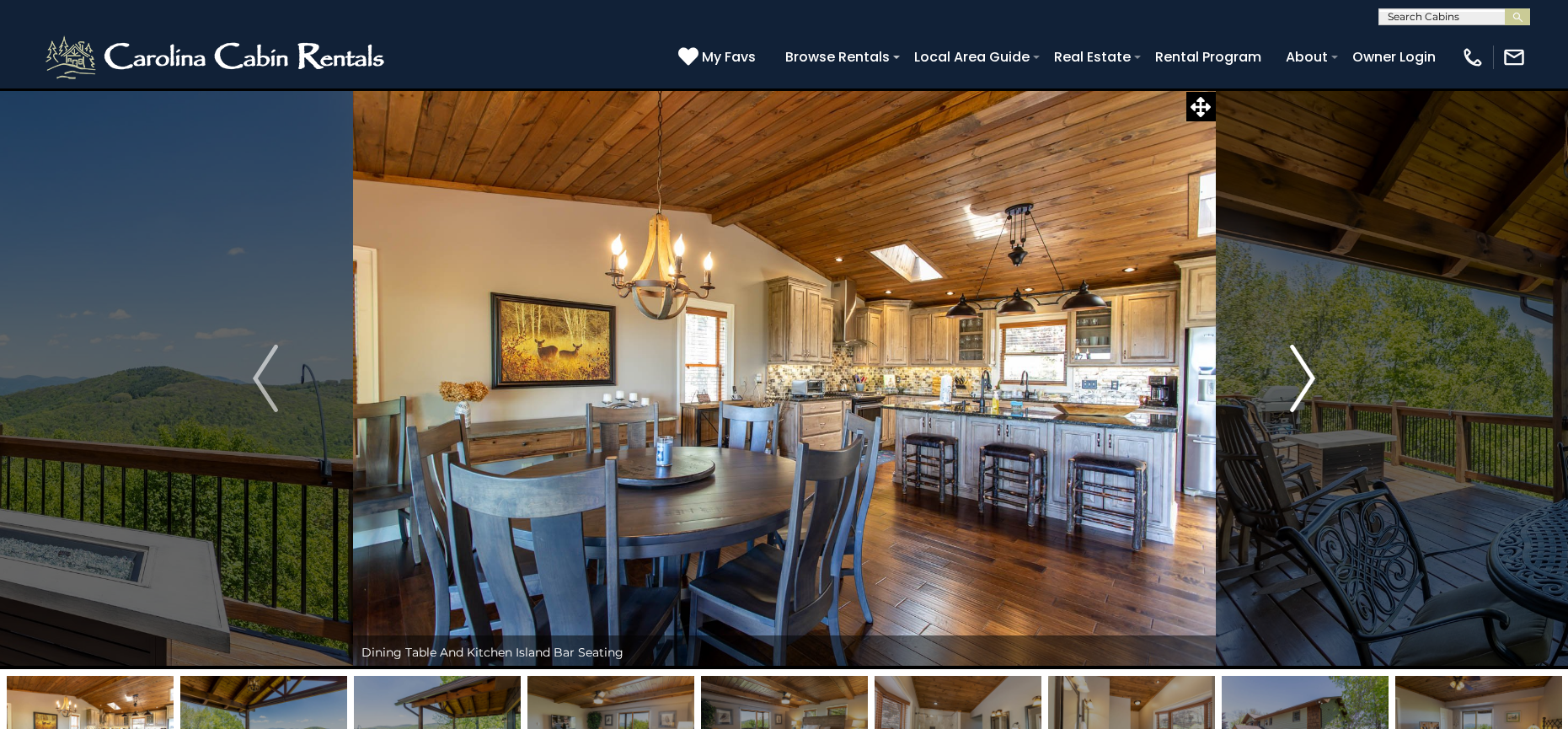
click at [1304, 376] on img "Next" at bounding box center [1303, 378] width 26 height 68
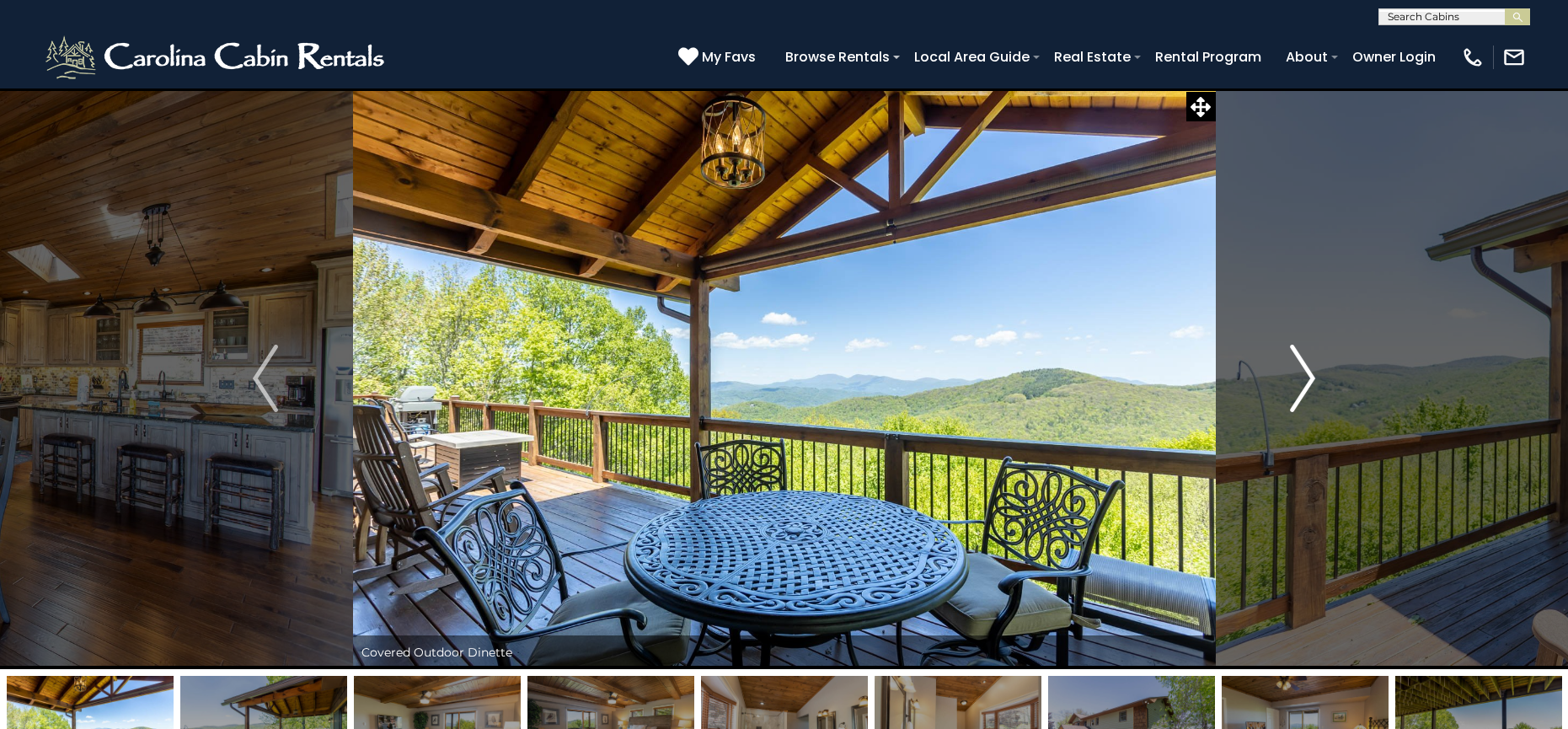
click at [1303, 375] on img "Next" at bounding box center [1303, 378] width 26 height 68
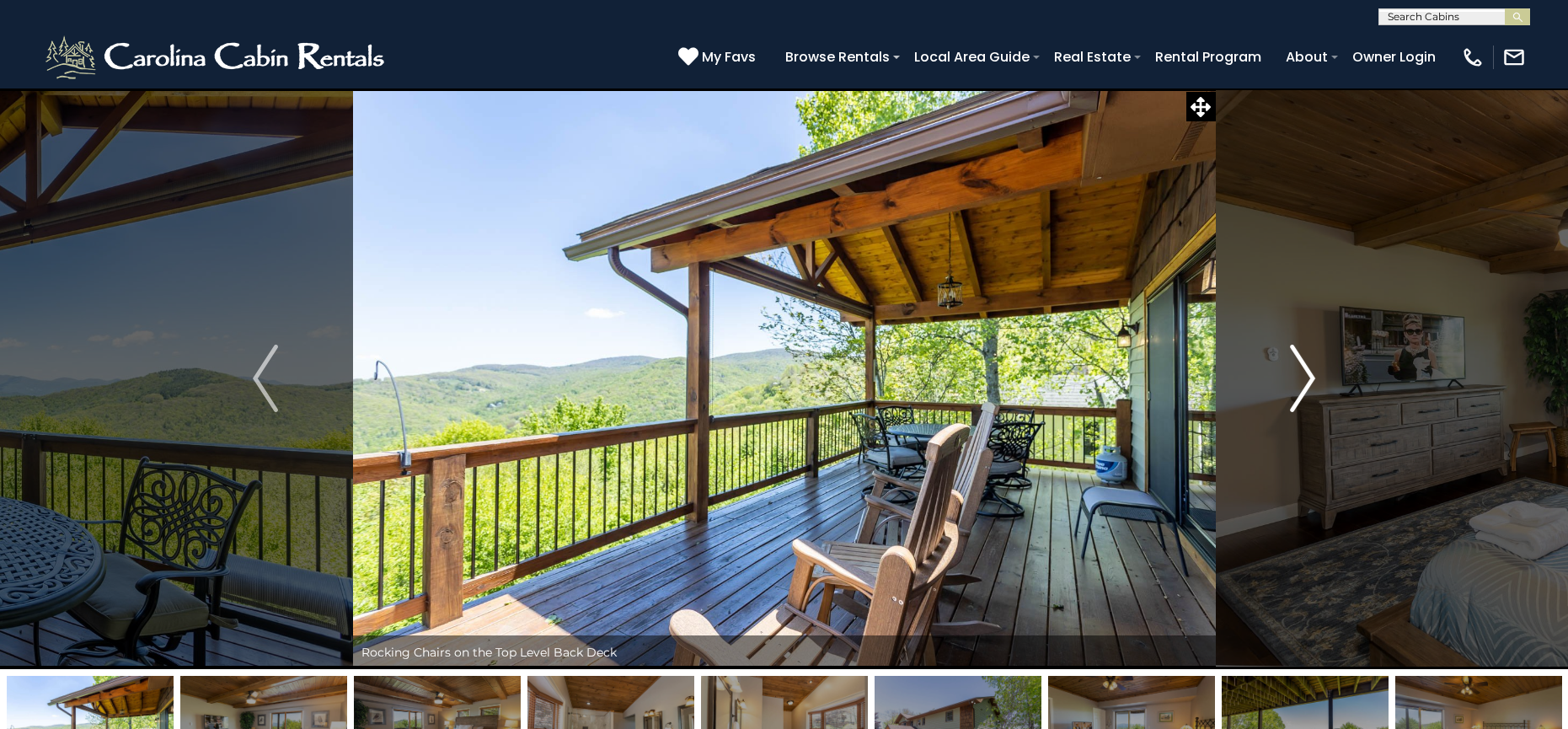
click at [1303, 375] on img "Next" at bounding box center [1303, 378] width 26 height 68
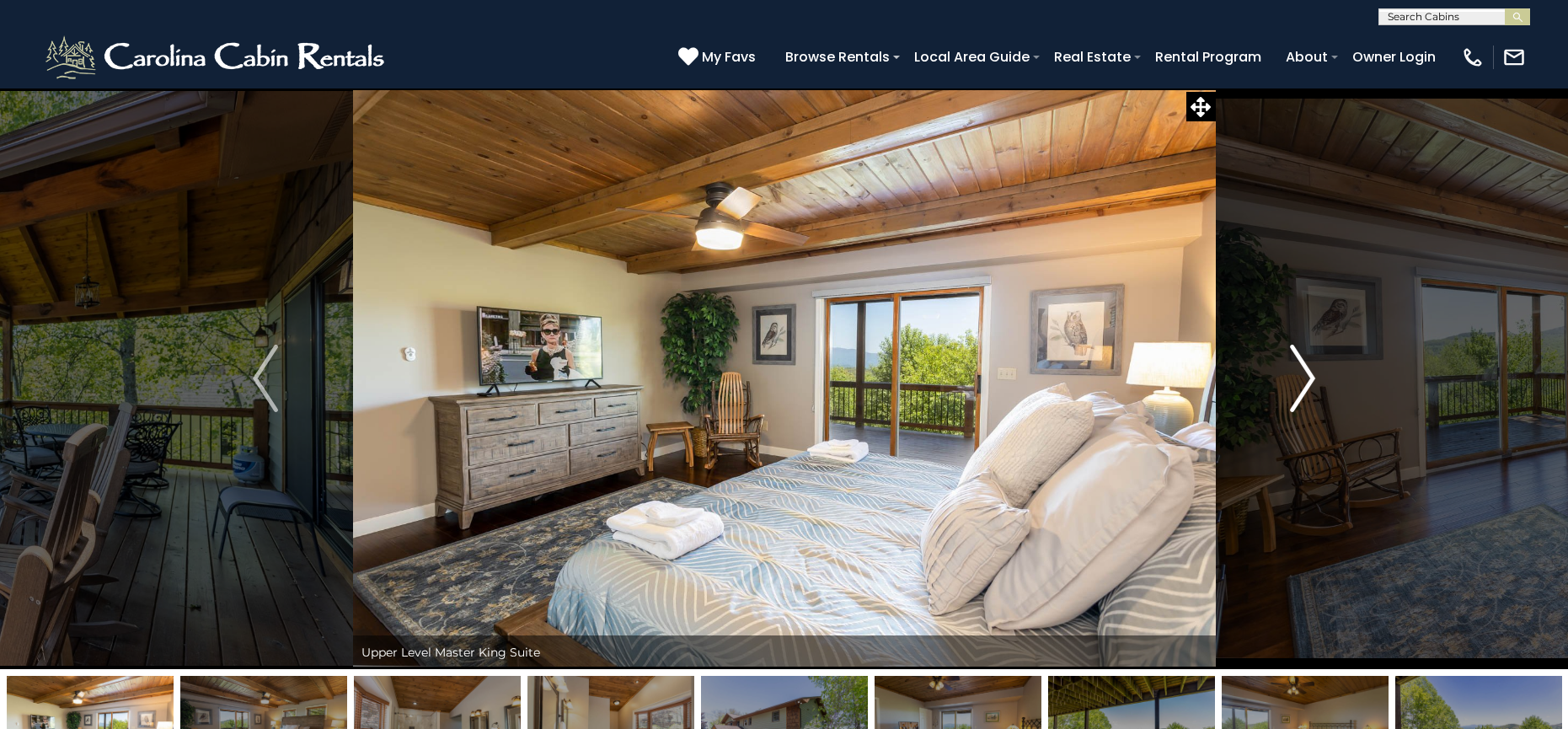
click at [1303, 375] on img "Next" at bounding box center [1303, 378] width 26 height 68
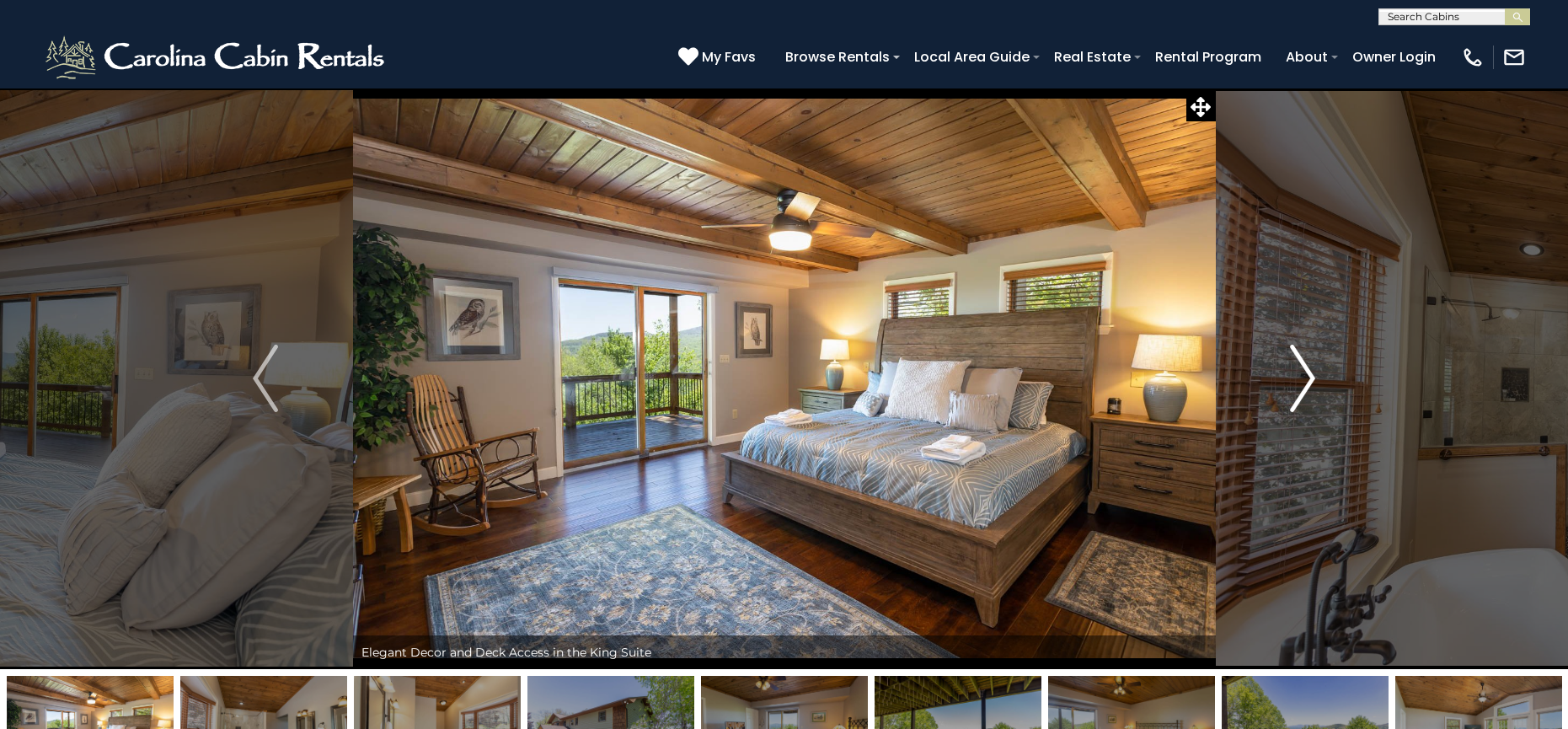
click at [1307, 375] on img "Next" at bounding box center [1303, 378] width 26 height 68
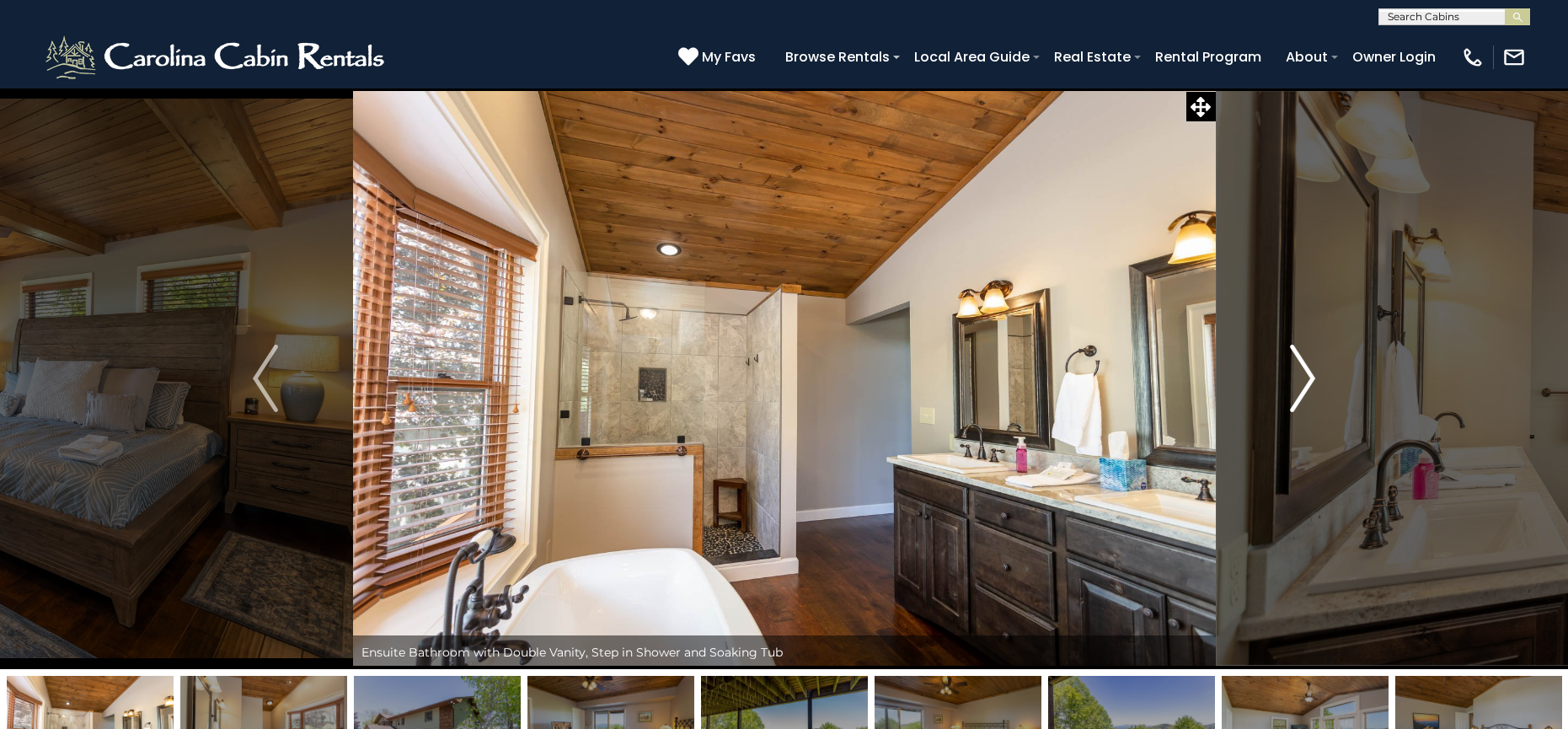
click at [1307, 375] on img "Next" at bounding box center [1303, 378] width 26 height 68
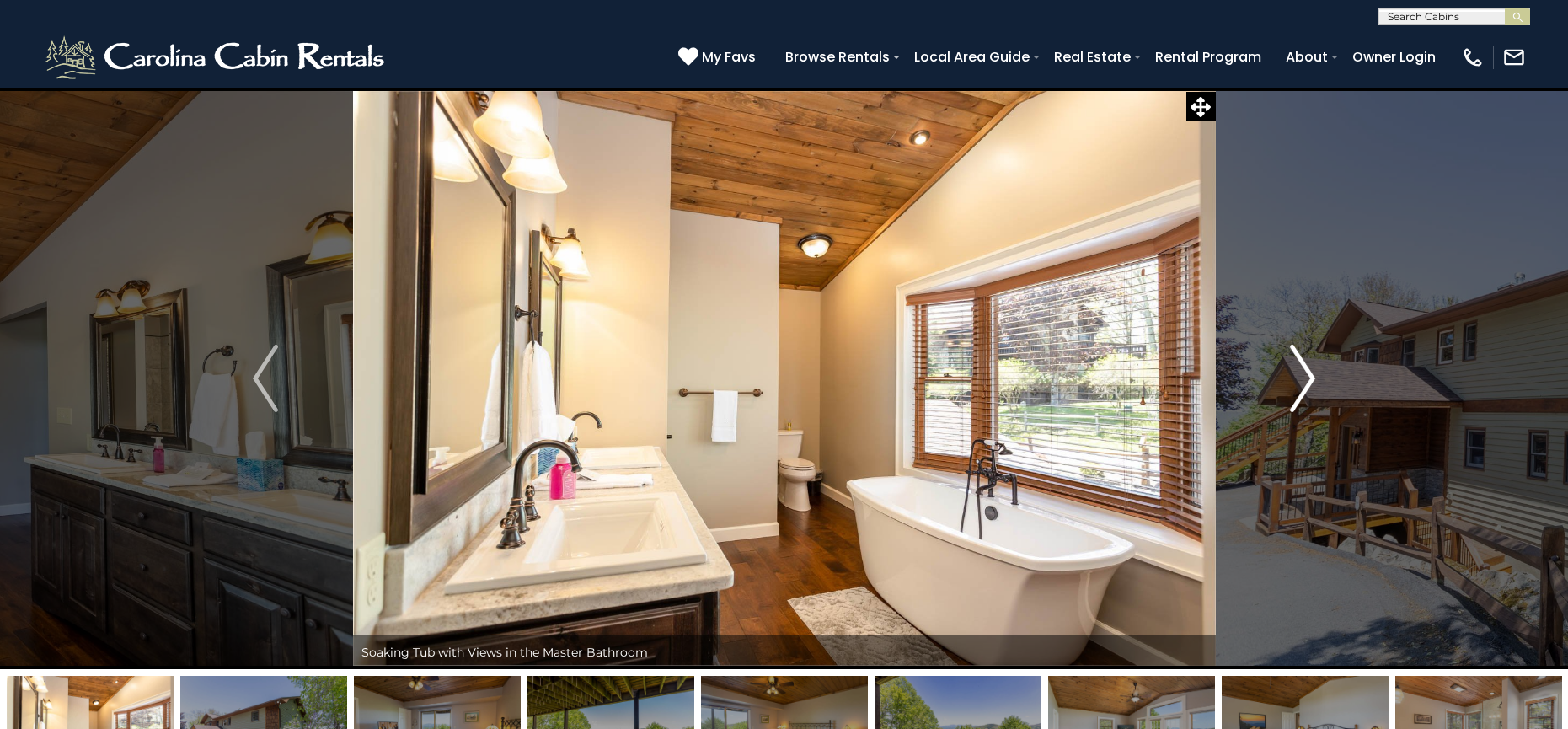
click at [1307, 375] on img "Next" at bounding box center [1303, 378] width 26 height 68
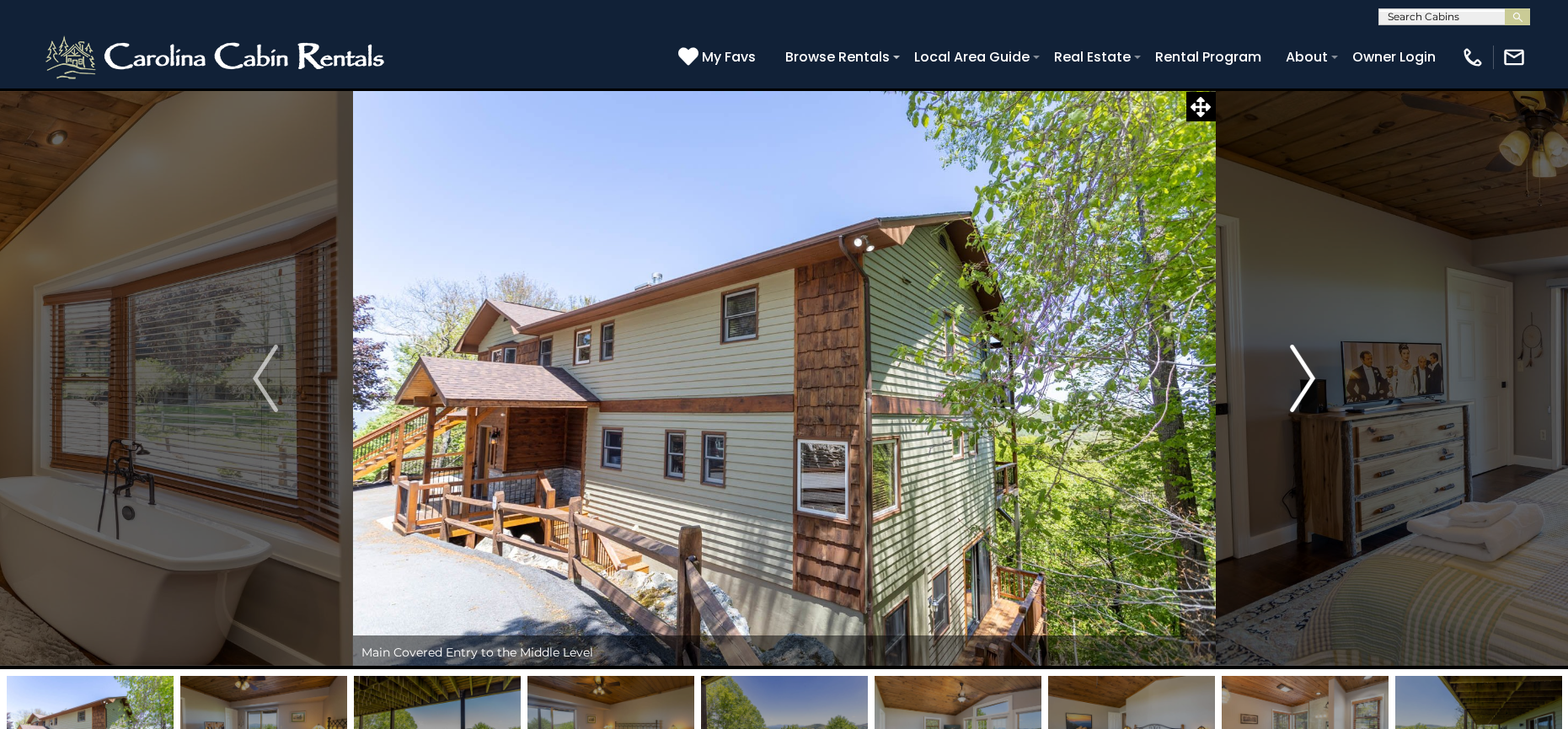
click at [1307, 375] on img "Next" at bounding box center [1303, 378] width 26 height 68
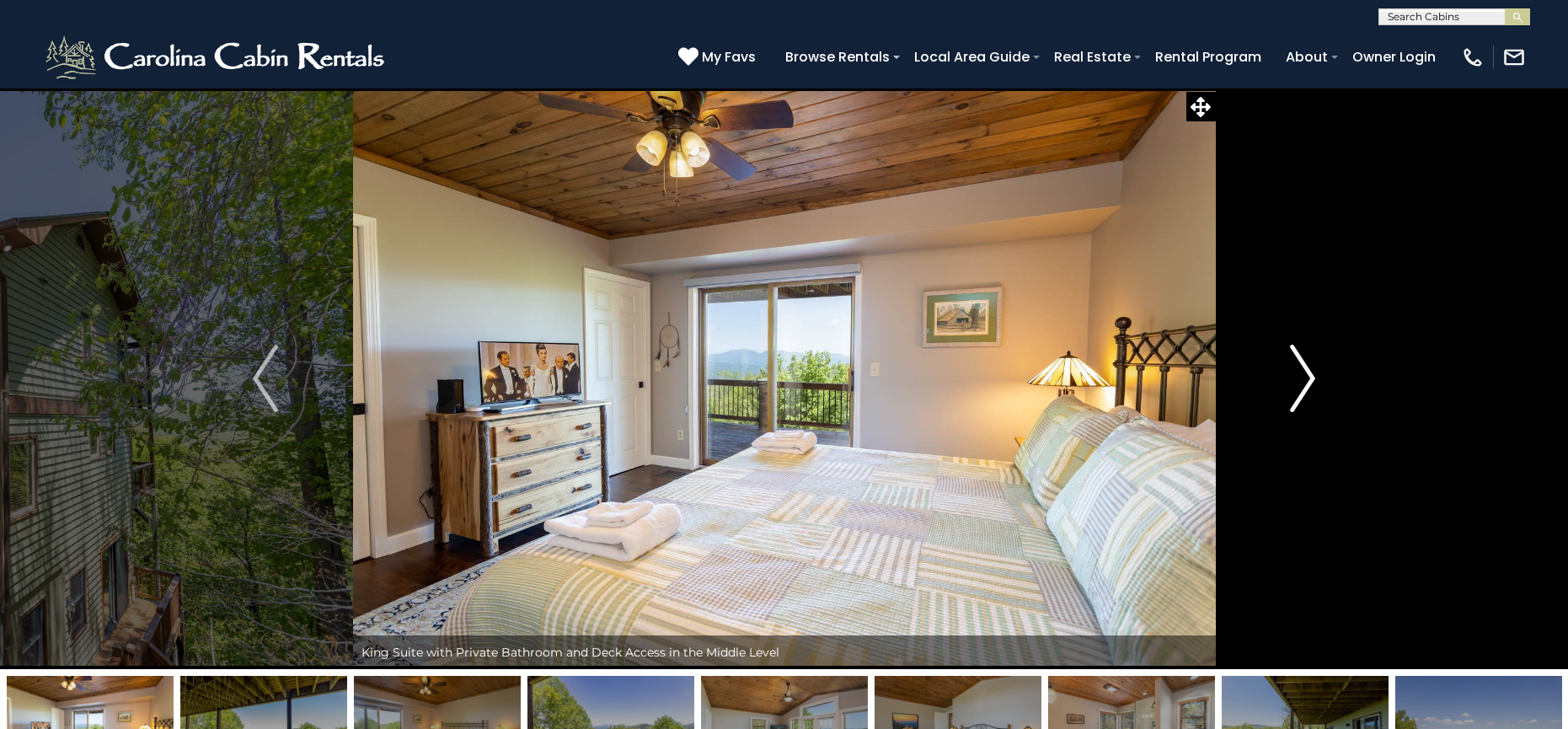
click at [1307, 375] on img "Next" at bounding box center [1303, 378] width 26 height 68
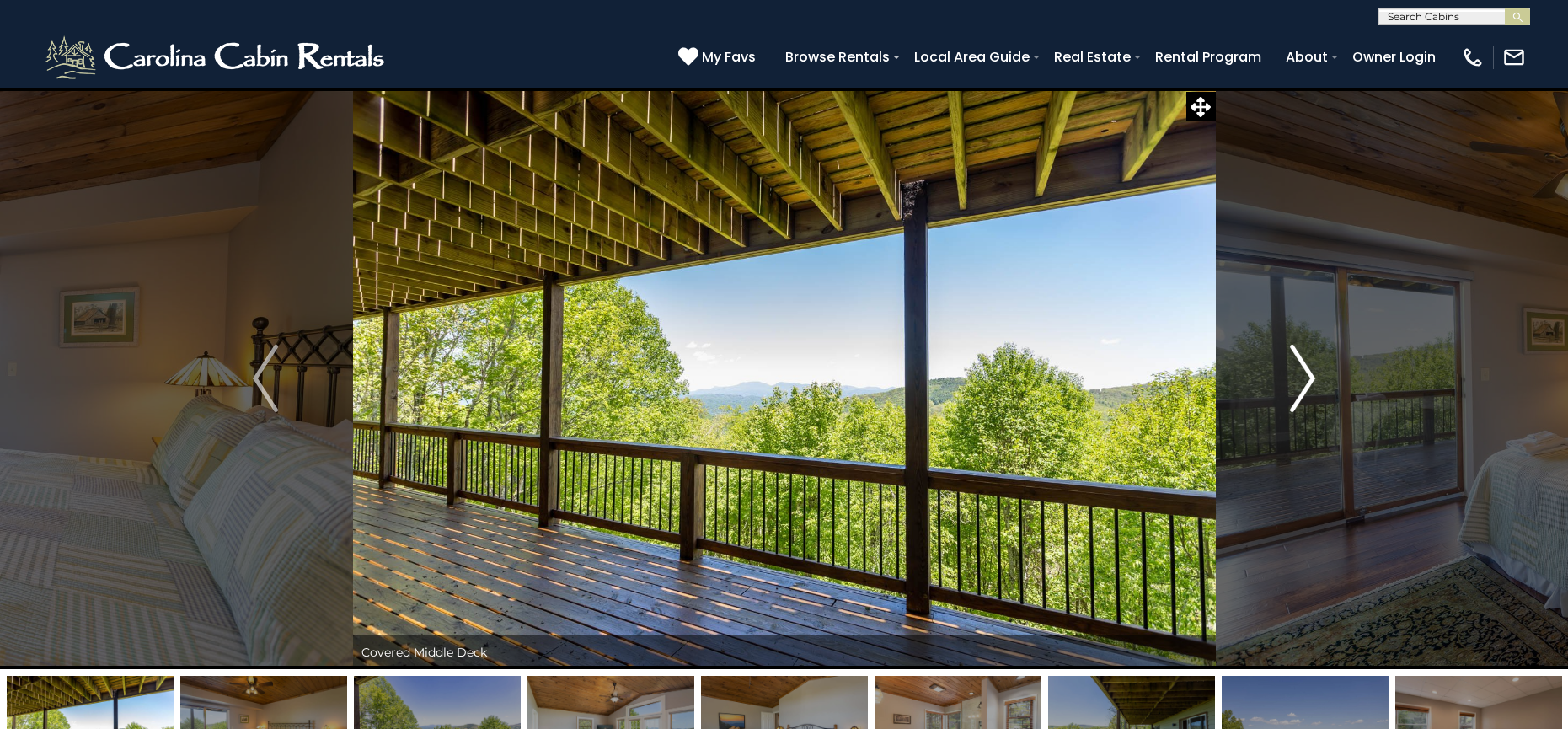
click at [1307, 375] on img "Next" at bounding box center [1303, 378] width 26 height 68
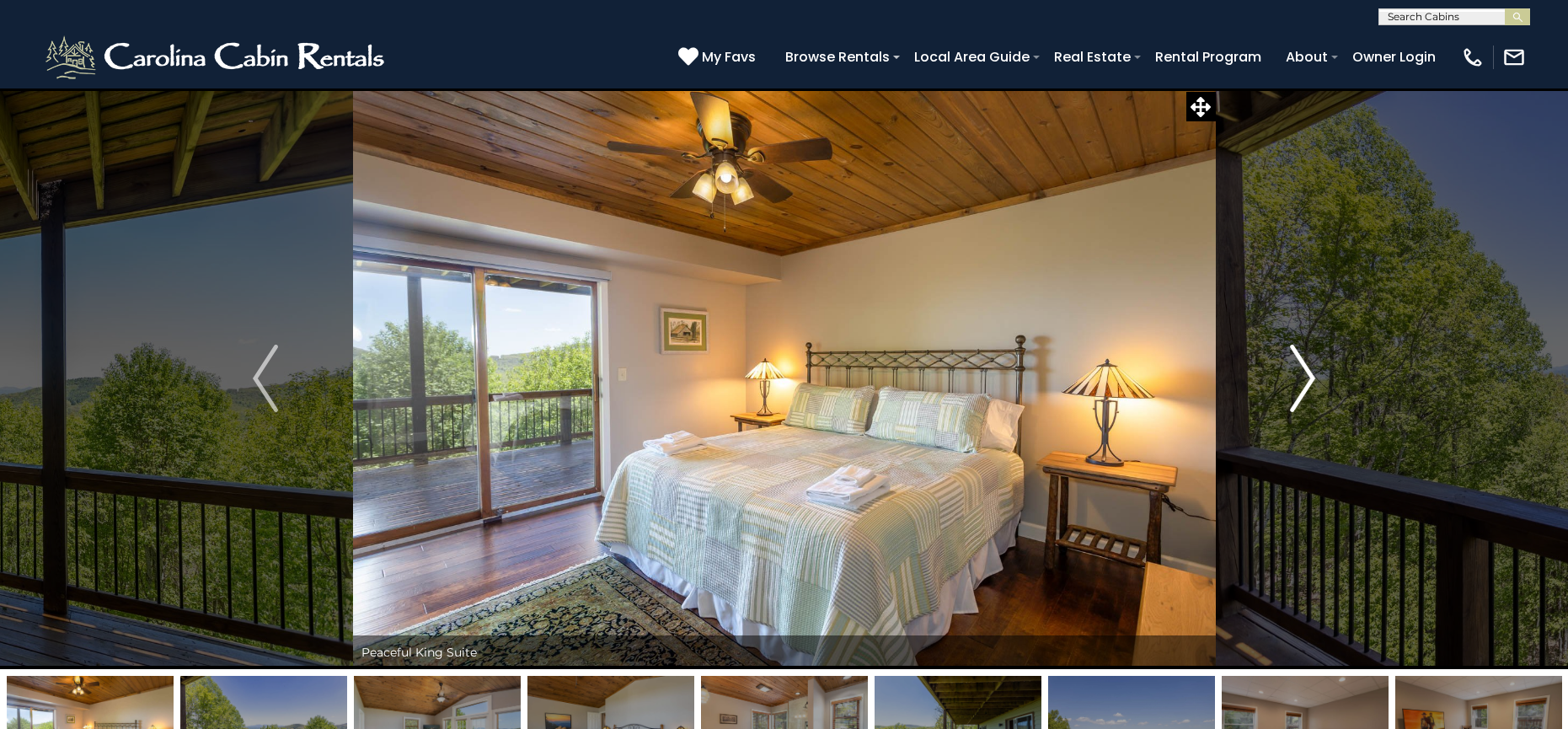
click at [1307, 375] on img "Next" at bounding box center [1303, 378] width 26 height 68
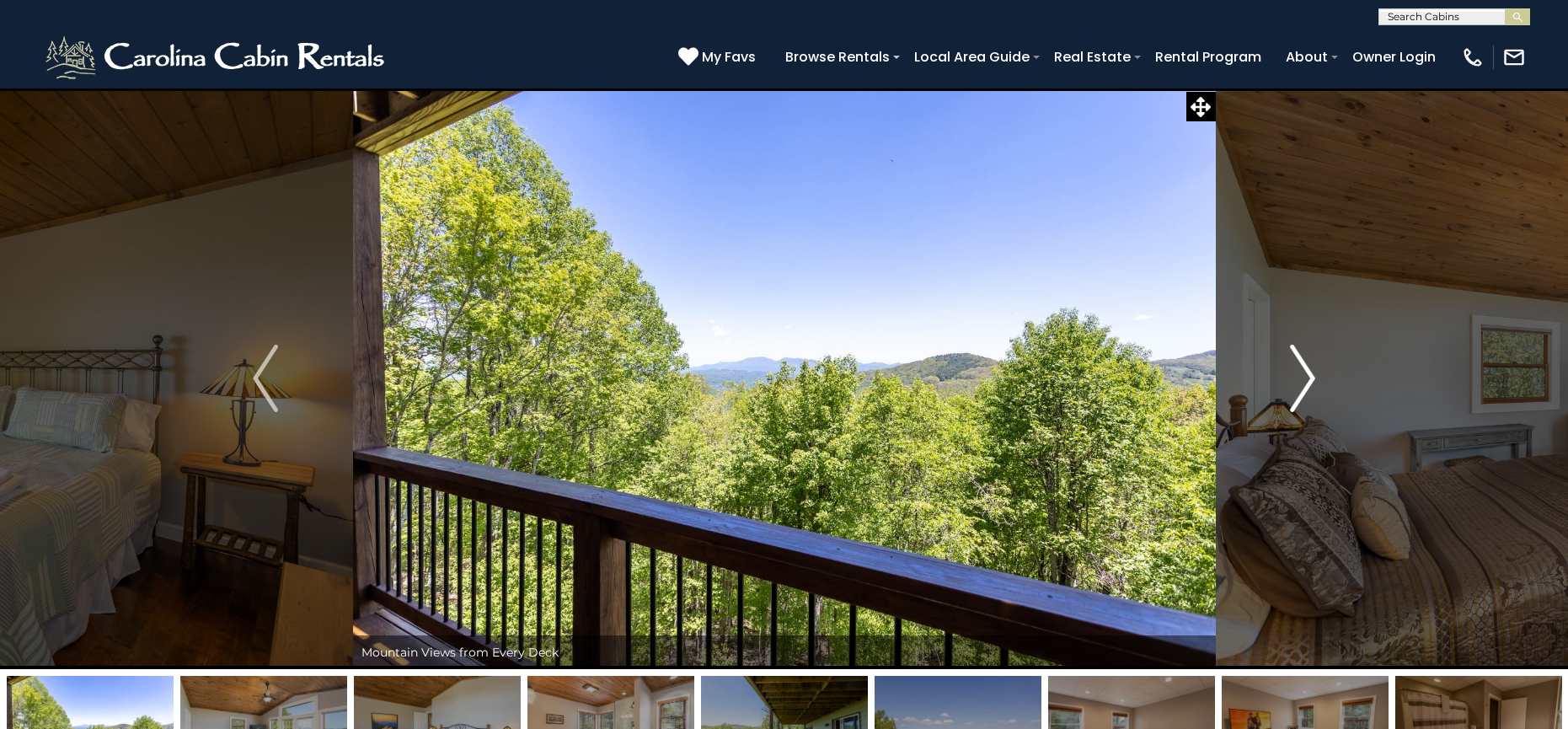
click at [1307, 375] on img "Next" at bounding box center [1303, 378] width 26 height 68
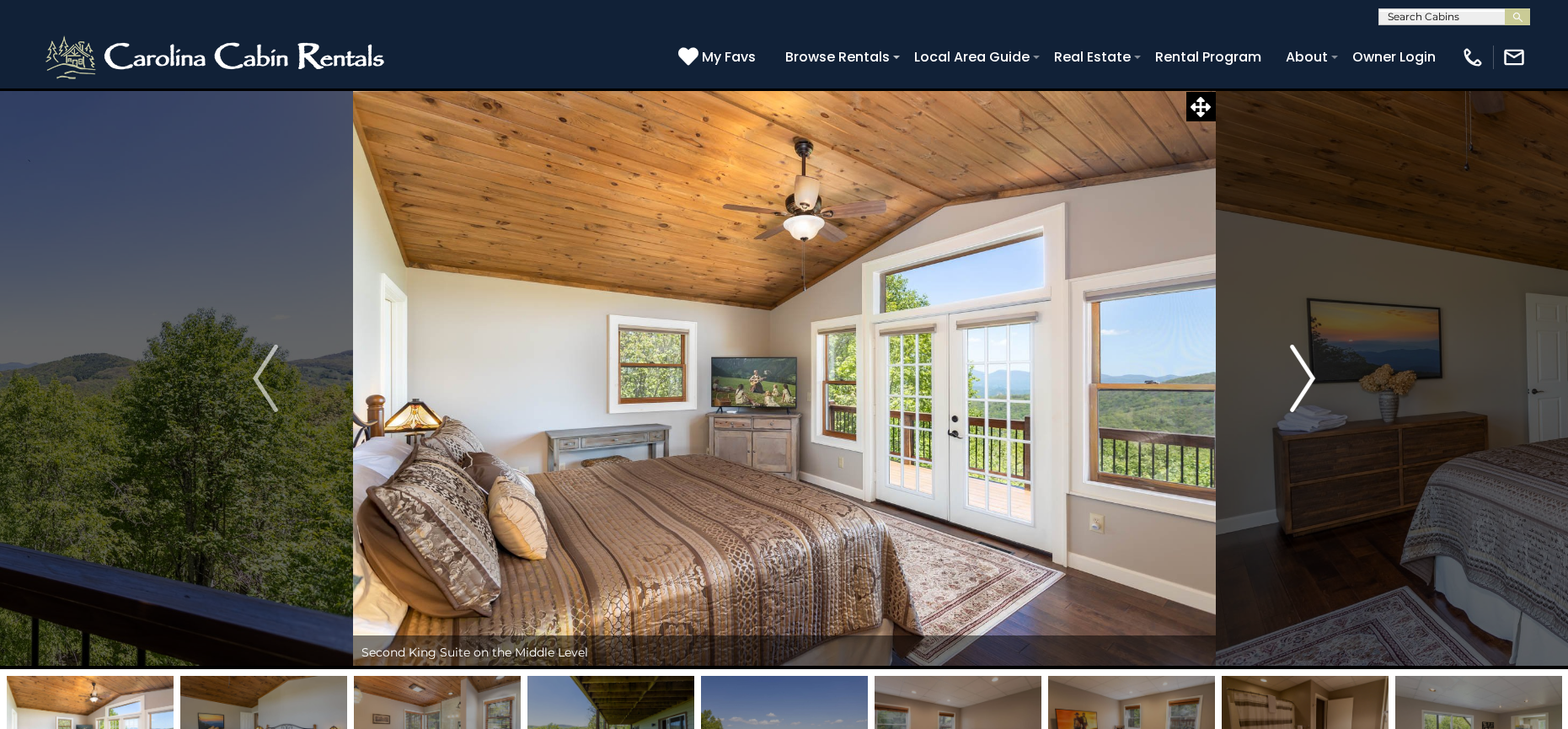
click at [1307, 375] on img "Next" at bounding box center [1303, 378] width 26 height 68
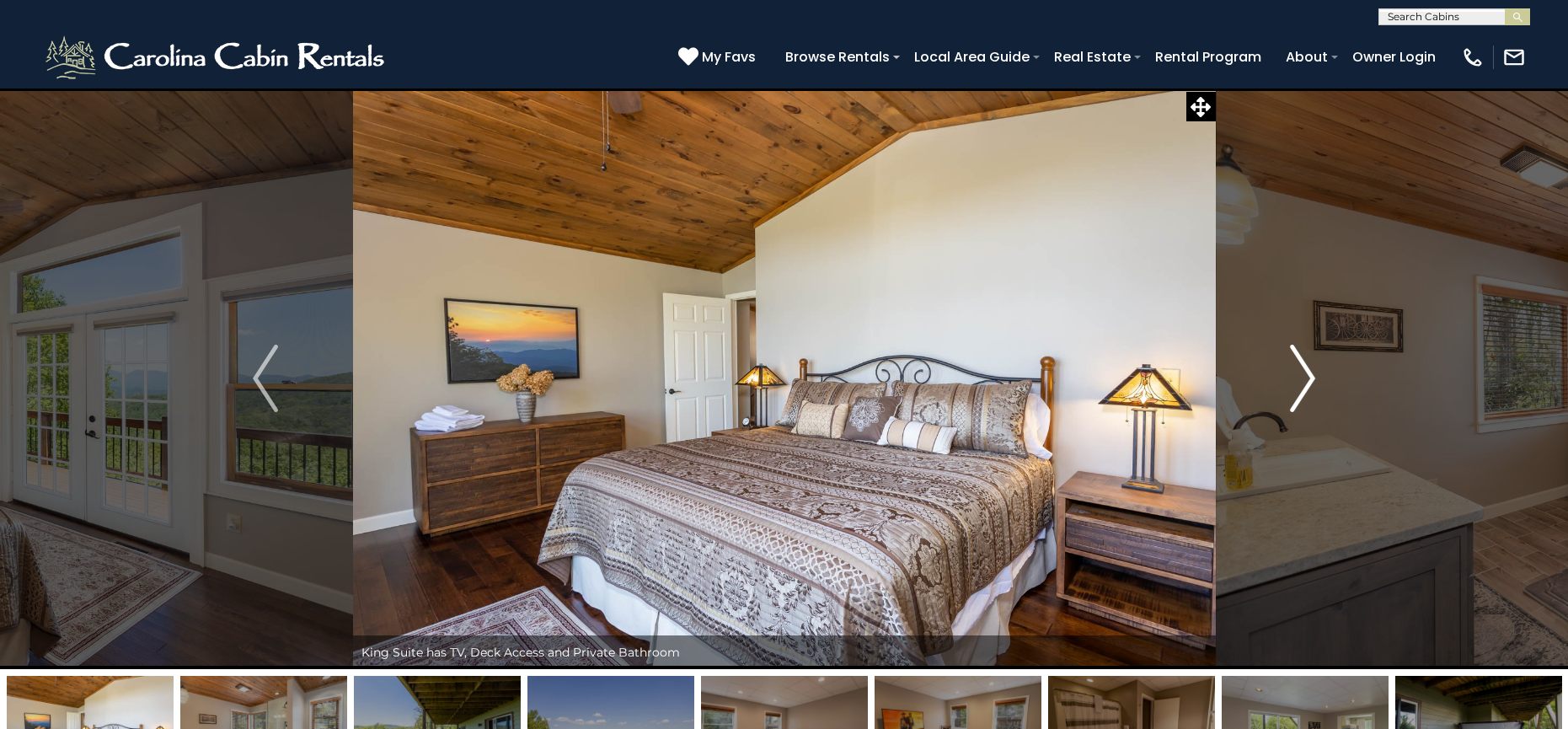
click at [1307, 375] on img "Next" at bounding box center [1303, 378] width 26 height 68
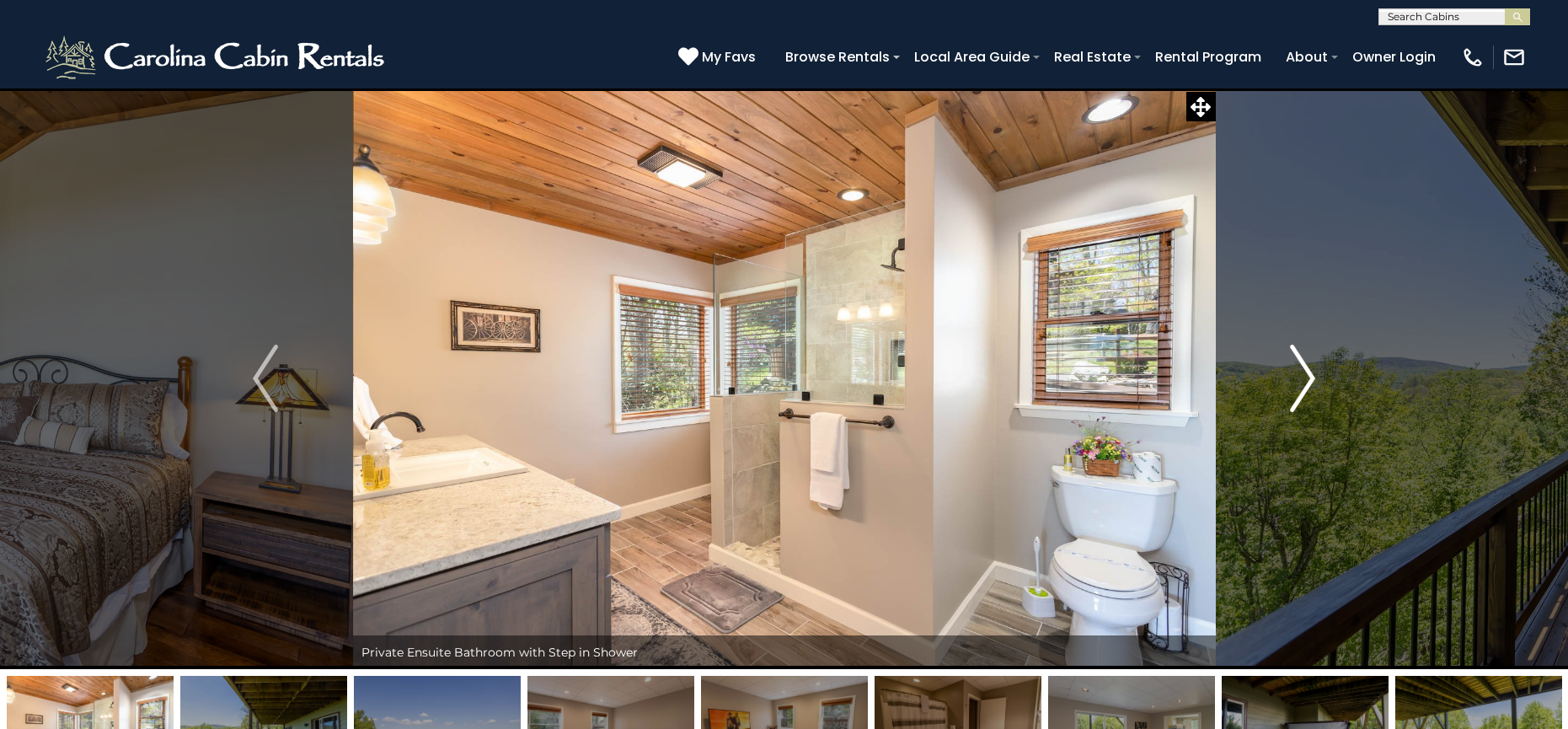
click at [1307, 375] on img "Next" at bounding box center [1303, 378] width 26 height 68
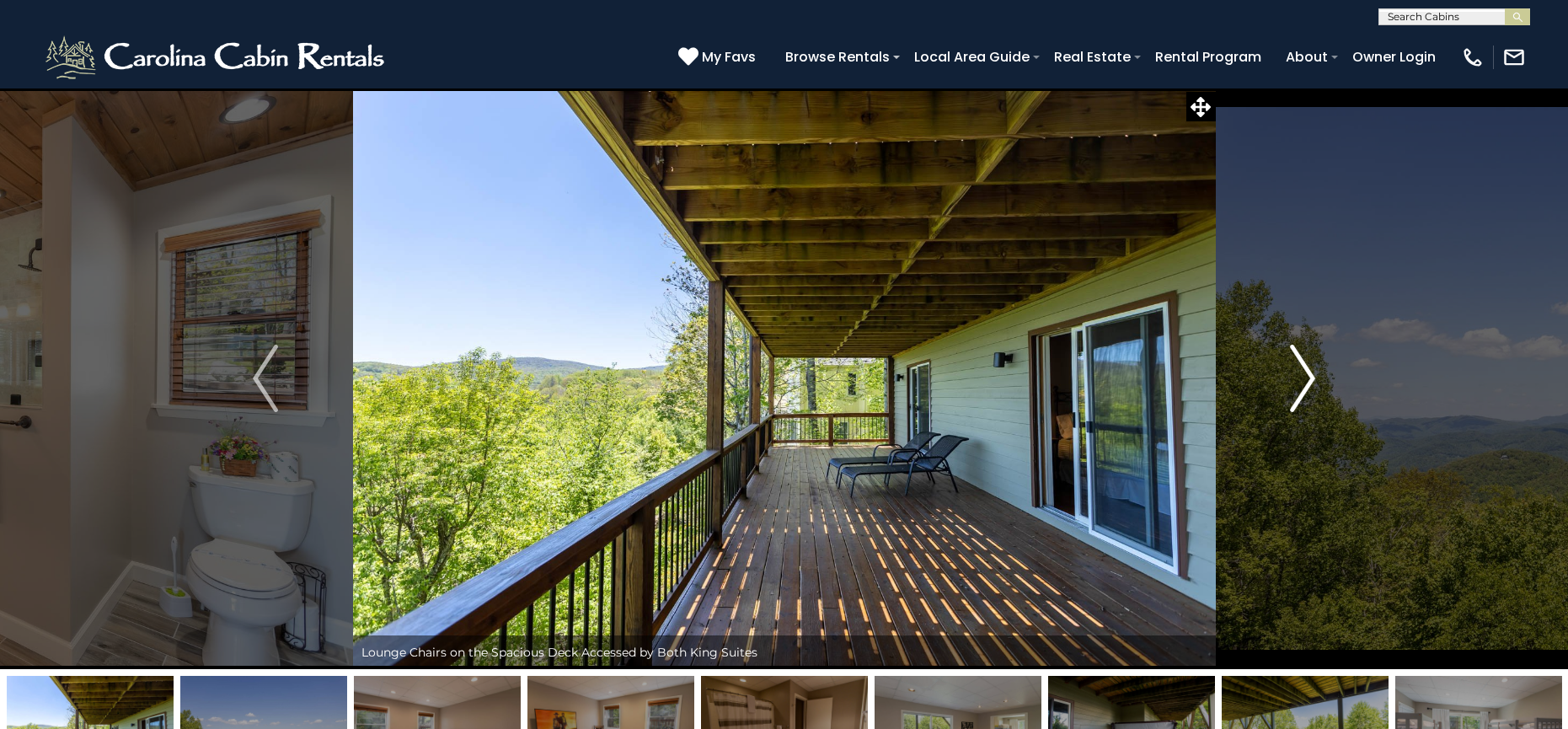
click at [1307, 375] on img "Next" at bounding box center [1303, 378] width 26 height 68
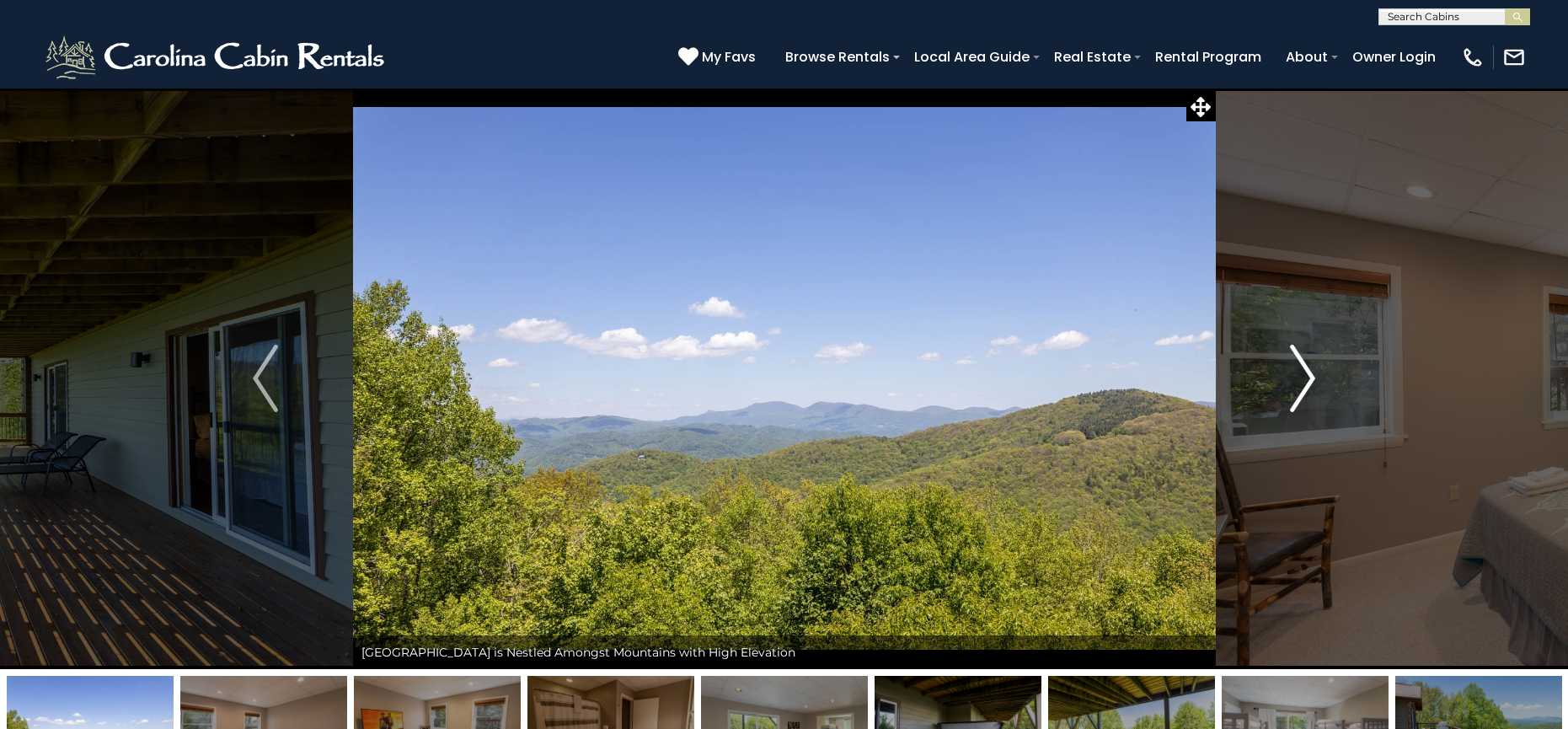
click at [1307, 375] on img "Next" at bounding box center [1303, 378] width 26 height 68
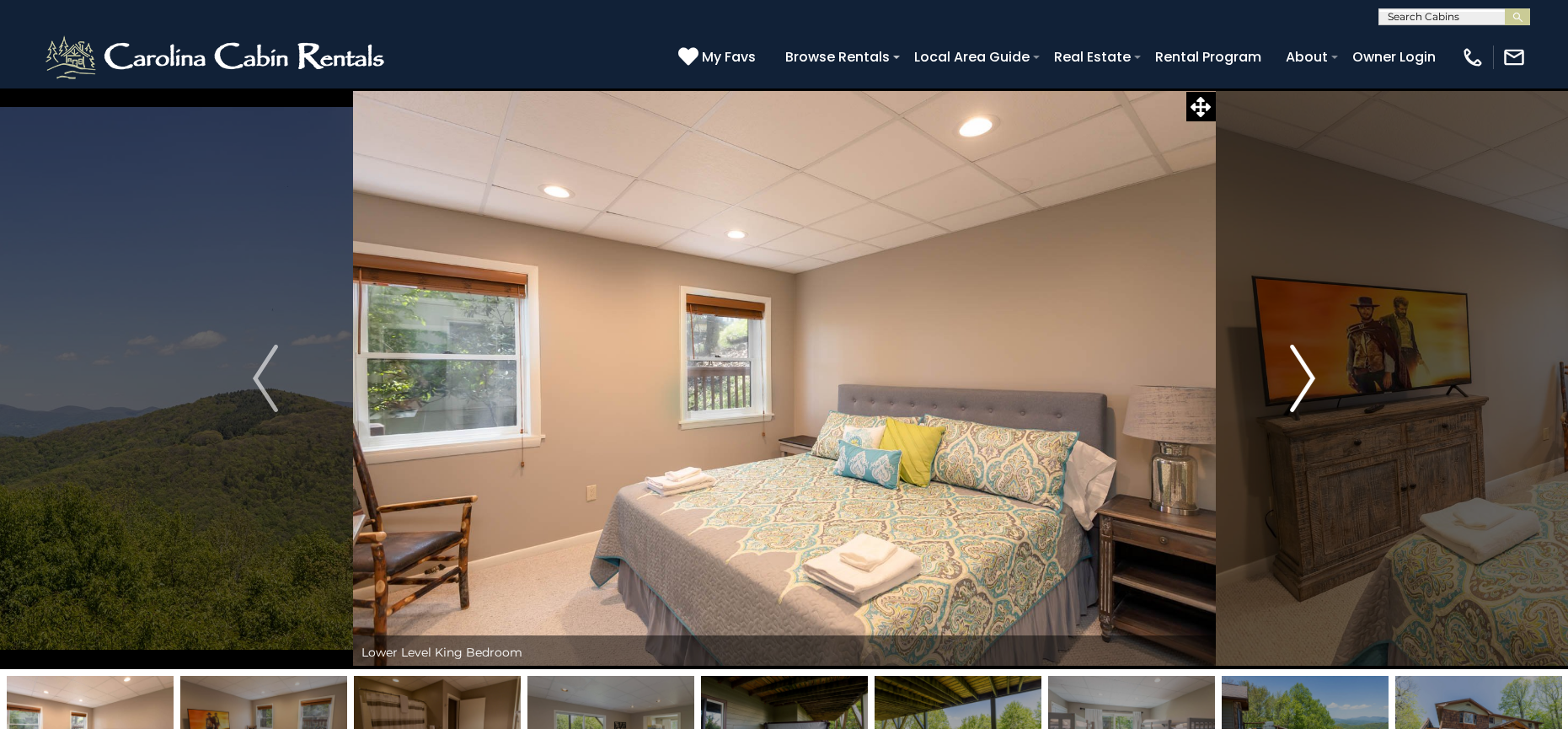
click at [1307, 375] on img "Next" at bounding box center [1303, 378] width 26 height 68
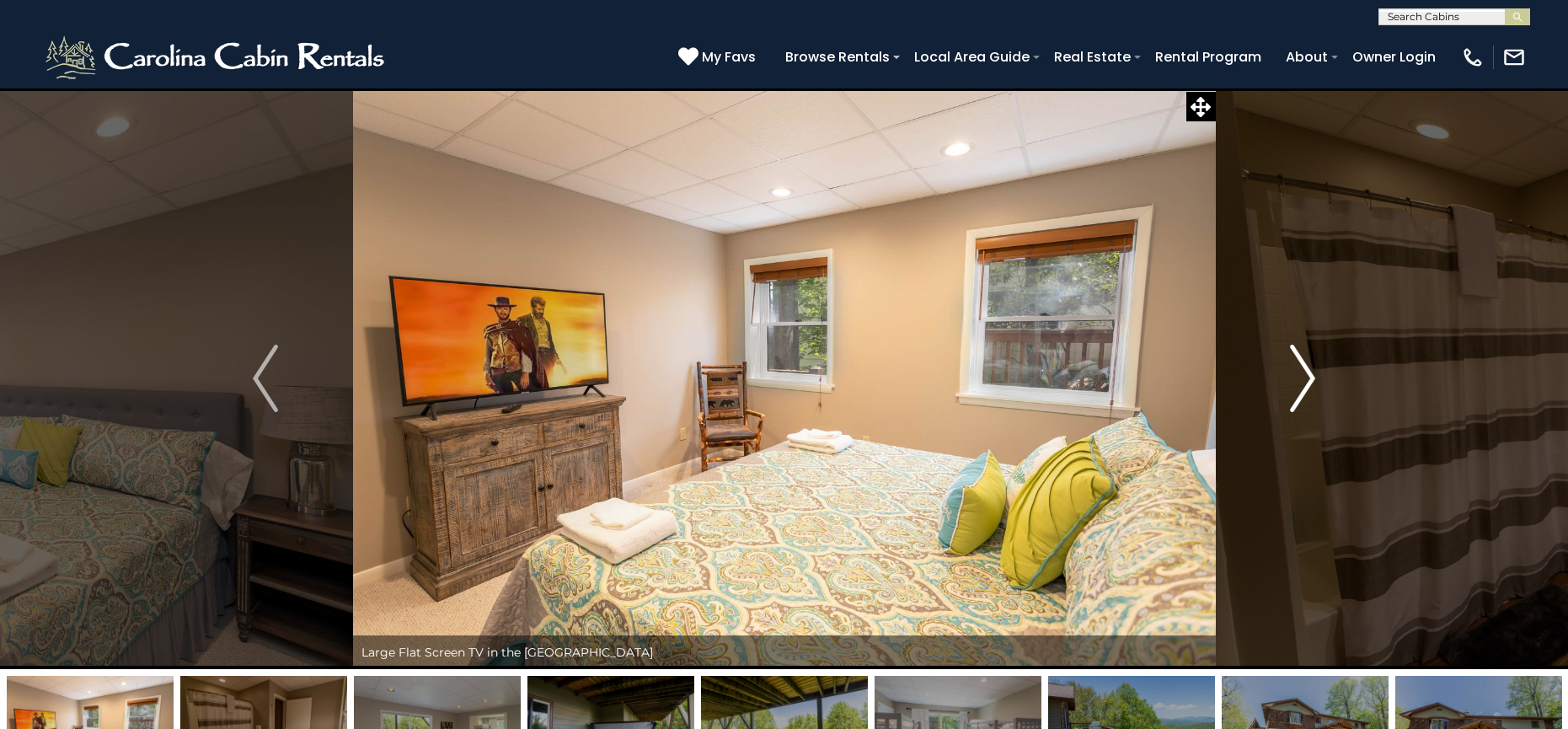
click at [1307, 375] on img "Next" at bounding box center [1303, 378] width 26 height 68
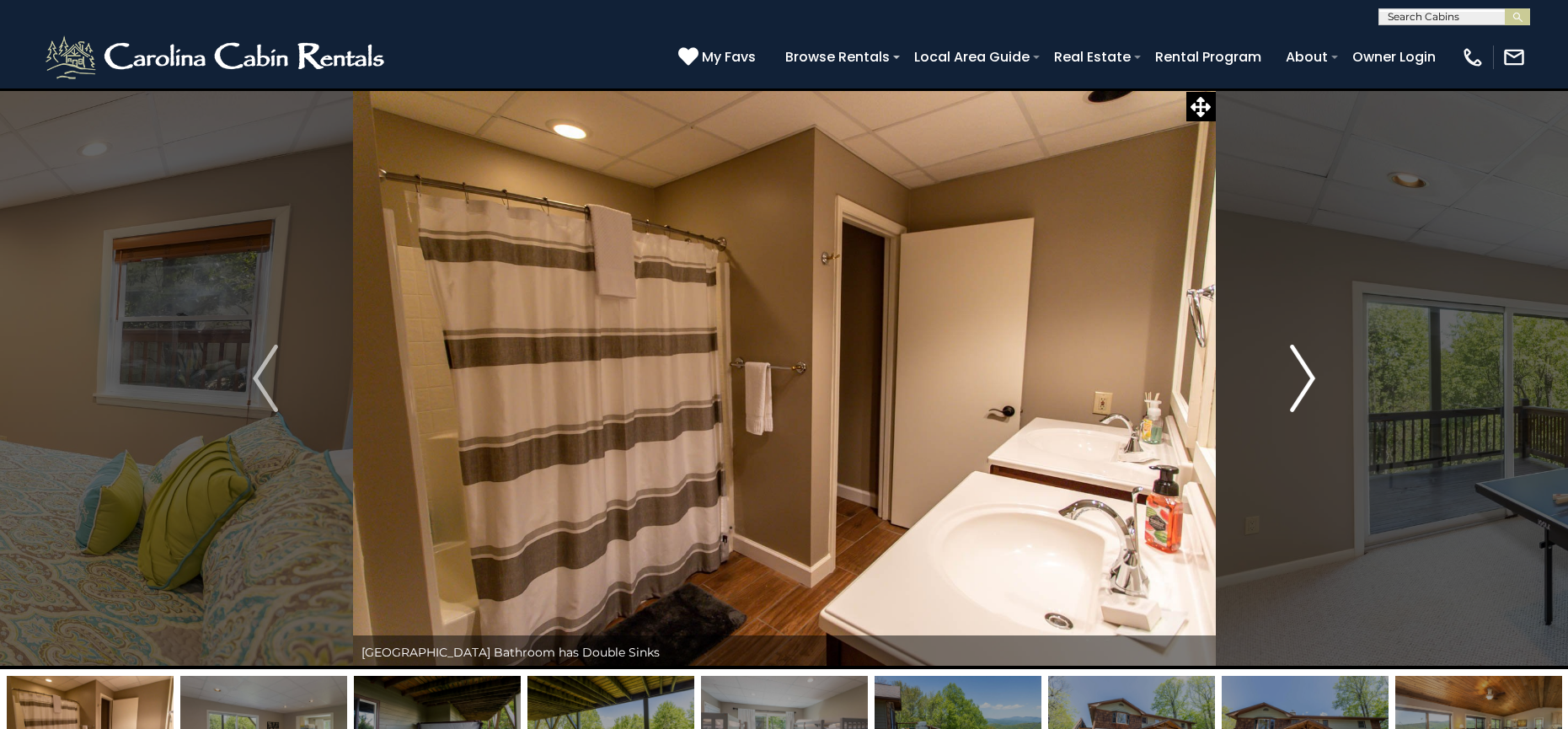
click at [1307, 375] on img "Next" at bounding box center [1303, 378] width 26 height 68
